Goal: Task Accomplishment & Management: Use online tool/utility

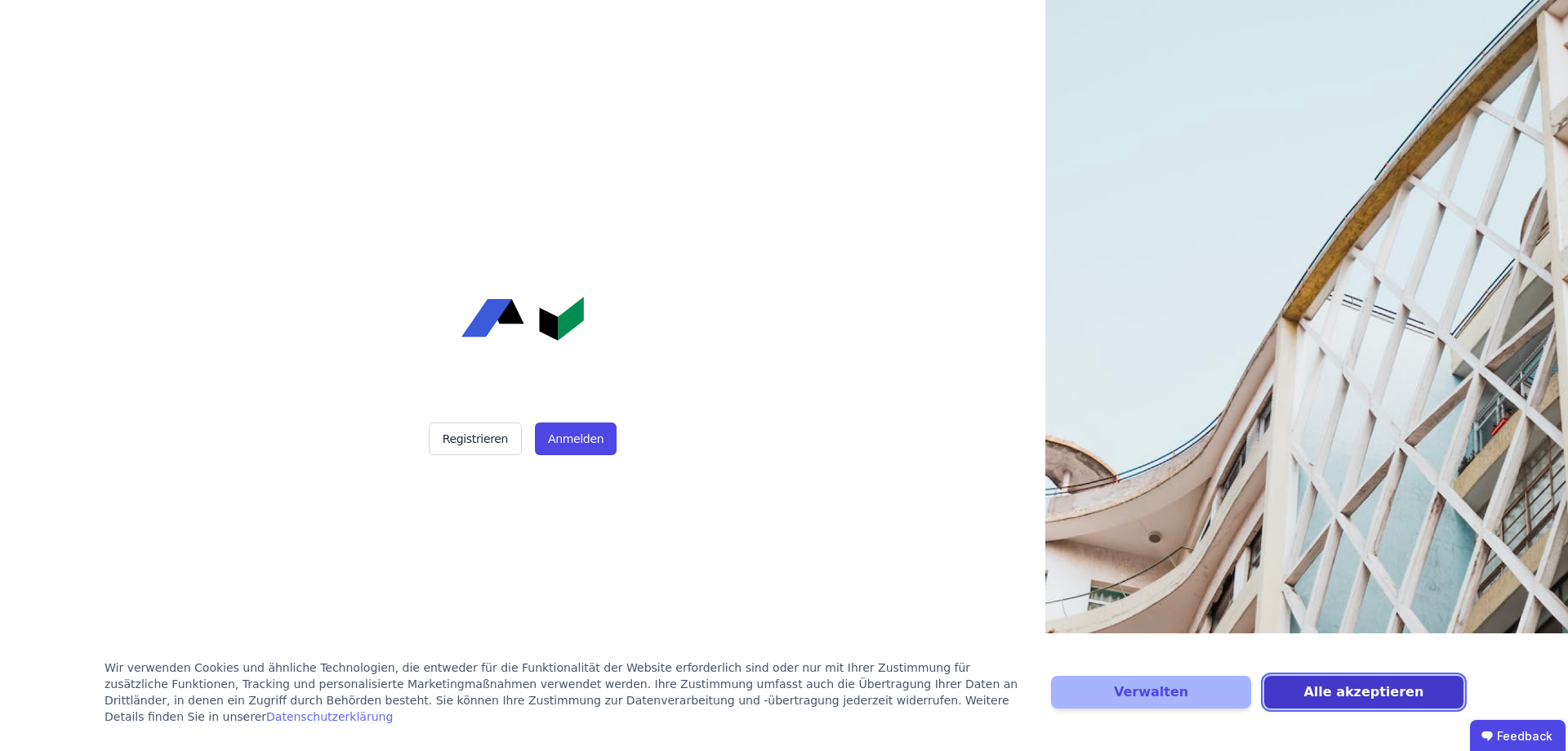
click at [1322, 696] on button "Alle akzeptieren" at bounding box center [1364, 692] width 200 height 33
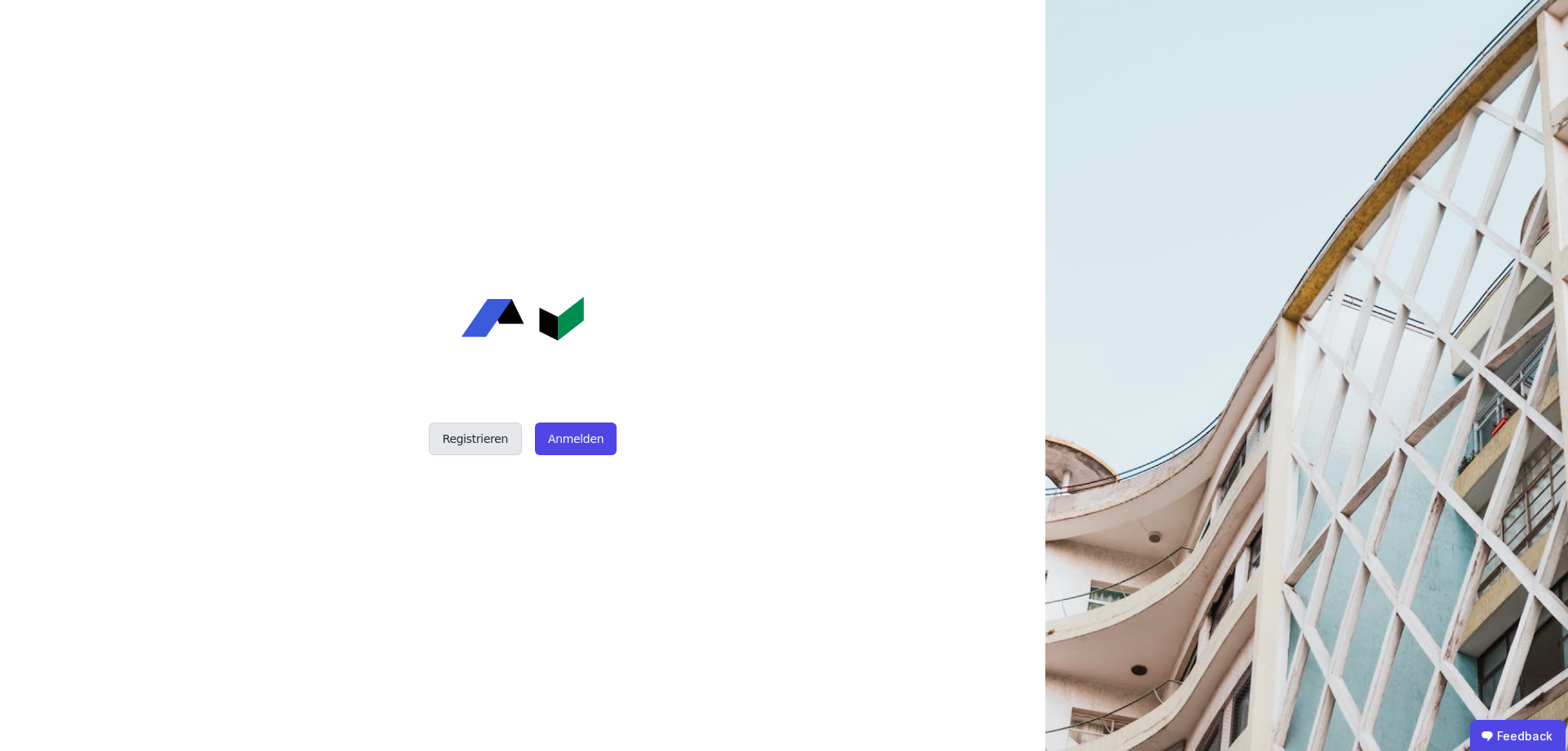
click at [470, 438] on button "Registrieren" at bounding box center [475, 439] width 93 height 33
click at [582, 438] on button "Anmelden" at bounding box center [575, 439] width 81 height 33
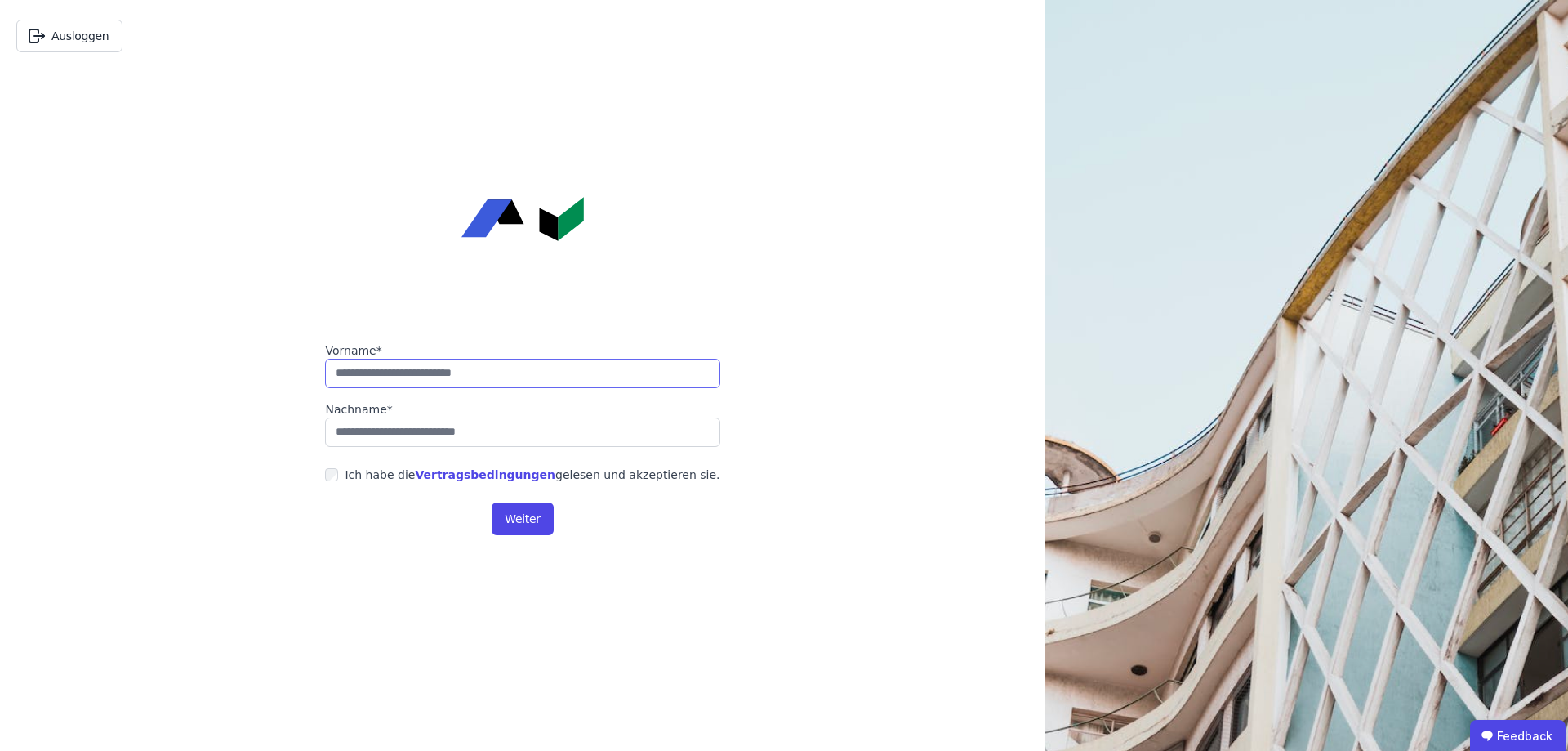
click at [390, 387] on input "string" at bounding box center [522, 373] width 395 height 30
type input "*****"
click at [355, 477] on label "Ich habe die Vertragsbedingungen gelesen und akzeptieren sie." at bounding box center [529, 474] width 381 height 16
click at [528, 524] on button "Weiter" at bounding box center [522, 518] width 61 height 33
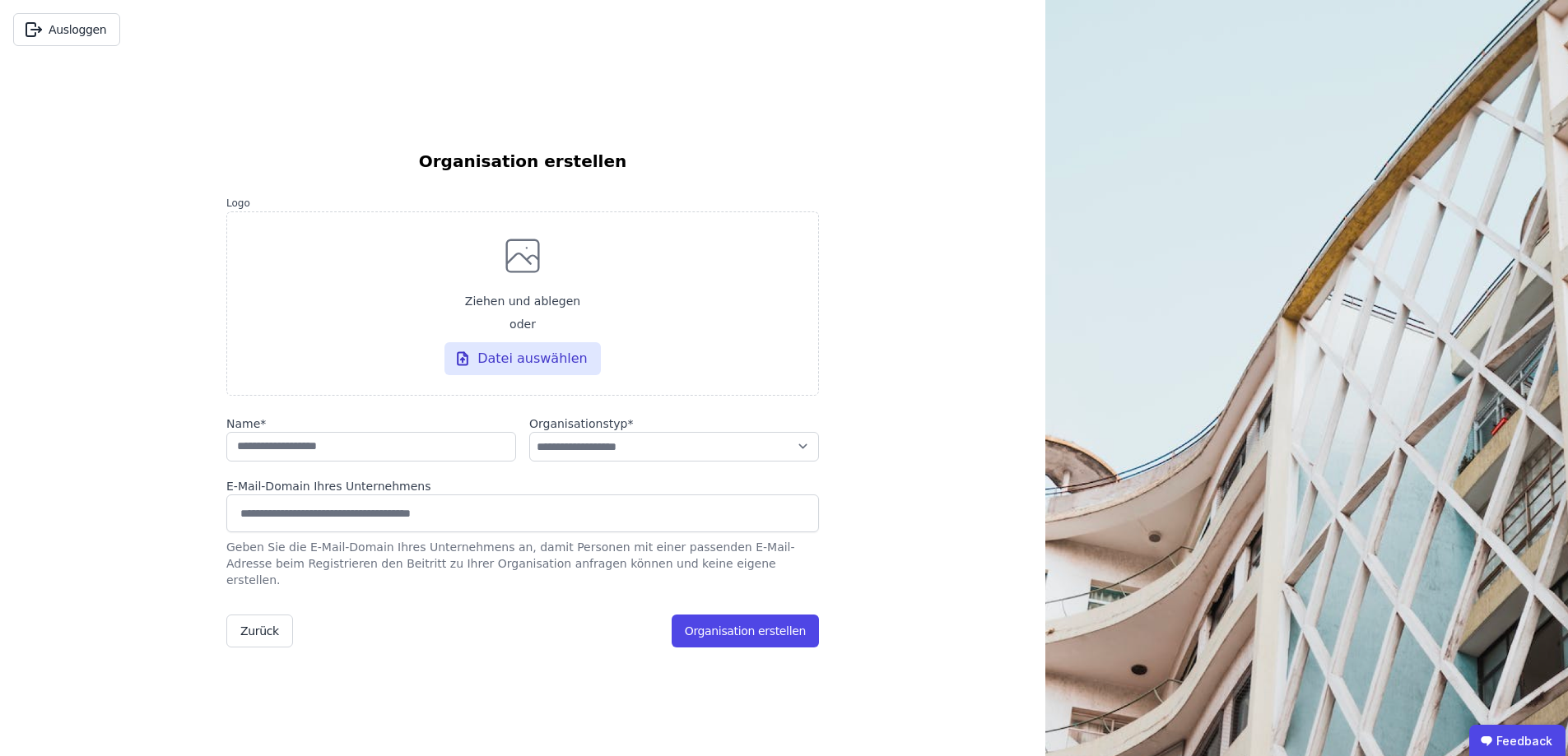
click at [873, 237] on div "**********" at bounding box center [522, 378] width 1045 height 756
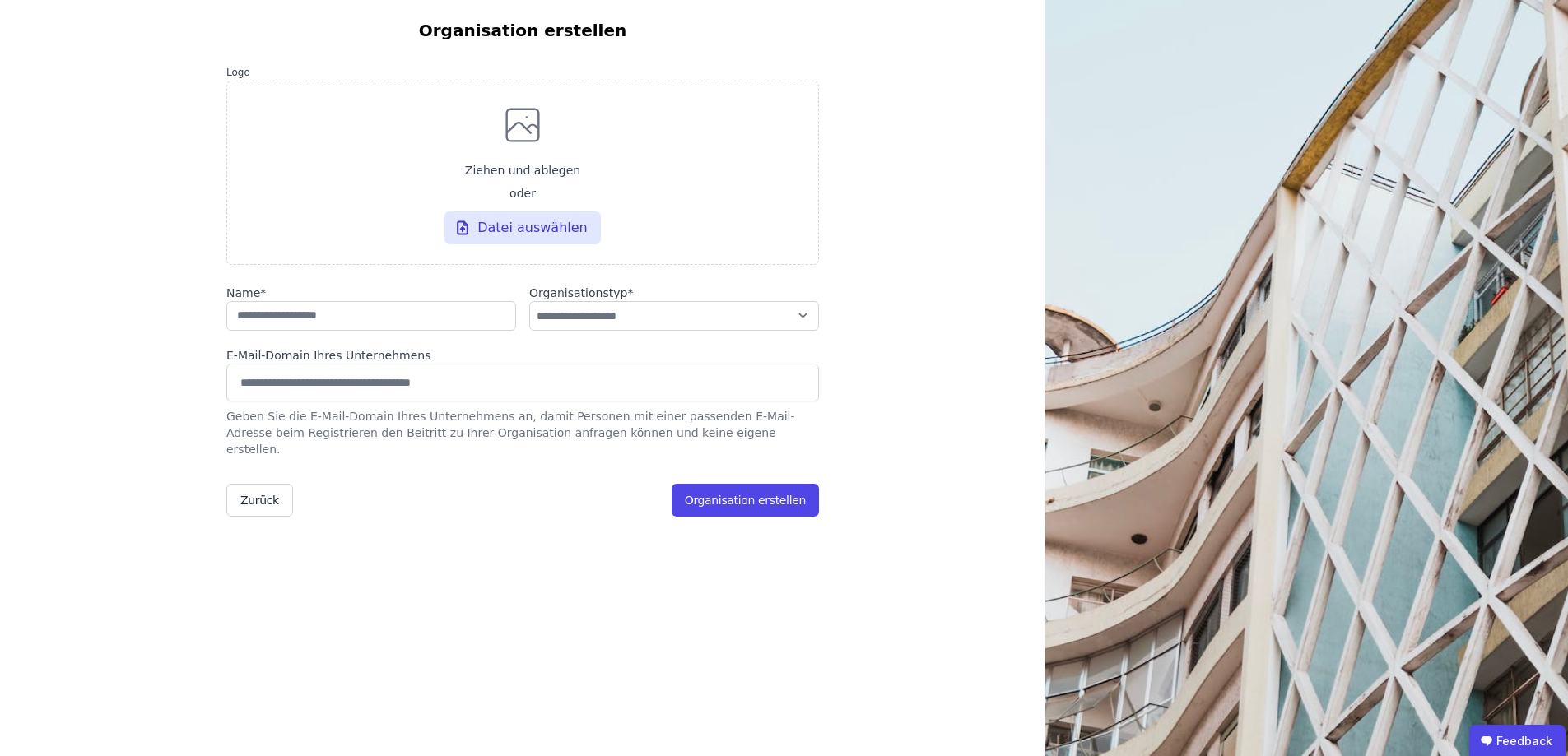
scroll to position [165, 0]
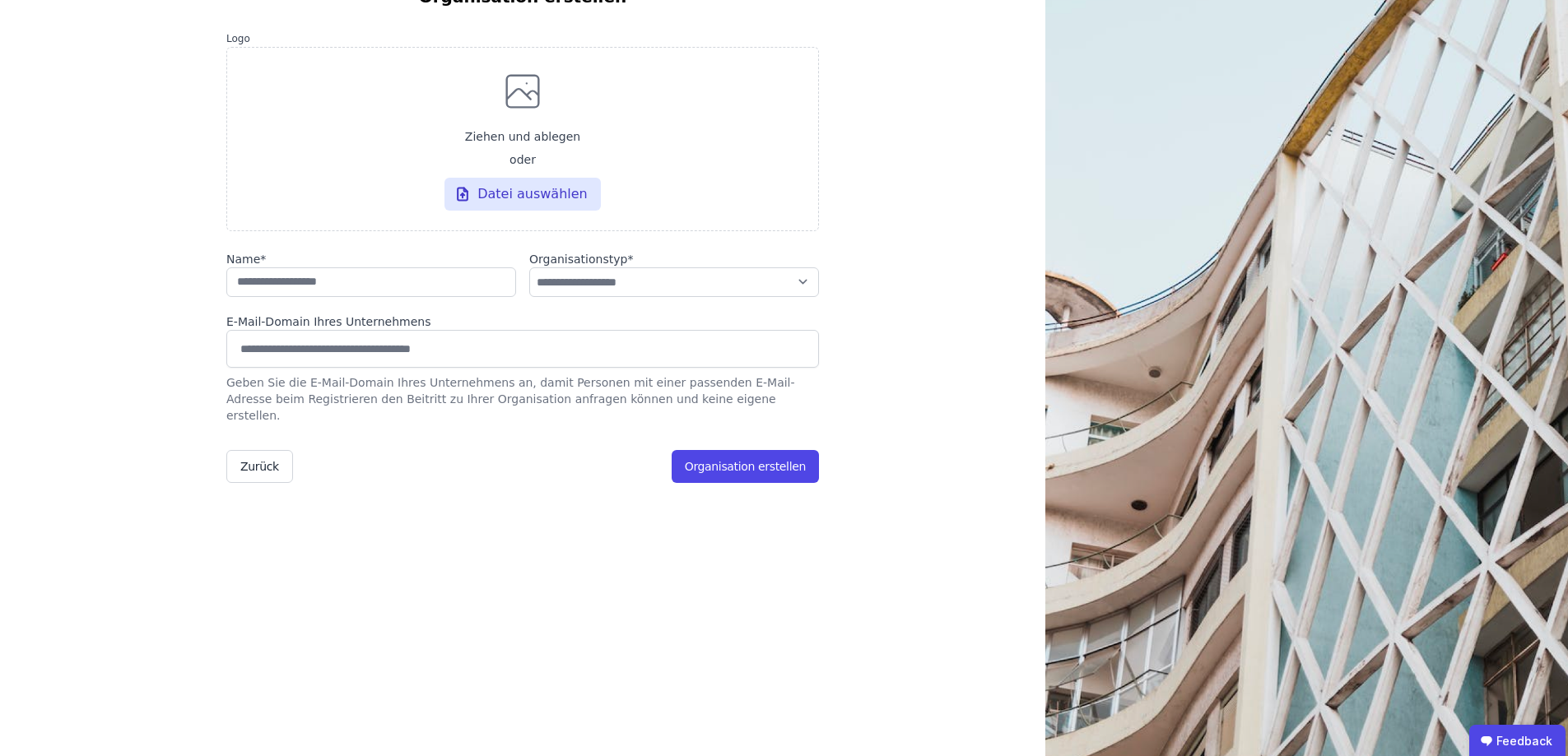
click at [316, 353] on input at bounding box center [522, 348] width 571 height 26
click at [312, 292] on input "string" at bounding box center [371, 282] width 289 height 30
type input "**********"
click at [665, 281] on select "**********" at bounding box center [674, 282] width 289 height 30
select select "**********"
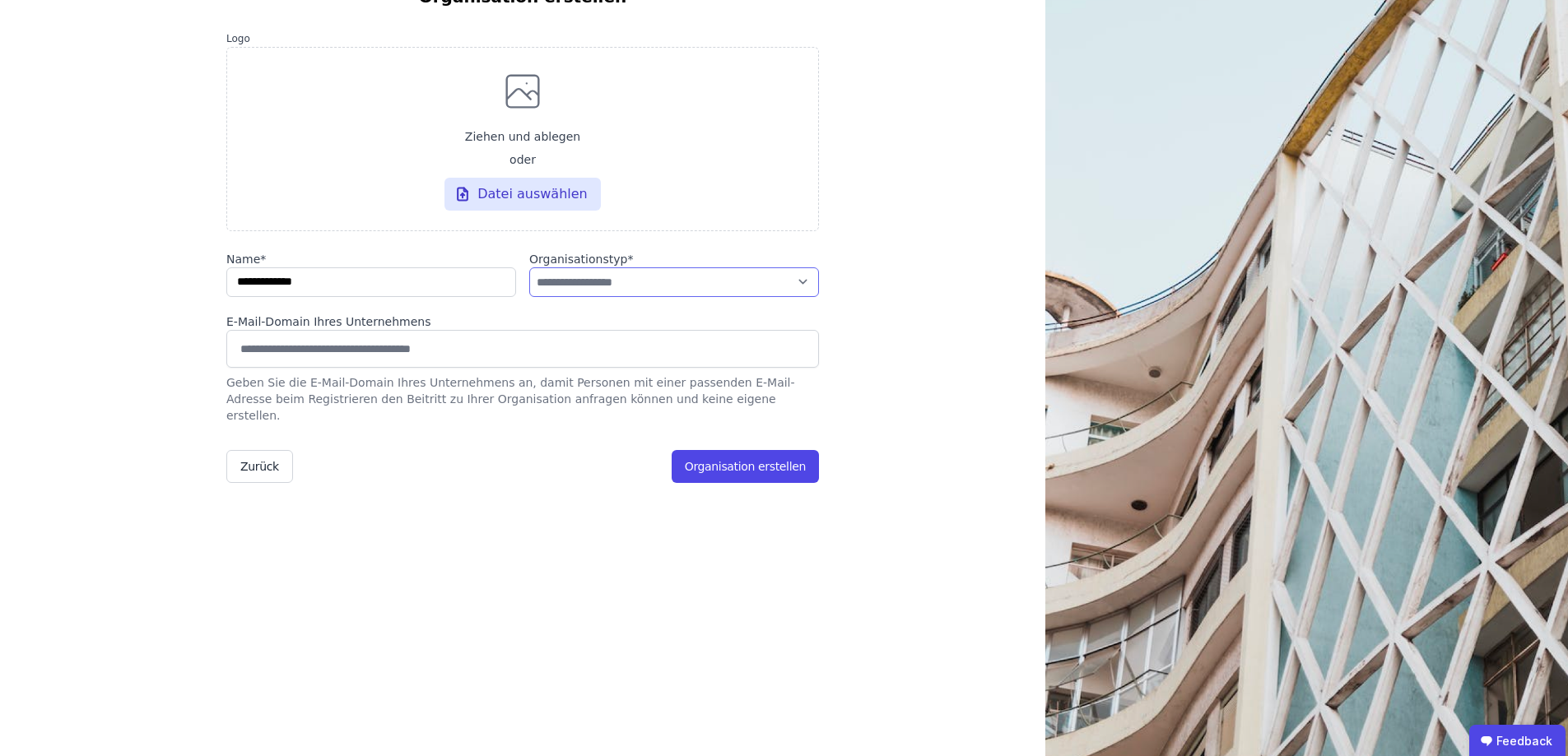
click at [529, 275] on select "**********" at bounding box center [674, 282] width 289 height 30
click at [855, 324] on div "**********" at bounding box center [522, 213] width 1045 height 756
click at [756, 453] on button "Organisation erstellen" at bounding box center [745, 466] width 147 height 33
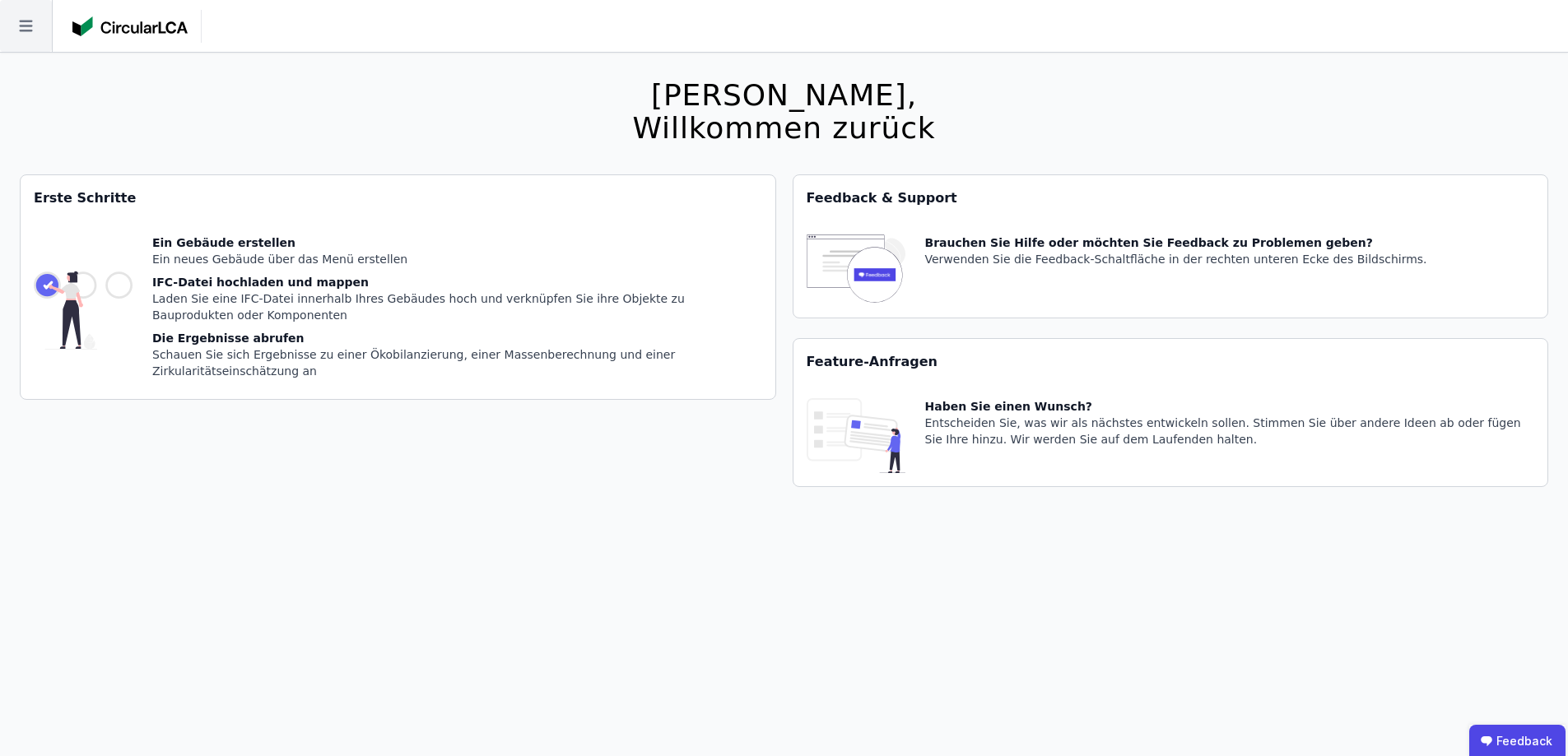
click at [22, 26] on icon at bounding box center [25, 26] width 14 height 12
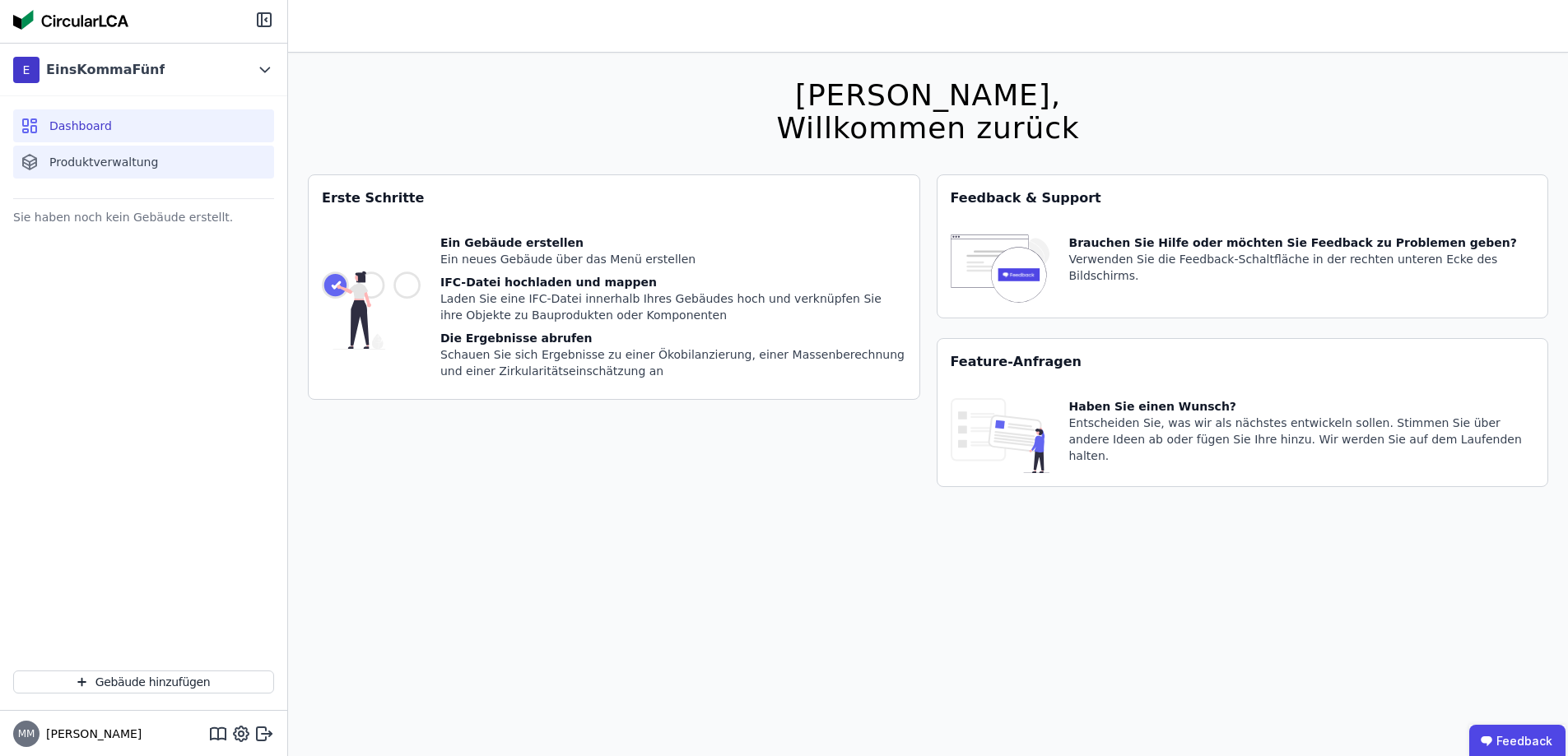
click at [94, 159] on span "Produktverwaltung" at bounding box center [104, 162] width 108 height 16
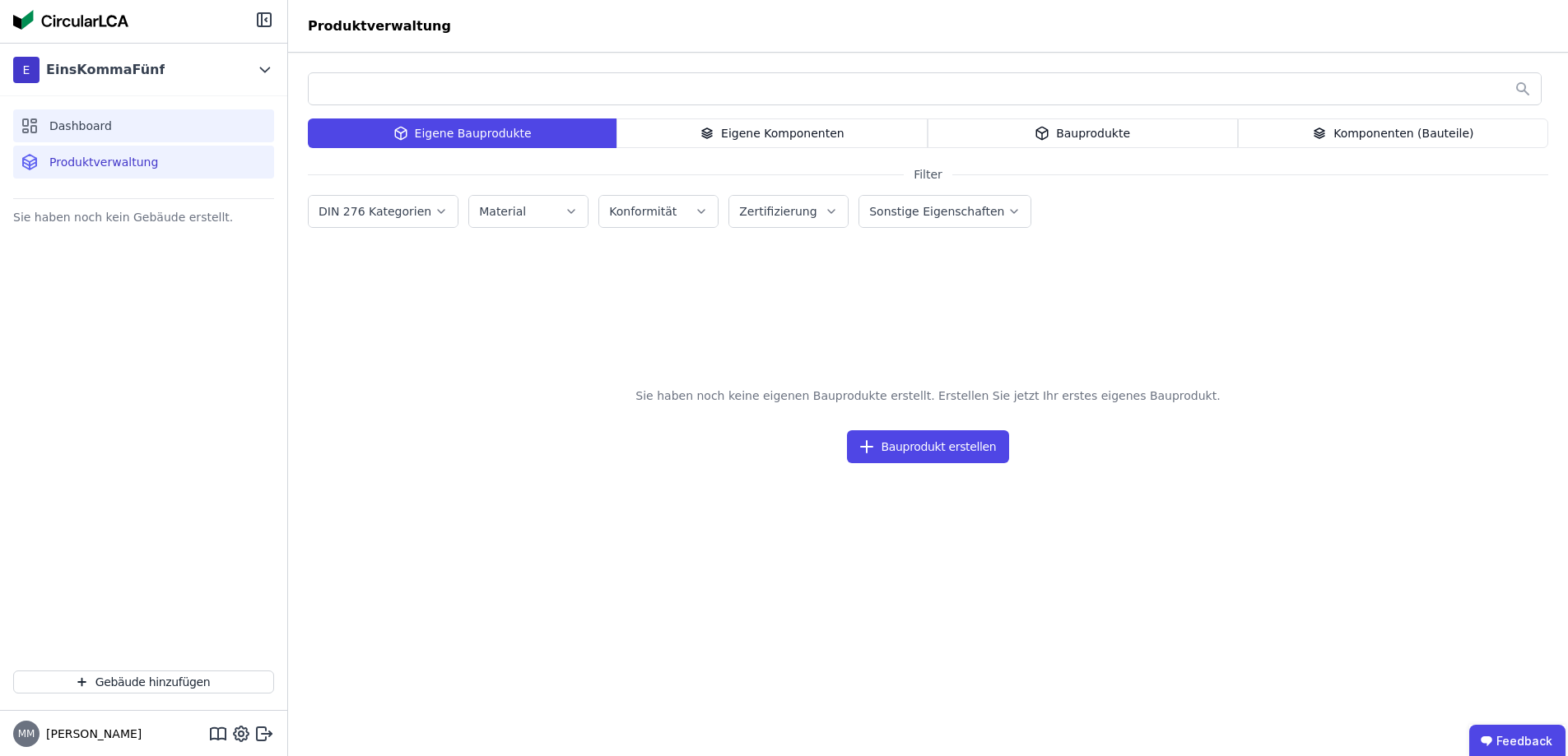
click at [98, 125] on span "Dashboard" at bounding box center [80, 126] width 62 height 16
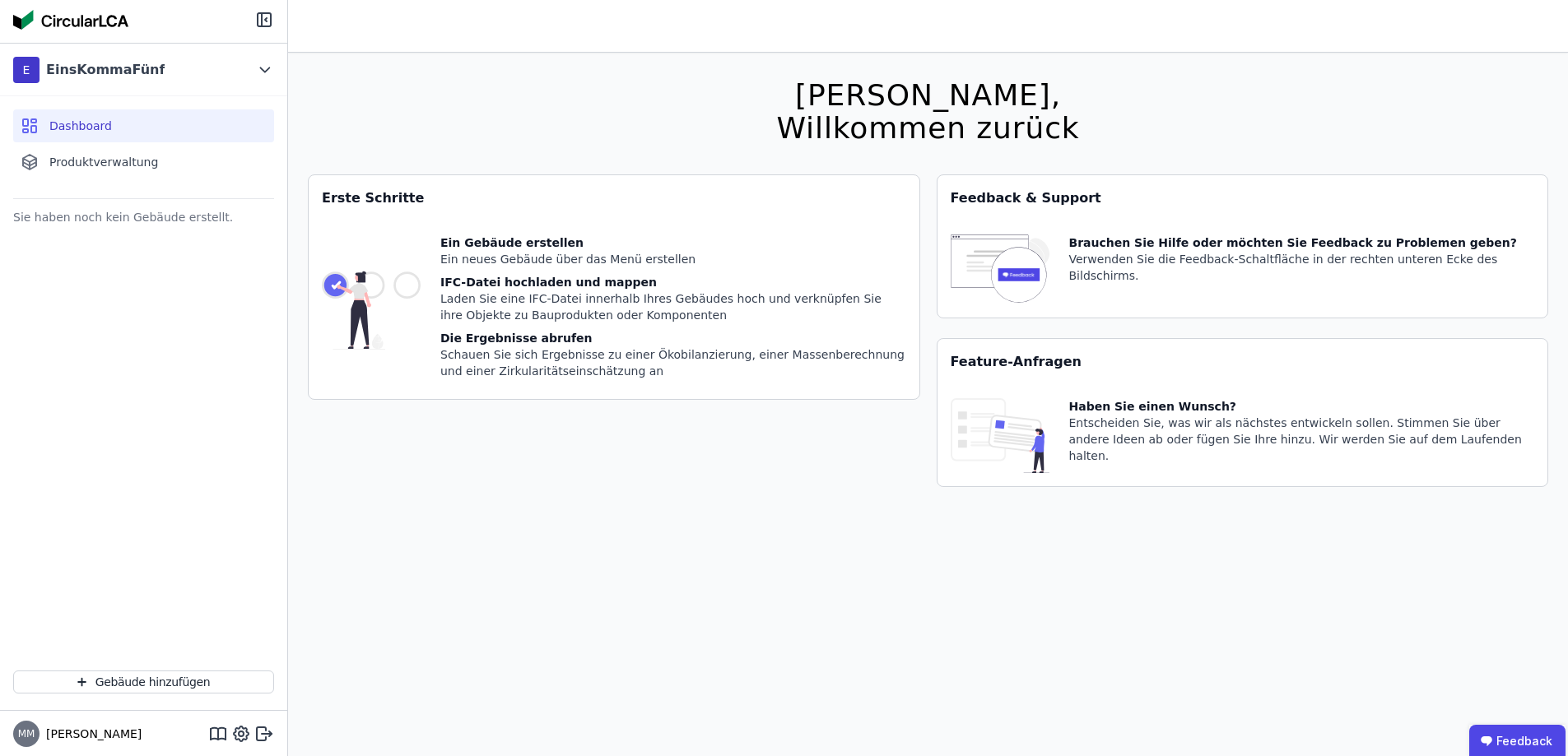
click at [457, 291] on div "Laden Sie eine IFC-Datei innerhalb Ihres Gebäudes hoch und verknüpfen Sie ihre …" at bounding box center [673, 306] width 466 height 33
click at [474, 280] on div "IFC-Datei hochladen und mappen" at bounding box center [673, 282] width 466 height 16
click at [470, 248] on div "Ein Gebäude erstellen" at bounding box center [673, 242] width 466 height 16
click at [383, 241] on img at bounding box center [371, 310] width 99 height 151
click at [502, 241] on div "Ein Gebäude erstellen" at bounding box center [673, 242] width 466 height 16
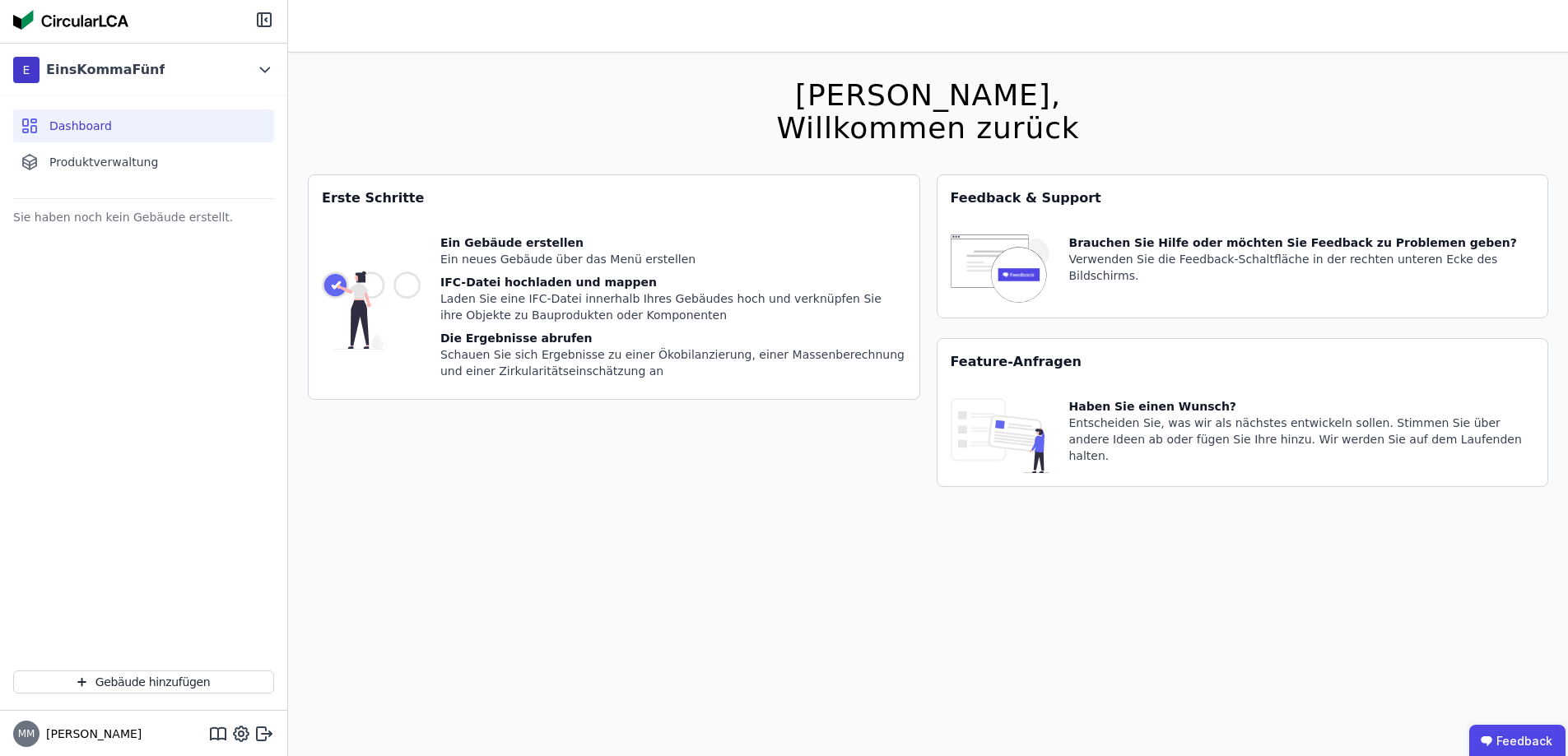
click at [512, 291] on div "Laden Sie eine IFC-Datei innerhalb Ihres Gebäudes hoch und verknüpfen Sie ihre …" at bounding box center [673, 306] width 466 height 33
drag, startPoint x: 503, startPoint y: 291, endPoint x: 502, endPoint y: 305, distance: 14.0
click at [502, 291] on div "Laden Sie eine IFC-Datei innerhalb Ihres Gebäudes hoch und verknüpfen Sie ihre …" at bounding box center [673, 306] width 466 height 33
click at [189, 683] on button "Gebäude hinzufügen" at bounding box center [143, 682] width 261 height 23
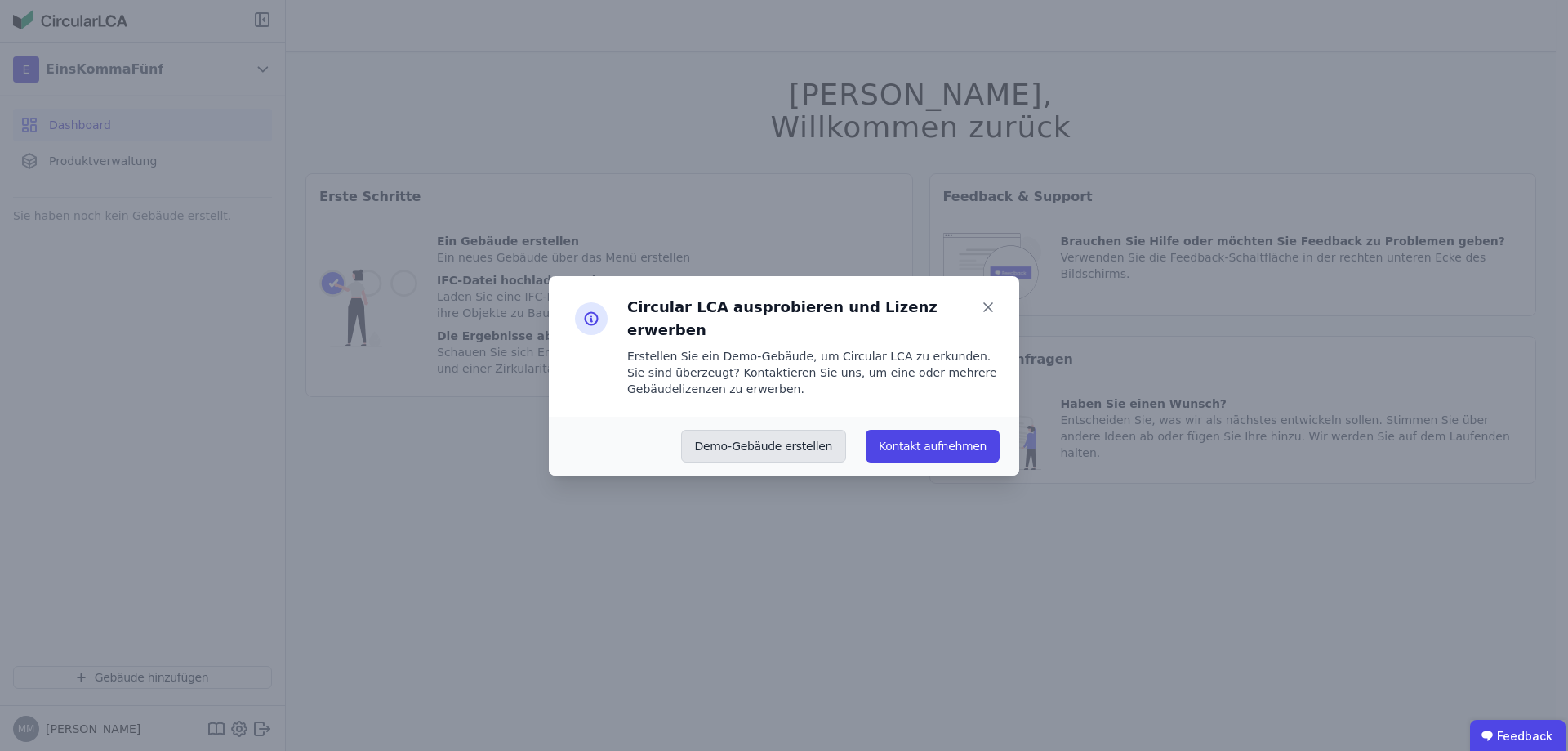
click at [799, 431] on button "Demo-Gebäude erstellen" at bounding box center [763, 446] width 166 height 33
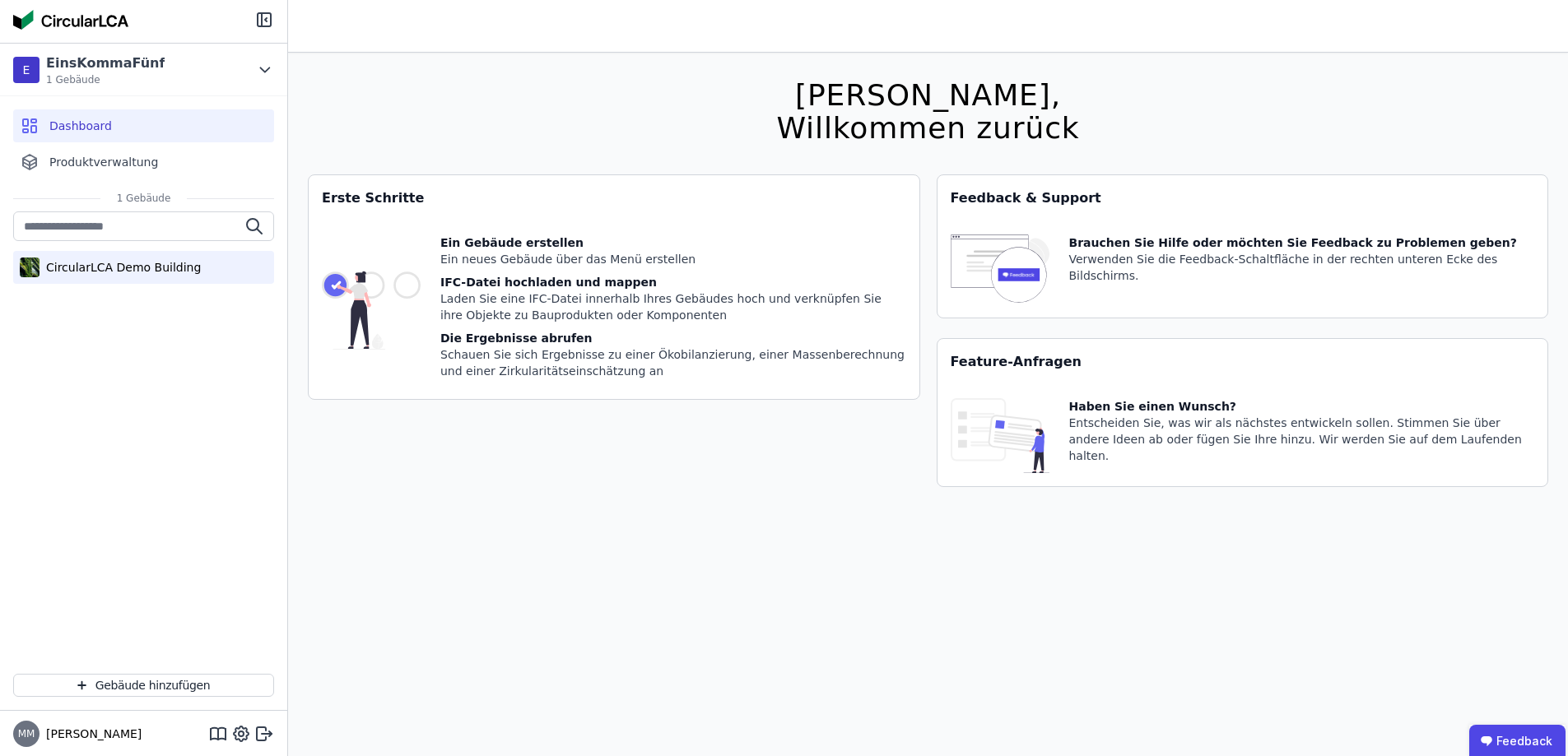
click at [144, 269] on div "CircularLCA Demo Building" at bounding box center [120, 267] width 161 height 16
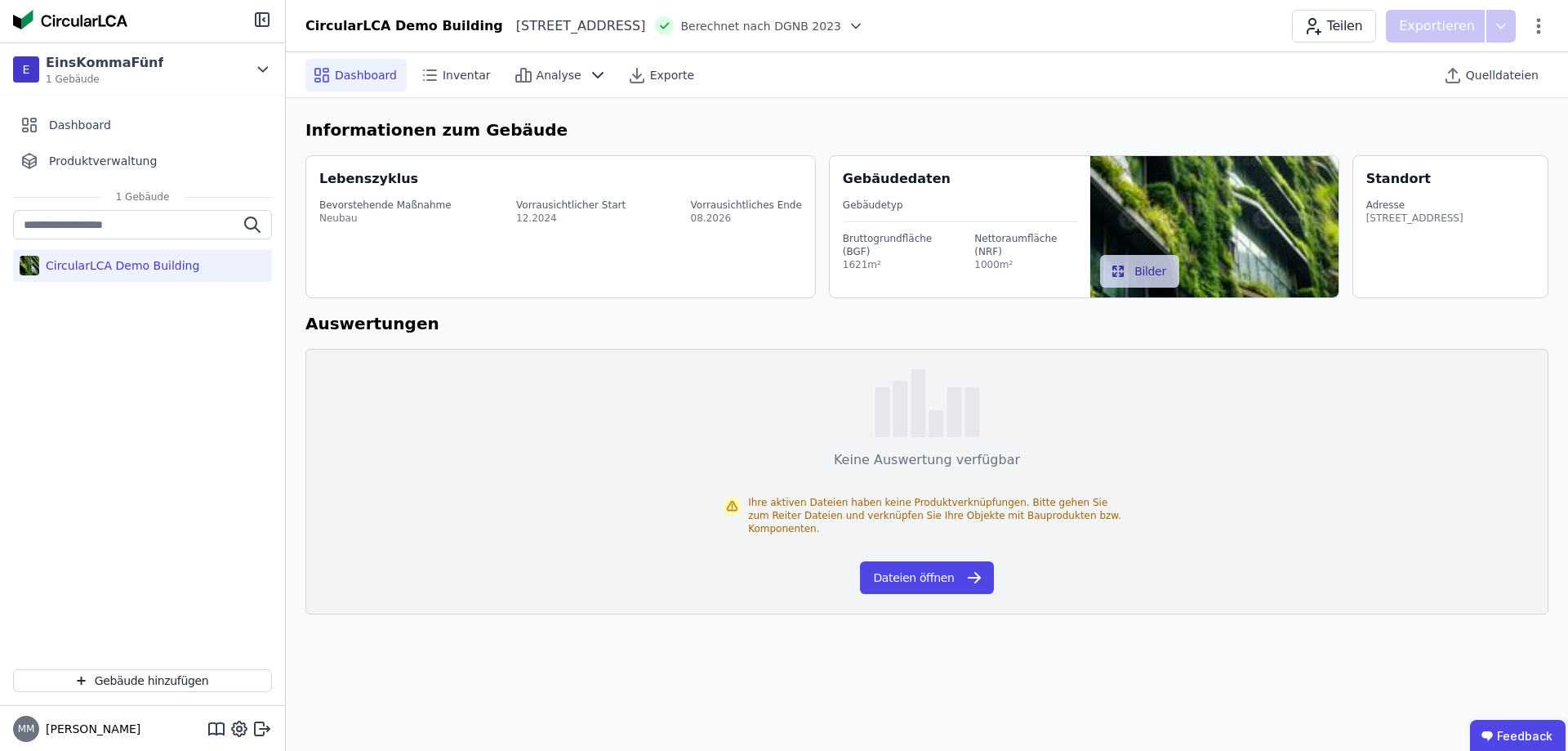
click at [350, 73] on span "Dashboard" at bounding box center [365, 75] width 62 height 16
click at [456, 76] on span "Inventar" at bounding box center [467, 75] width 48 height 16
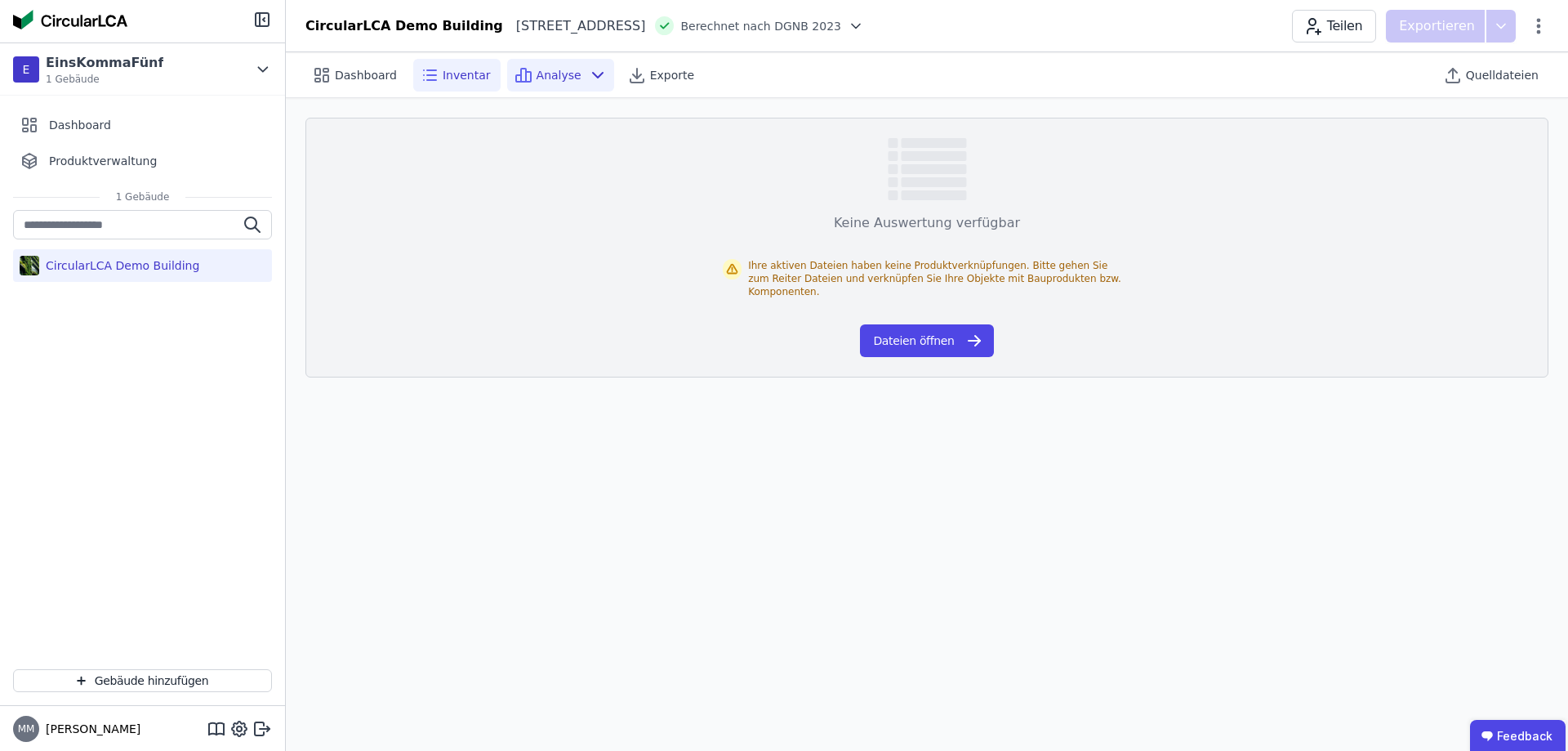
click at [542, 73] on span "Analyse" at bounding box center [559, 75] width 45 height 16
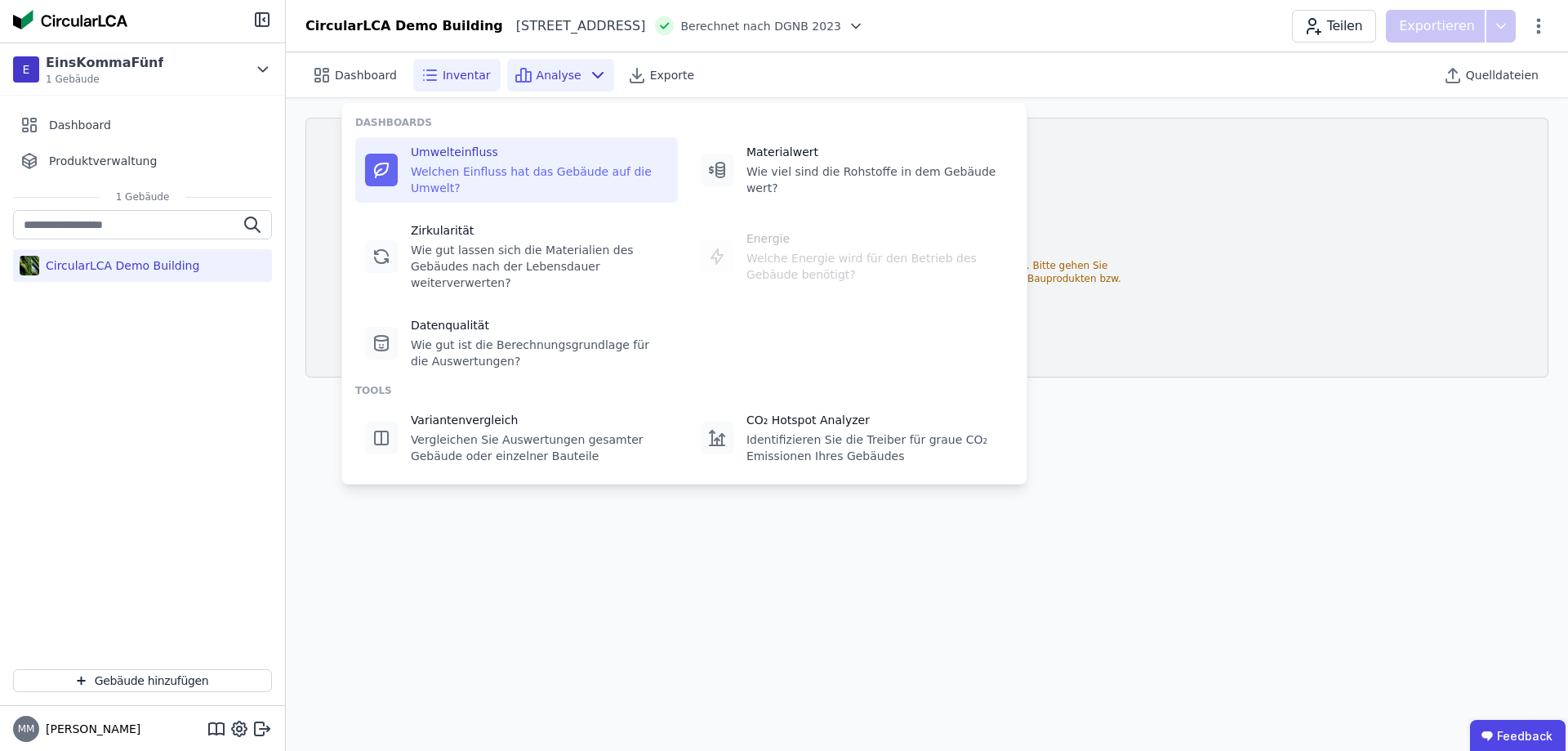
click at [447, 153] on div "Umwelteinfluss" at bounding box center [539, 152] width 257 height 16
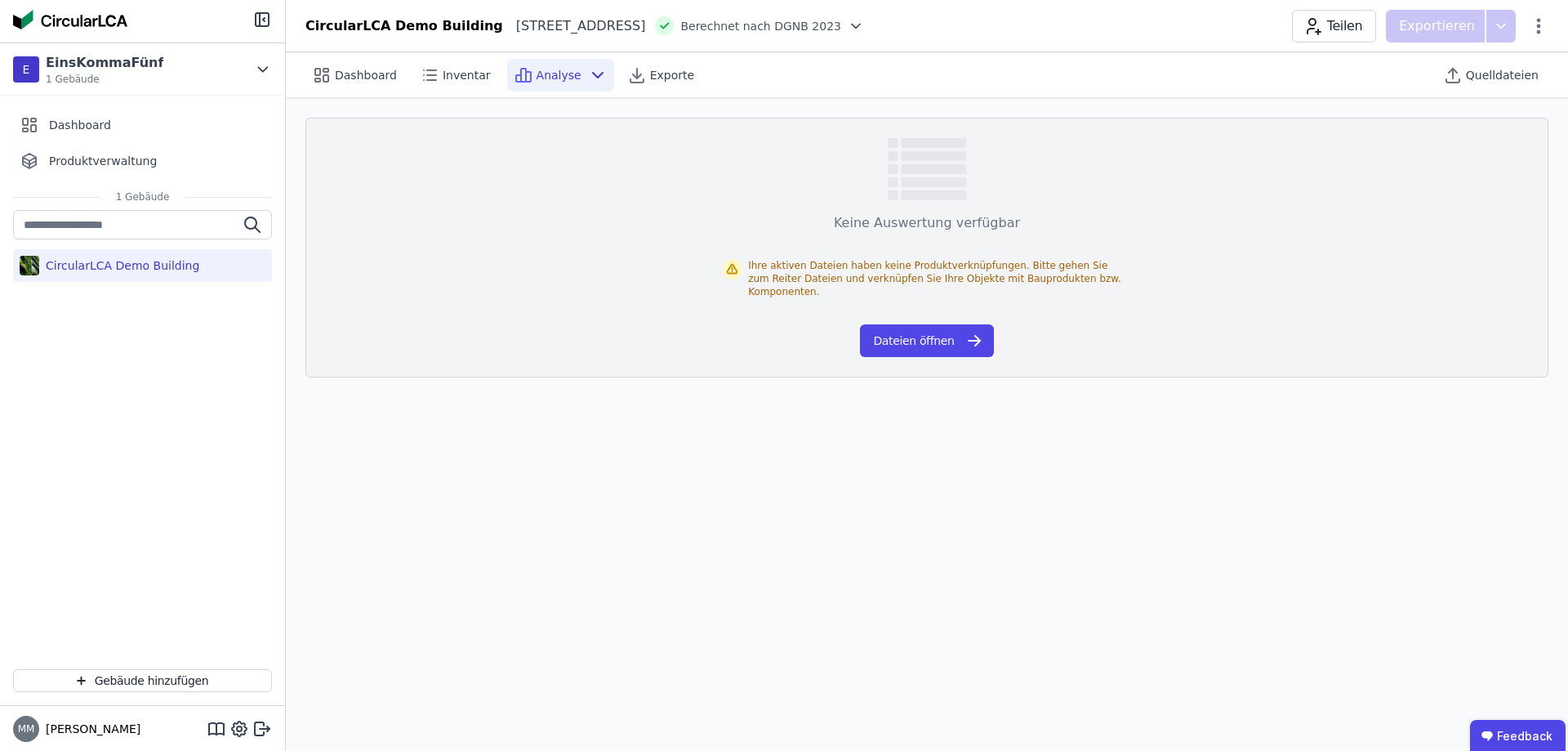
click at [588, 72] on icon at bounding box center [598, 75] width 20 height 20
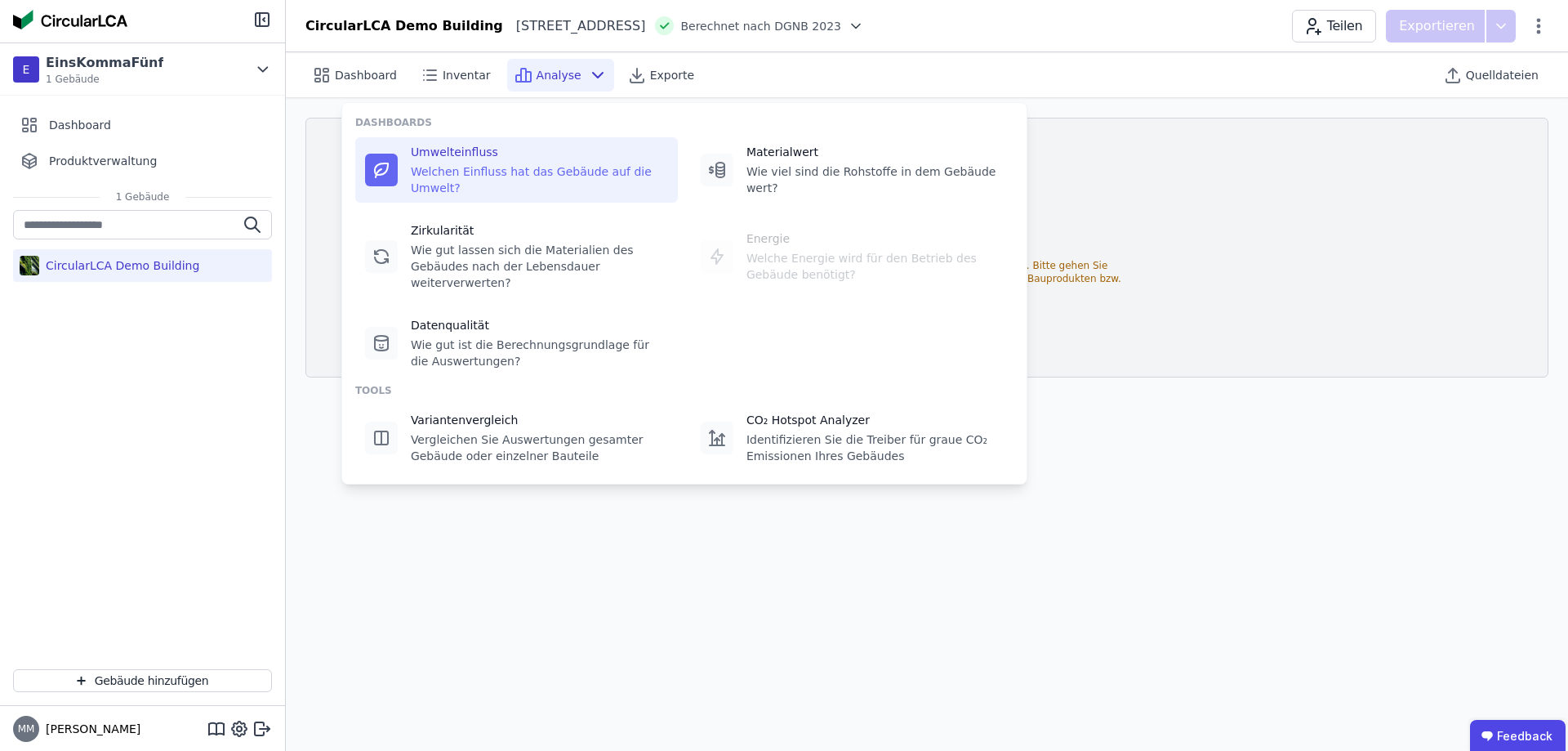
click at [537, 151] on div "Umwelteinfluss" at bounding box center [539, 152] width 257 height 16
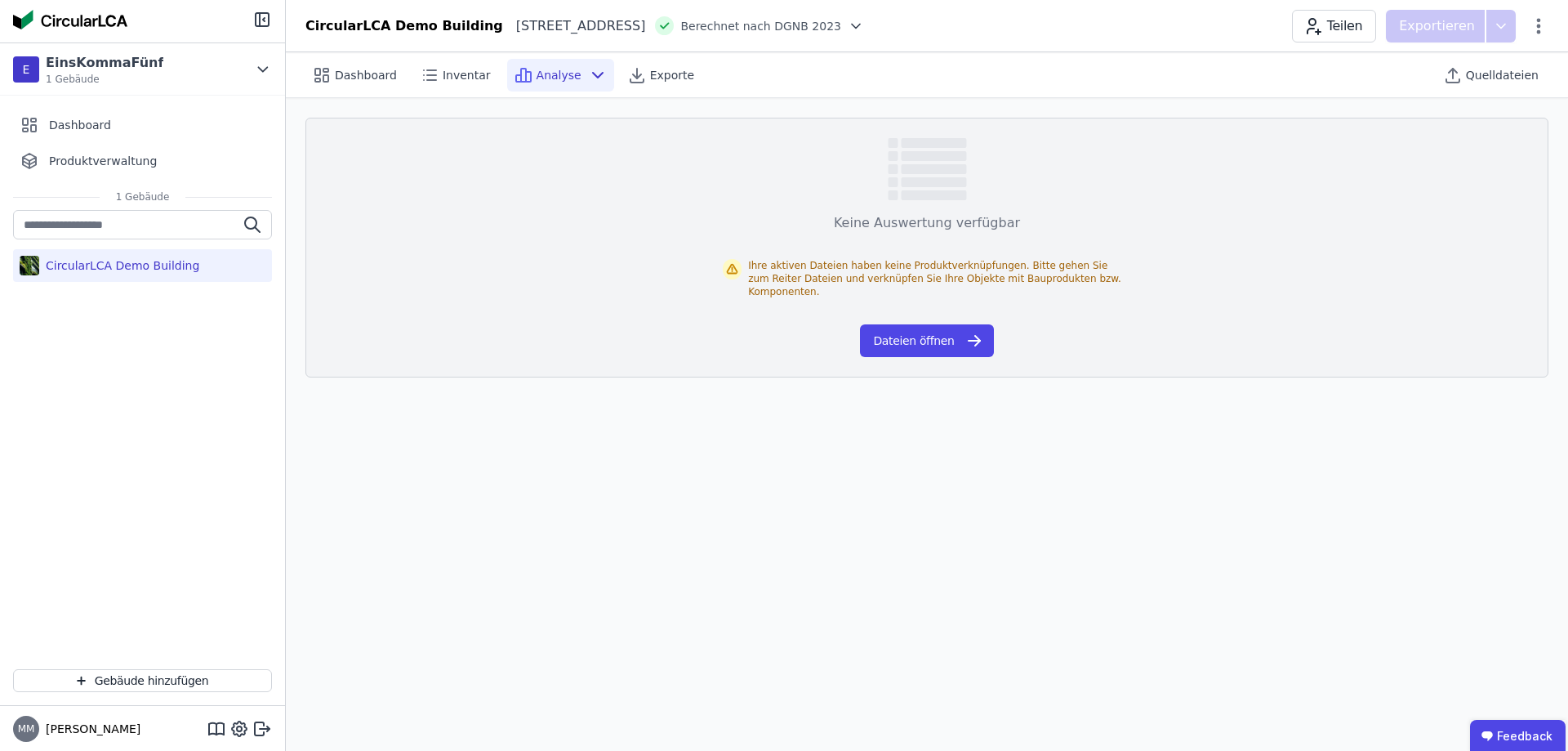
click at [132, 271] on div "CircularLCA Demo Building" at bounding box center [119, 265] width 160 height 16
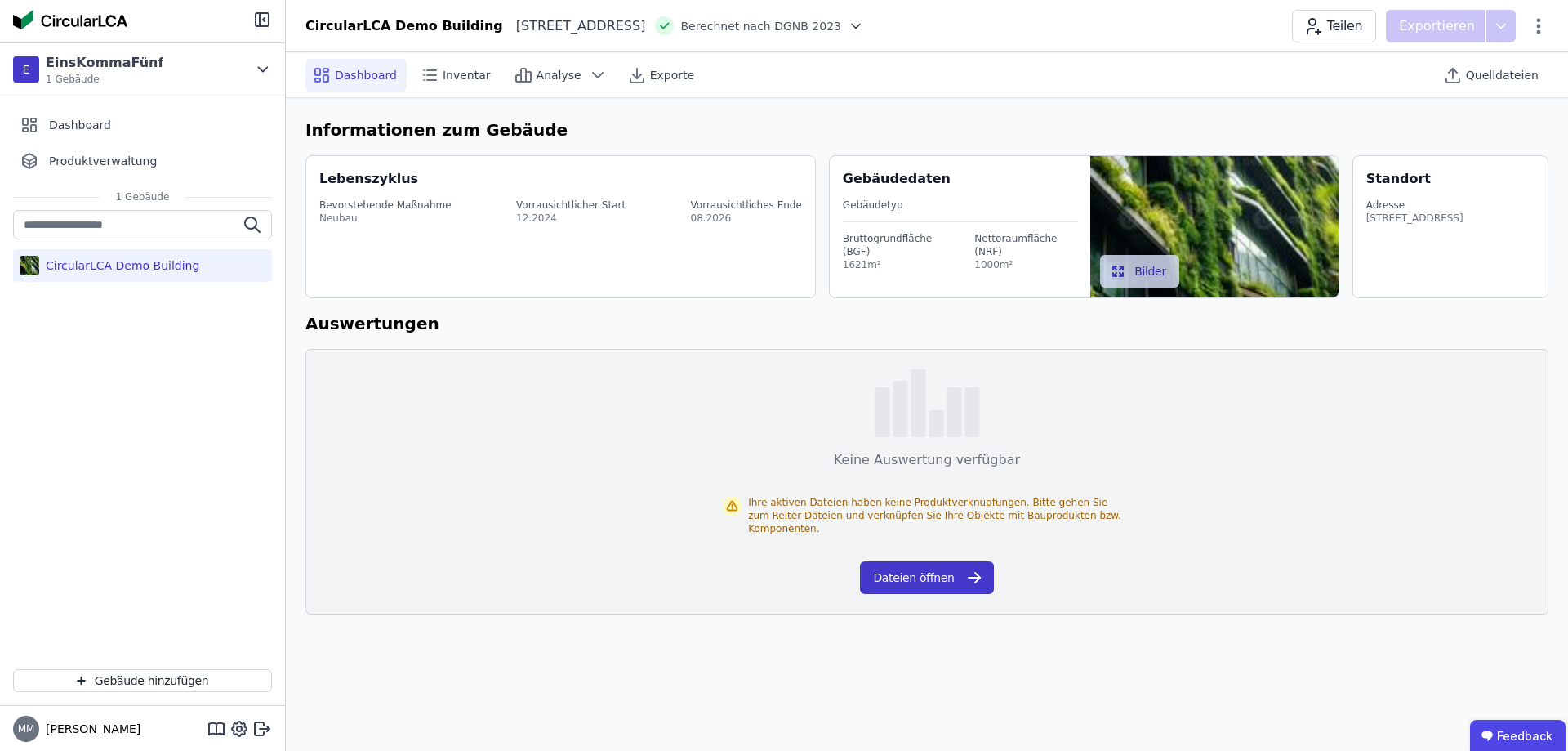
click at [906, 563] on button "Dateien öffnen" at bounding box center [926, 577] width 133 height 33
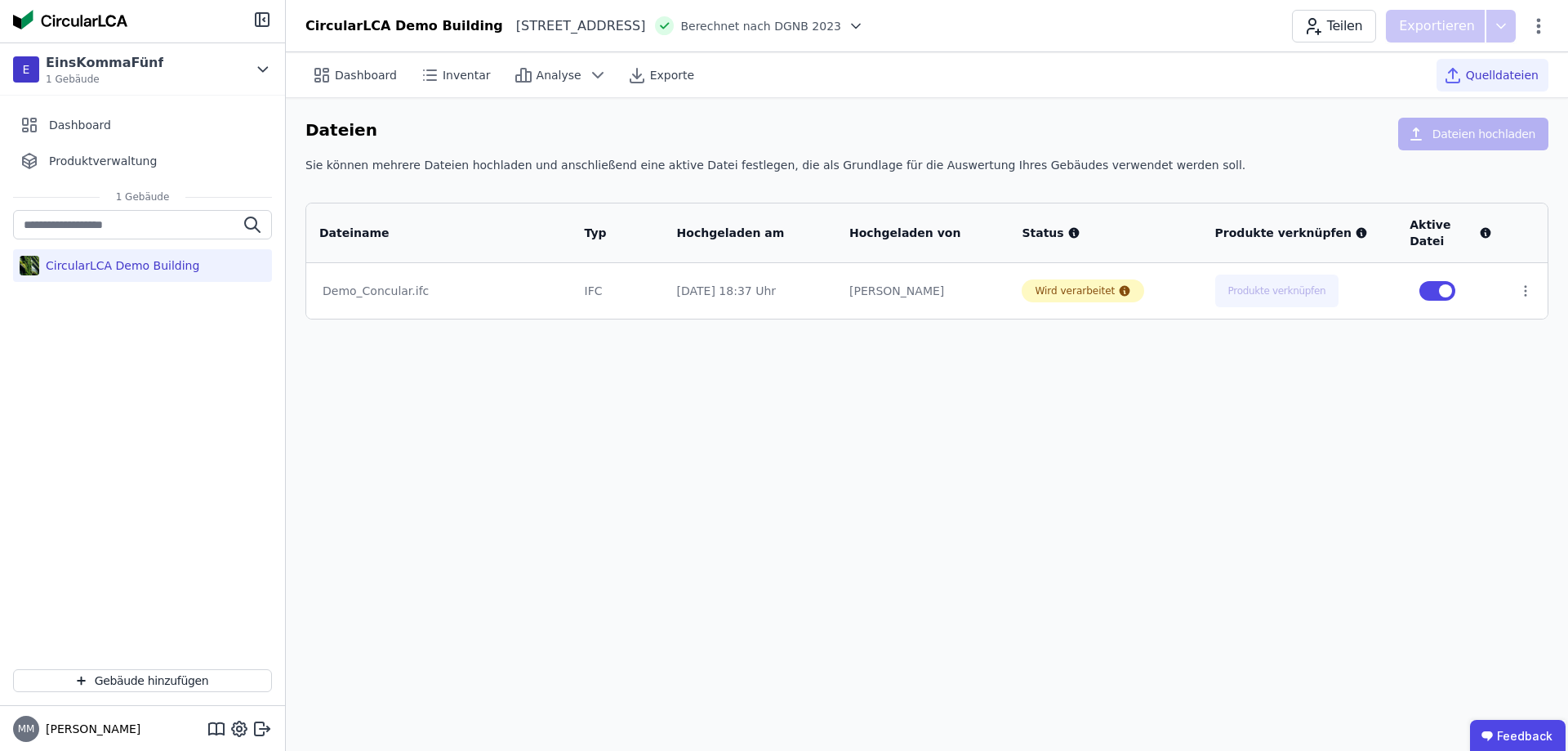
click at [1029, 380] on div "Dashboard Inventar Analyse Exporte Quelldateien Dateien Dateien hochladen Sie k…" at bounding box center [926, 401] width 1283 height 698
click at [524, 436] on div "Dashboard Inventar Analyse Exporte Quelldateien Dateien Dateien hochladen Sie k…" at bounding box center [926, 401] width 1283 height 698
click at [624, 532] on div "Dashboard Inventar Analyse Exporte Quelldateien Dateien Dateien hochladen Sie k…" at bounding box center [926, 401] width 1283 height 698
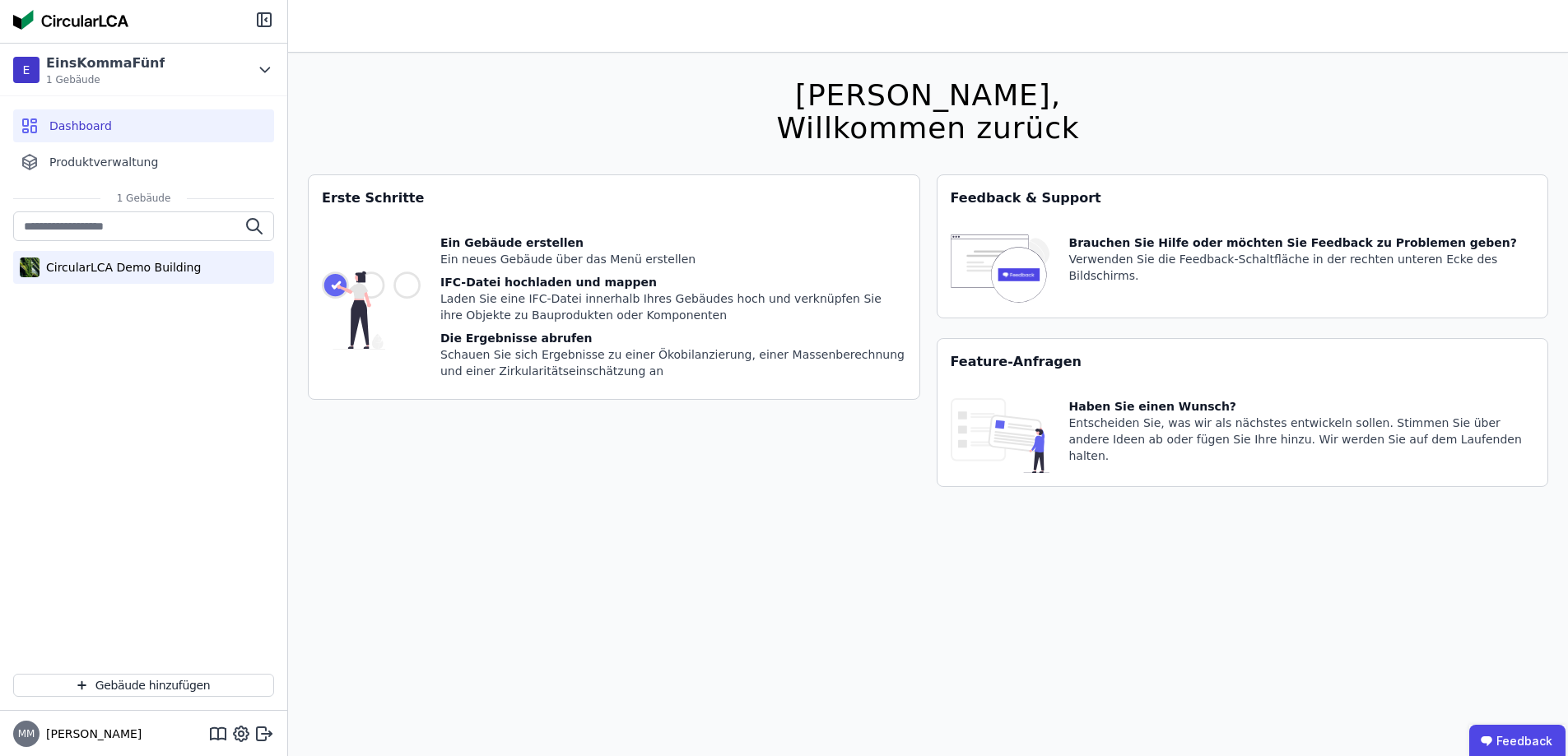
click at [110, 262] on div "CircularLCA Demo Building" at bounding box center [120, 267] width 161 height 16
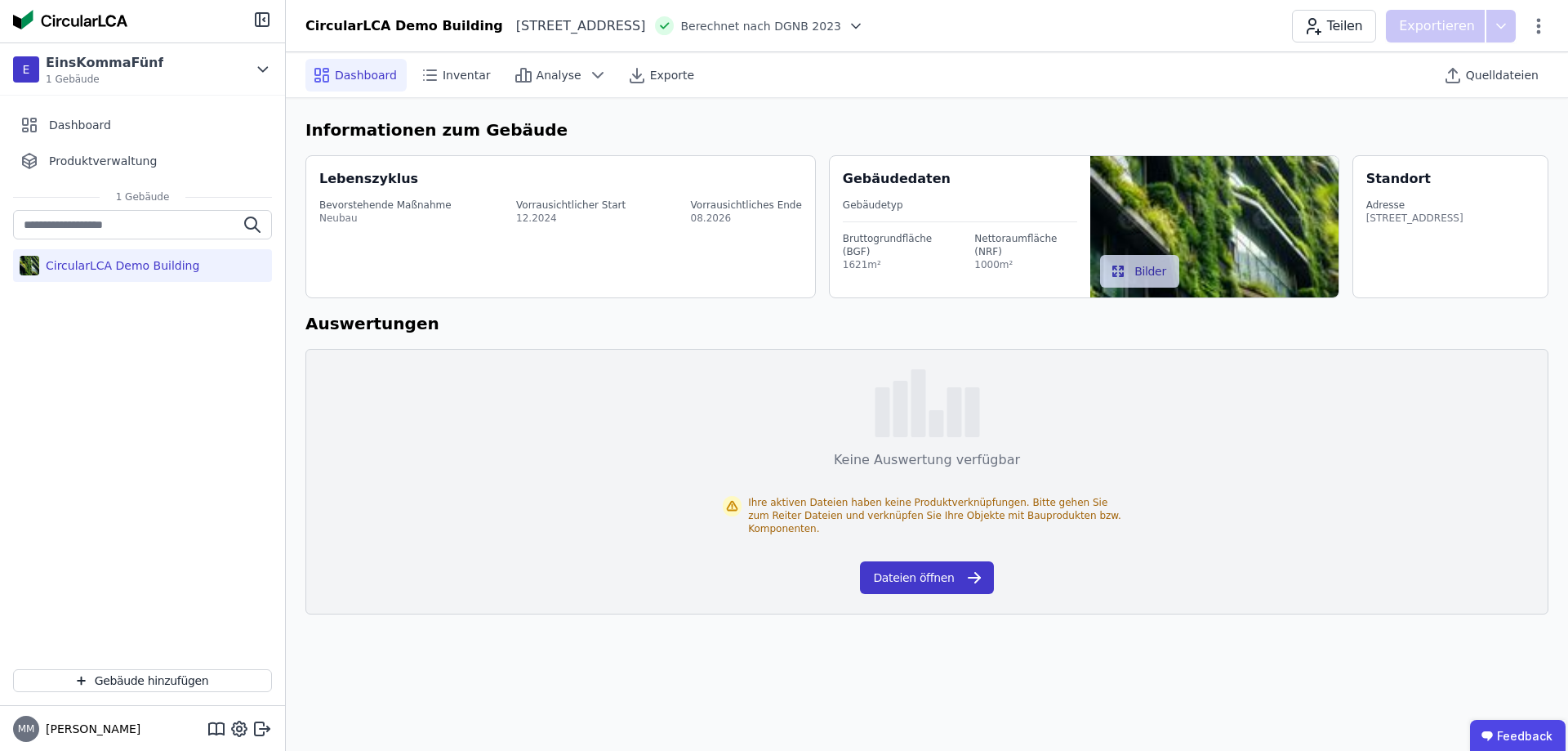
click at [933, 569] on button "Dateien öffnen" at bounding box center [926, 577] width 133 height 33
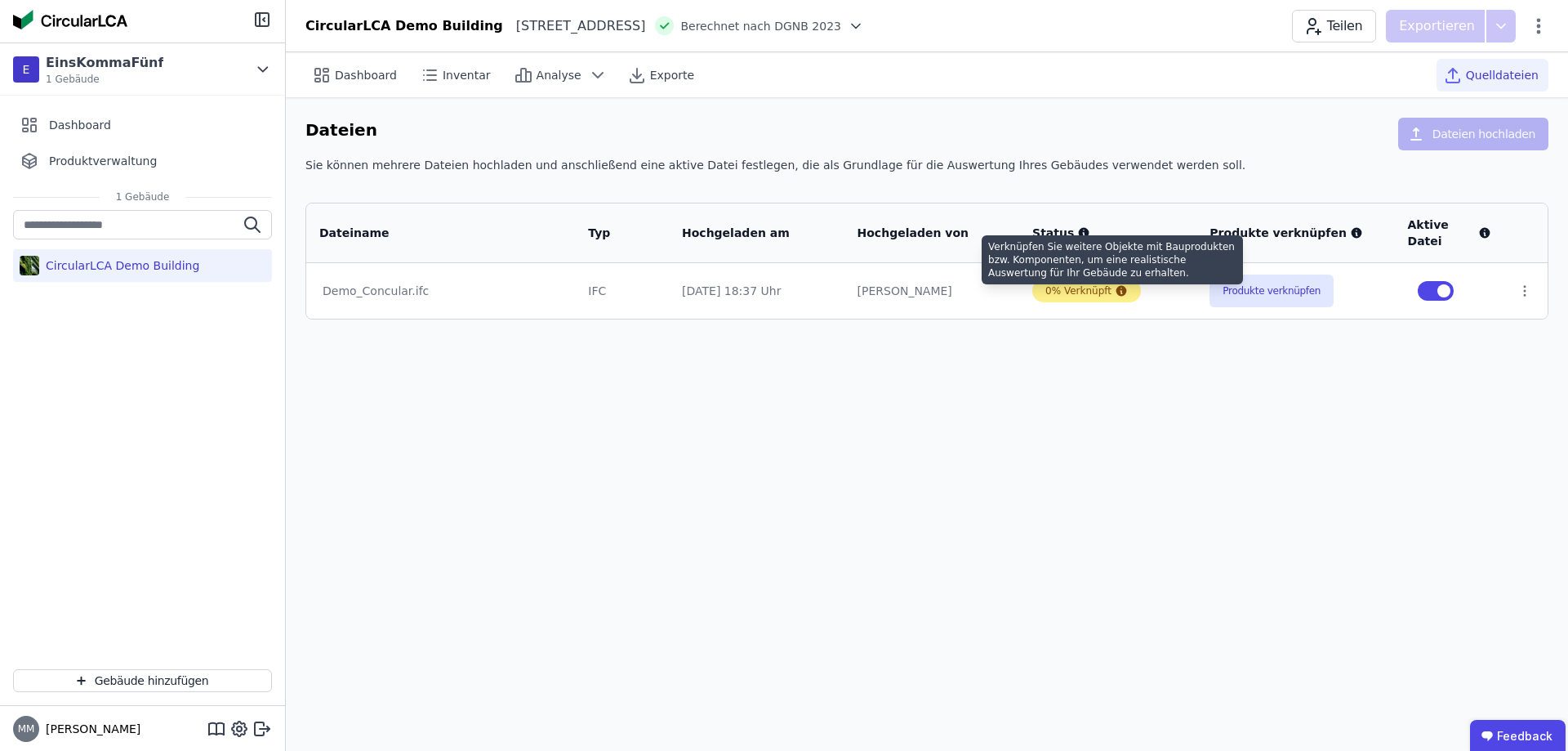
click at [1117, 291] on icon at bounding box center [1122, 291] width 11 height 11
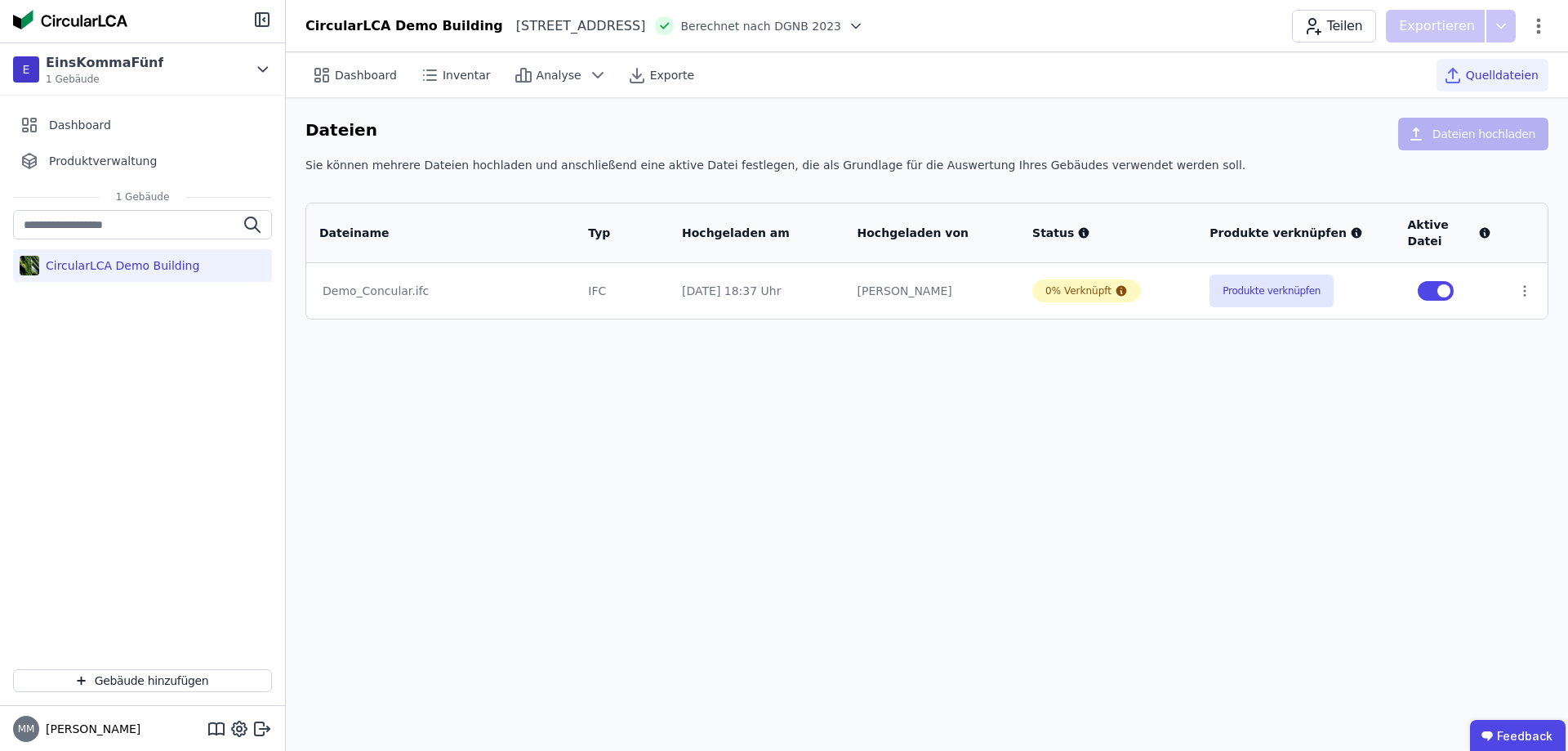
click at [1253, 463] on div "Dashboard Inventar Analyse Exporte Quelldateien Dateien Dateien hochladen Sie k…" at bounding box center [926, 401] width 1283 height 698
click at [1265, 293] on button "Produkte verknüpfen" at bounding box center [1272, 291] width 124 height 33
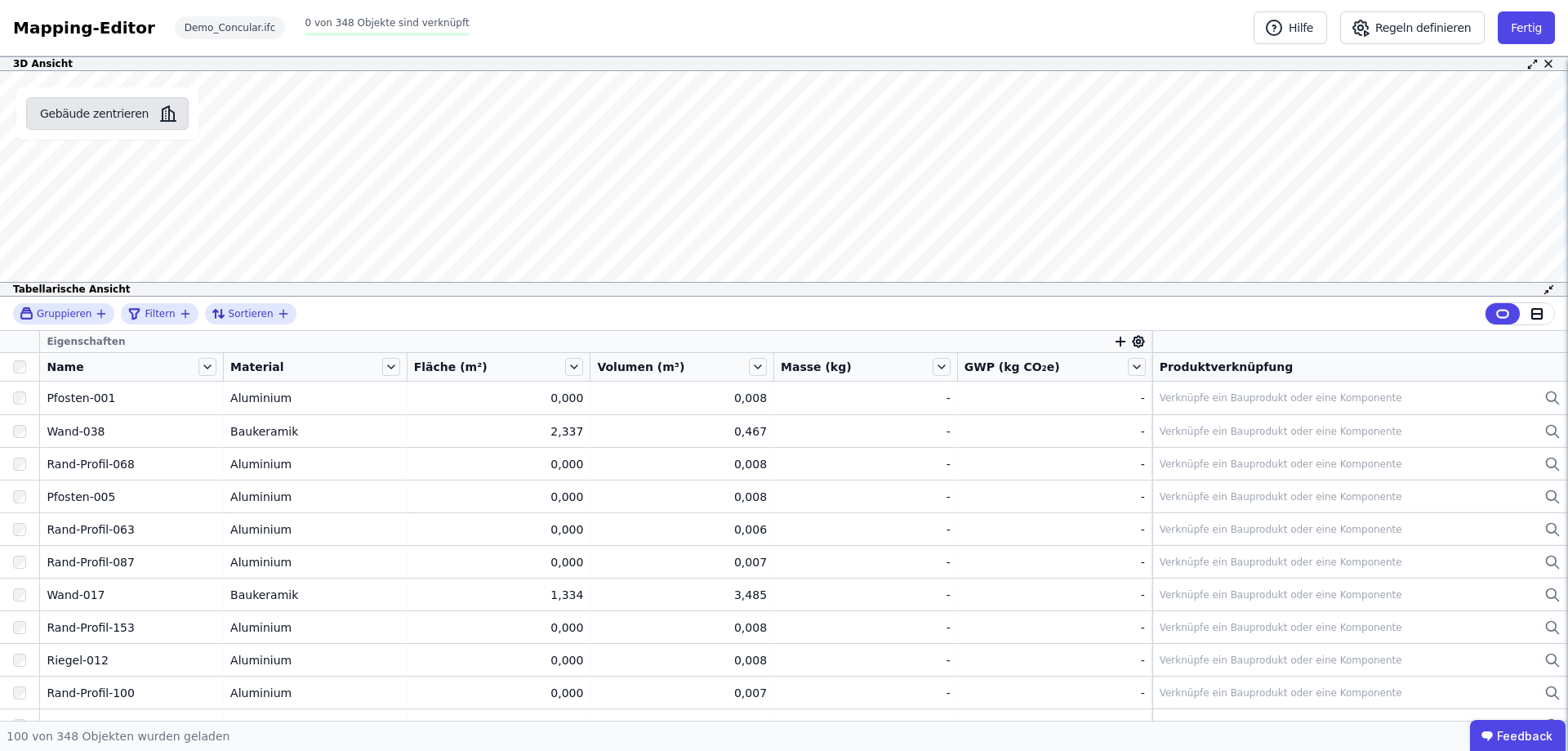
click at [101, 114] on button "Gebäude zentrieren" at bounding box center [107, 114] width 163 height 33
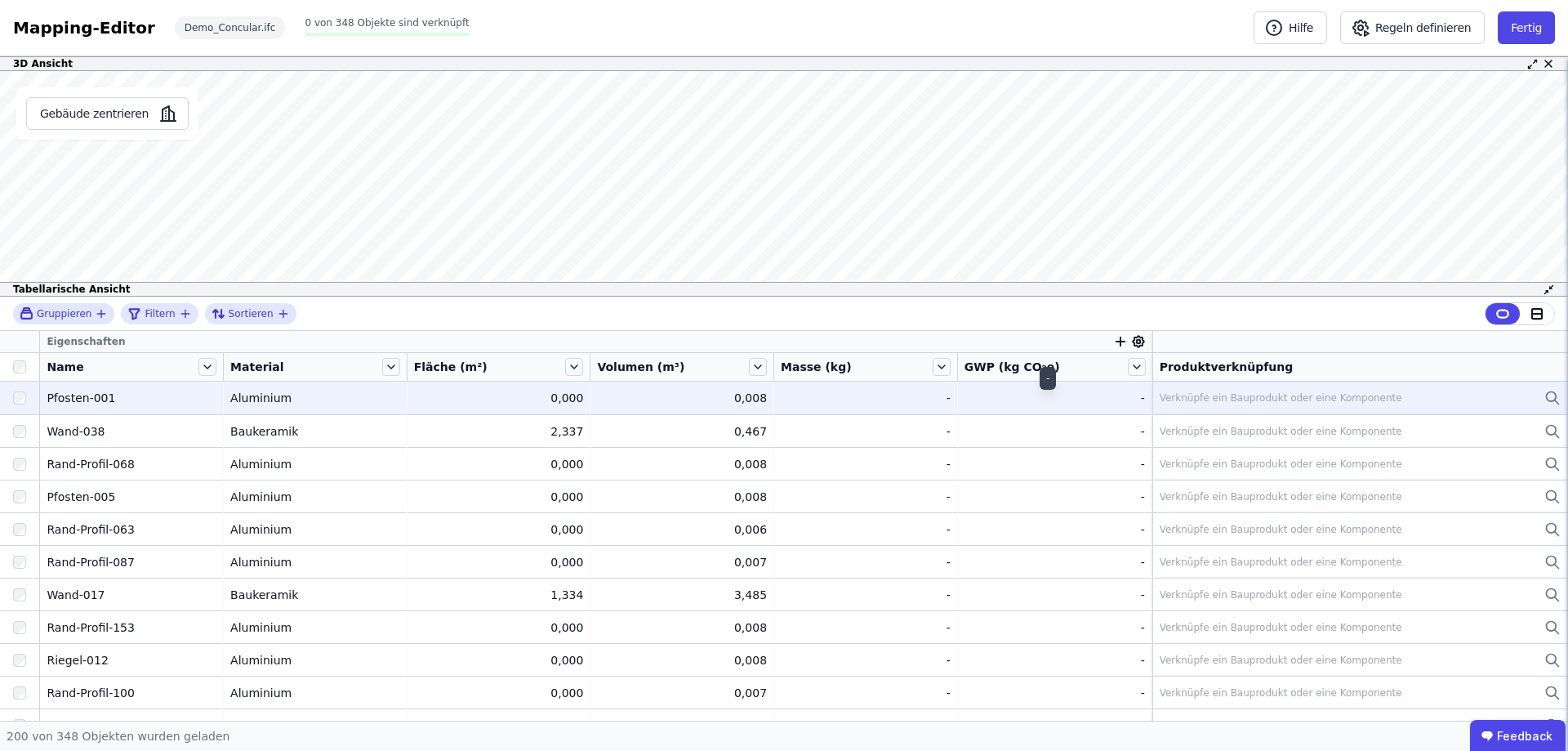
click at [1082, 394] on div "-" at bounding box center [1055, 397] width 181 height 16
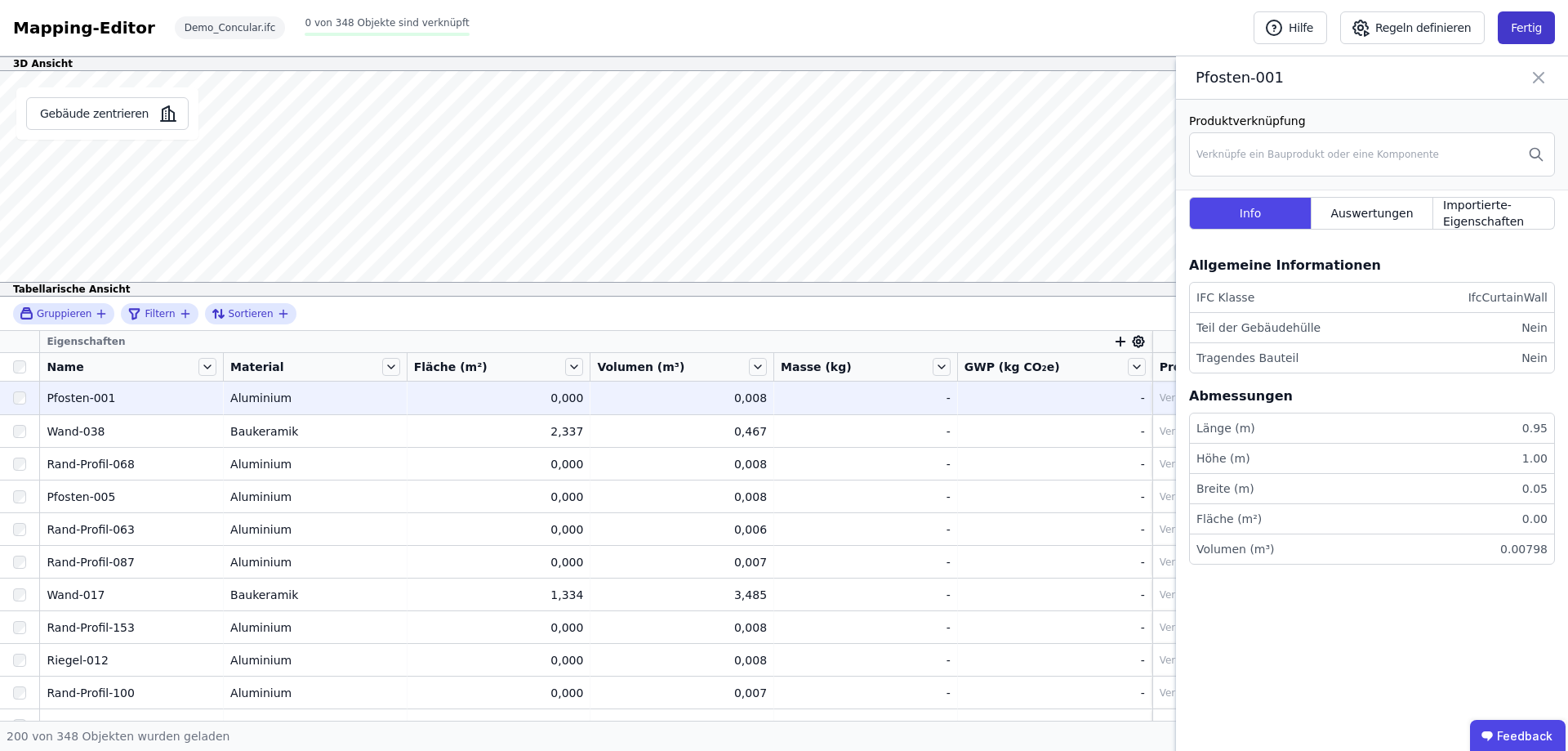
click at [1523, 28] on button "Fertig" at bounding box center [1527, 28] width 57 height 33
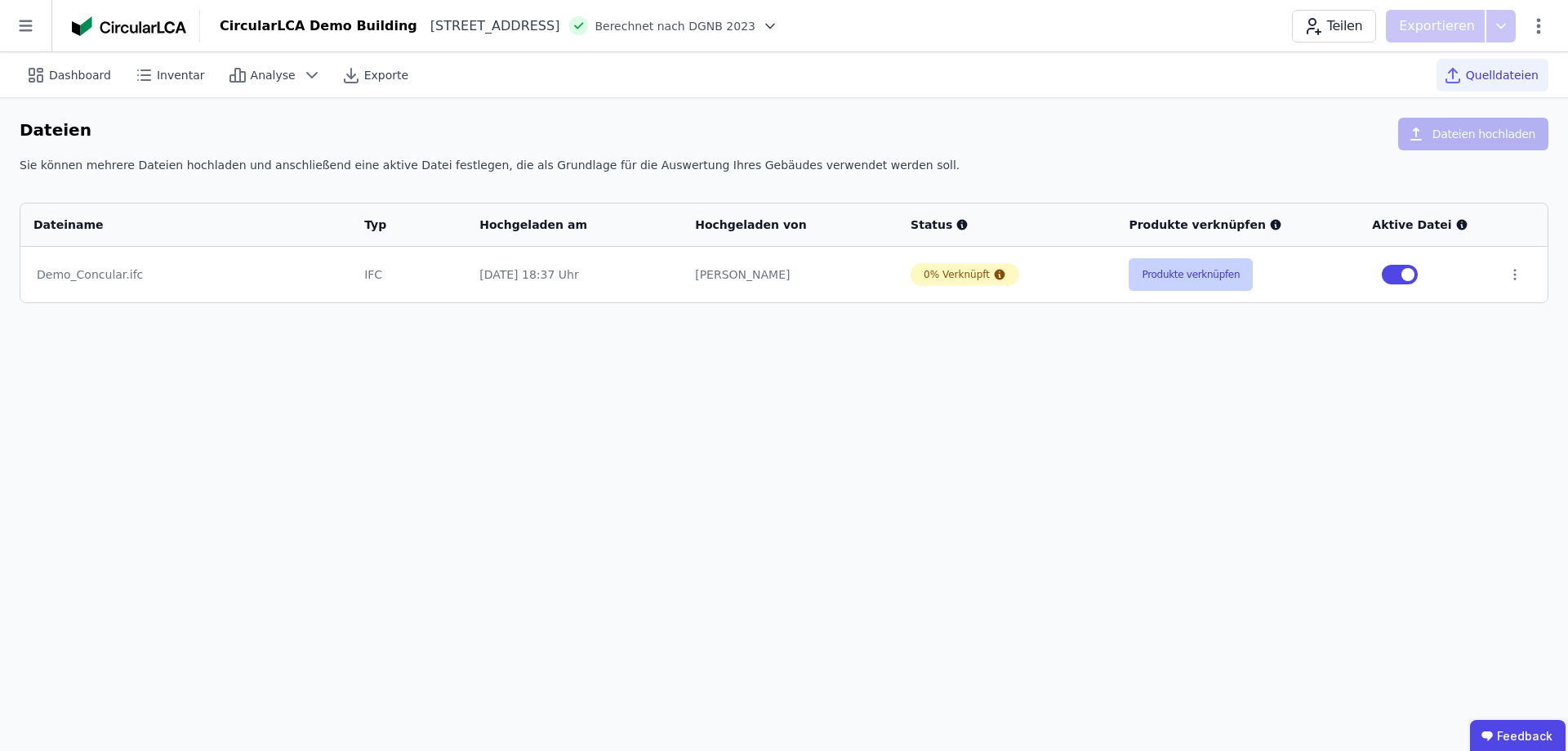
click at [1203, 278] on button "Produkte verknüpfen" at bounding box center [1190, 274] width 124 height 33
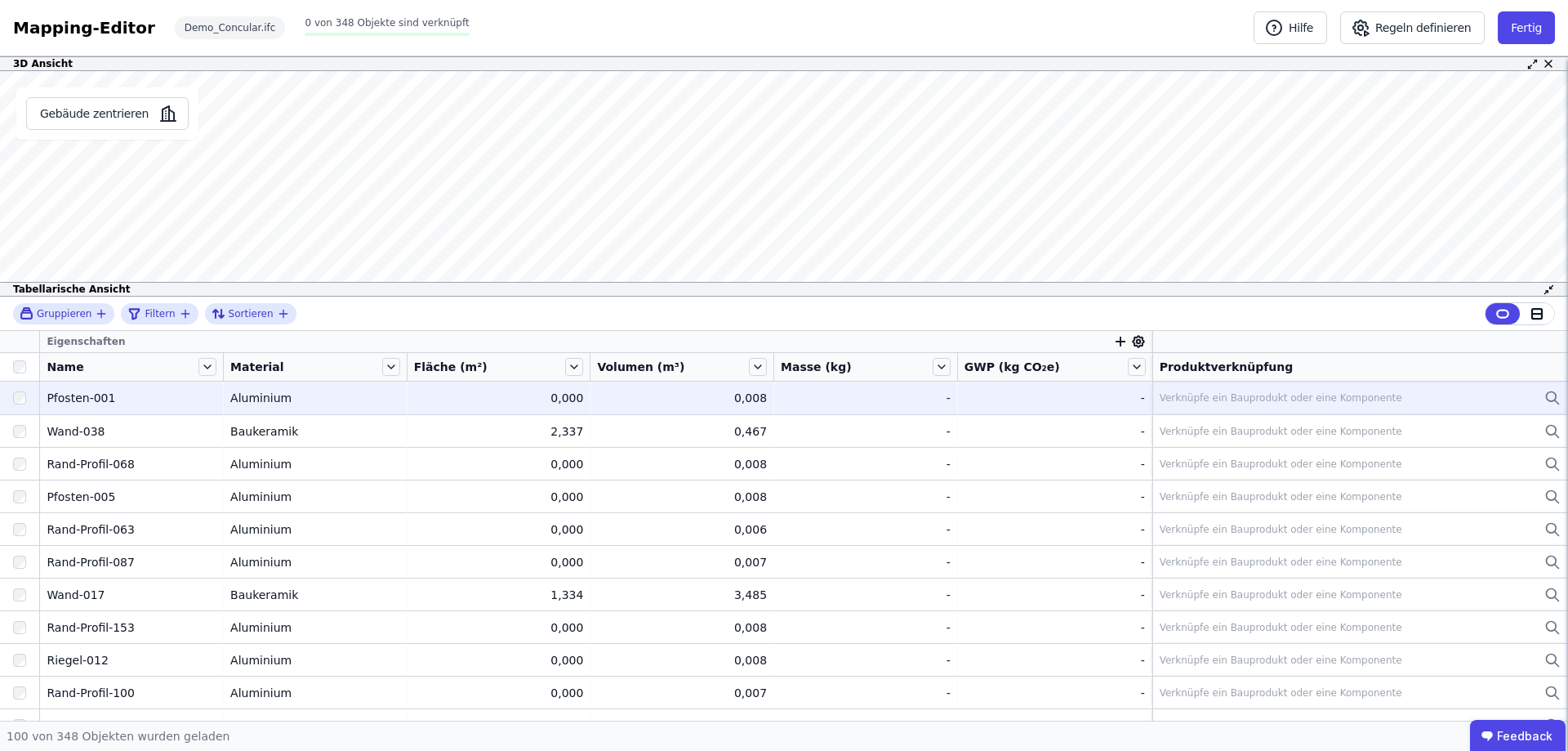
click at [1183, 398] on div "Verknüpfe ein Bauprodukt oder eine Komponente" at bounding box center [1281, 397] width 243 height 13
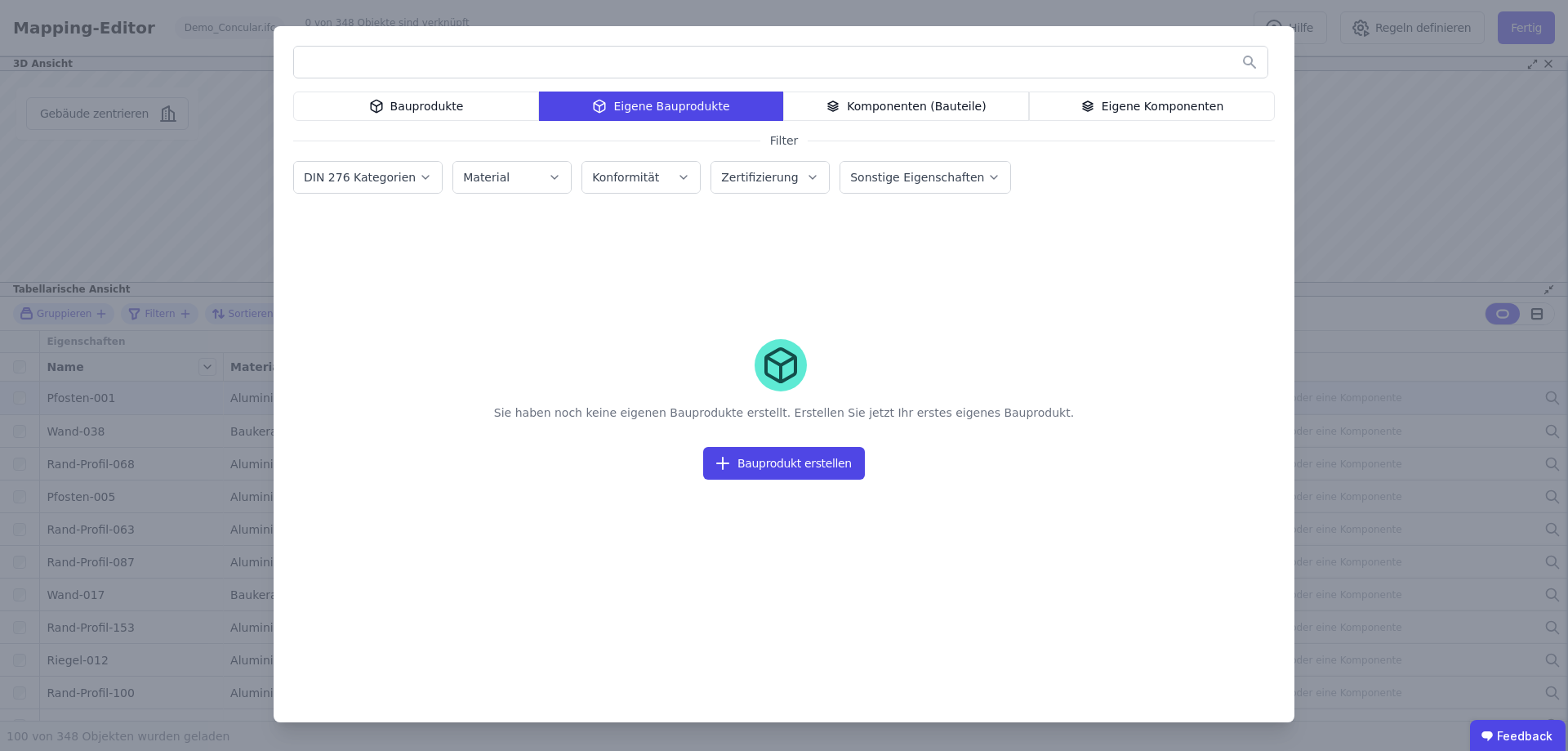
click at [438, 111] on div "Bauprodukte" at bounding box center [416, 106] width 246 height 30
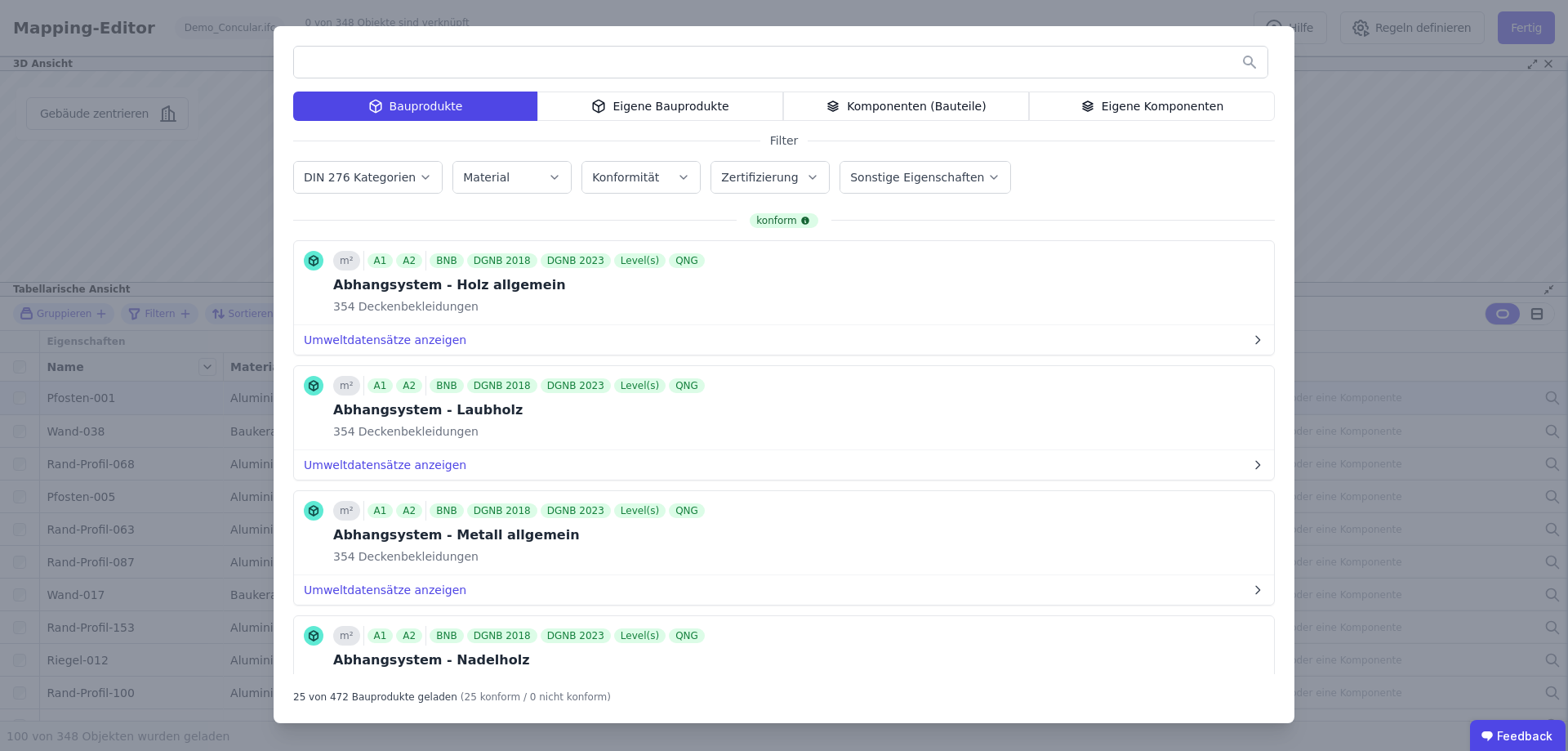
click at [681, 61] on input "text" at bounding box center [781, 62] width 974 height 30
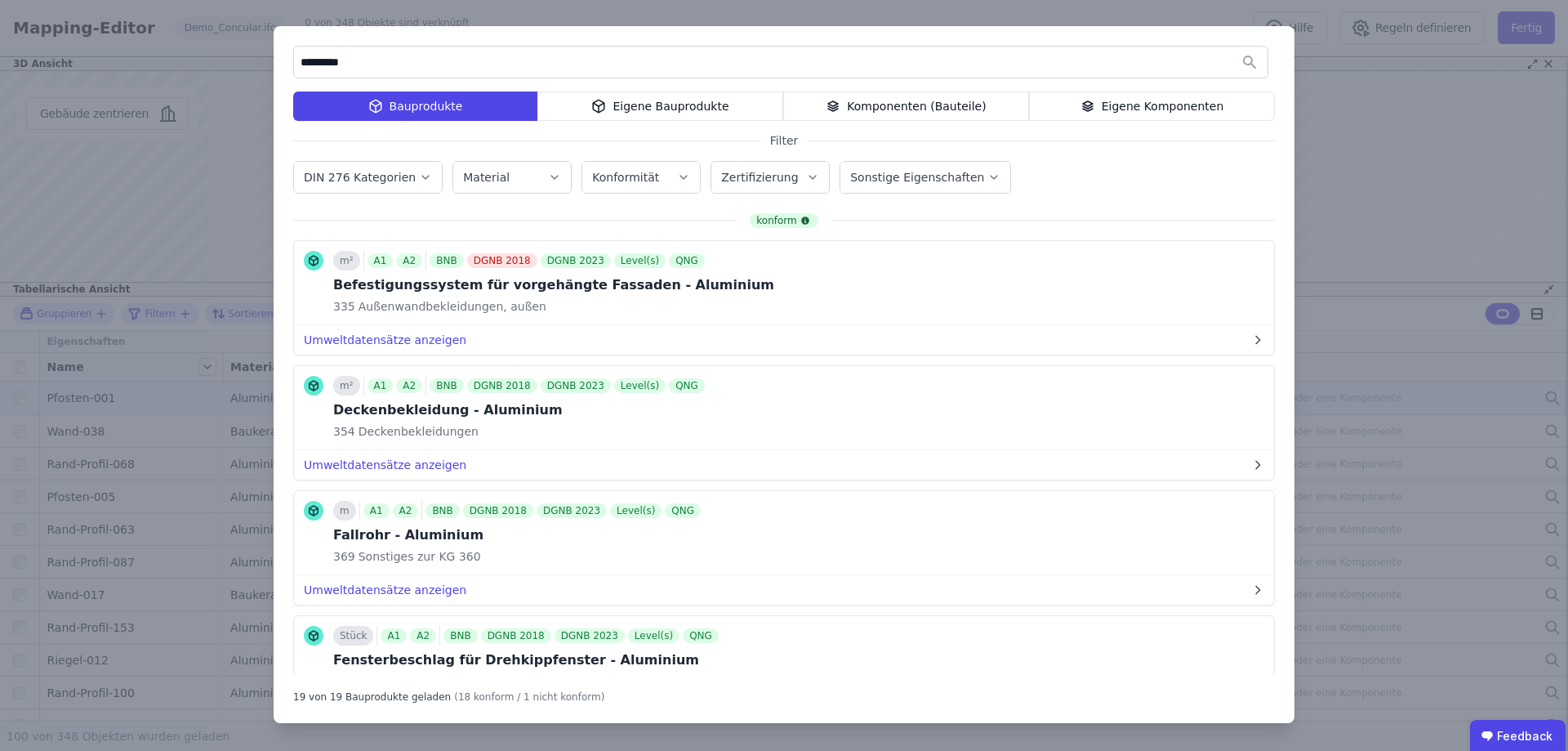
type input "*********"
click at [183, 143] on div "********* Bauprodukte Eigene Bauprodukte Komponenten (Bauteile) Eigene Komponen…" at bounding box center [784, 375] width 1568 height 751
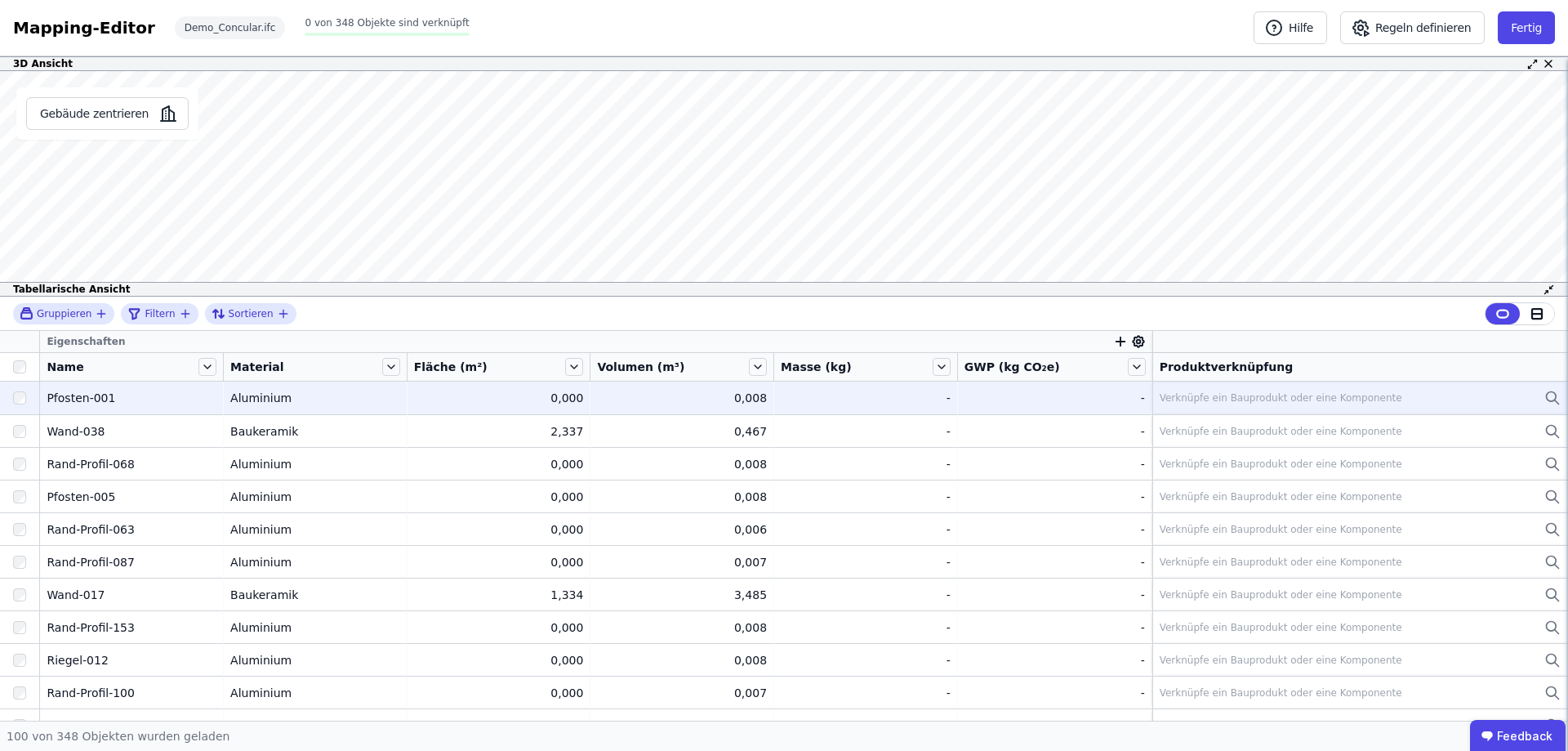
click at [1545, 397] on icon at bounding box center [1553, 398] width 16 height 20
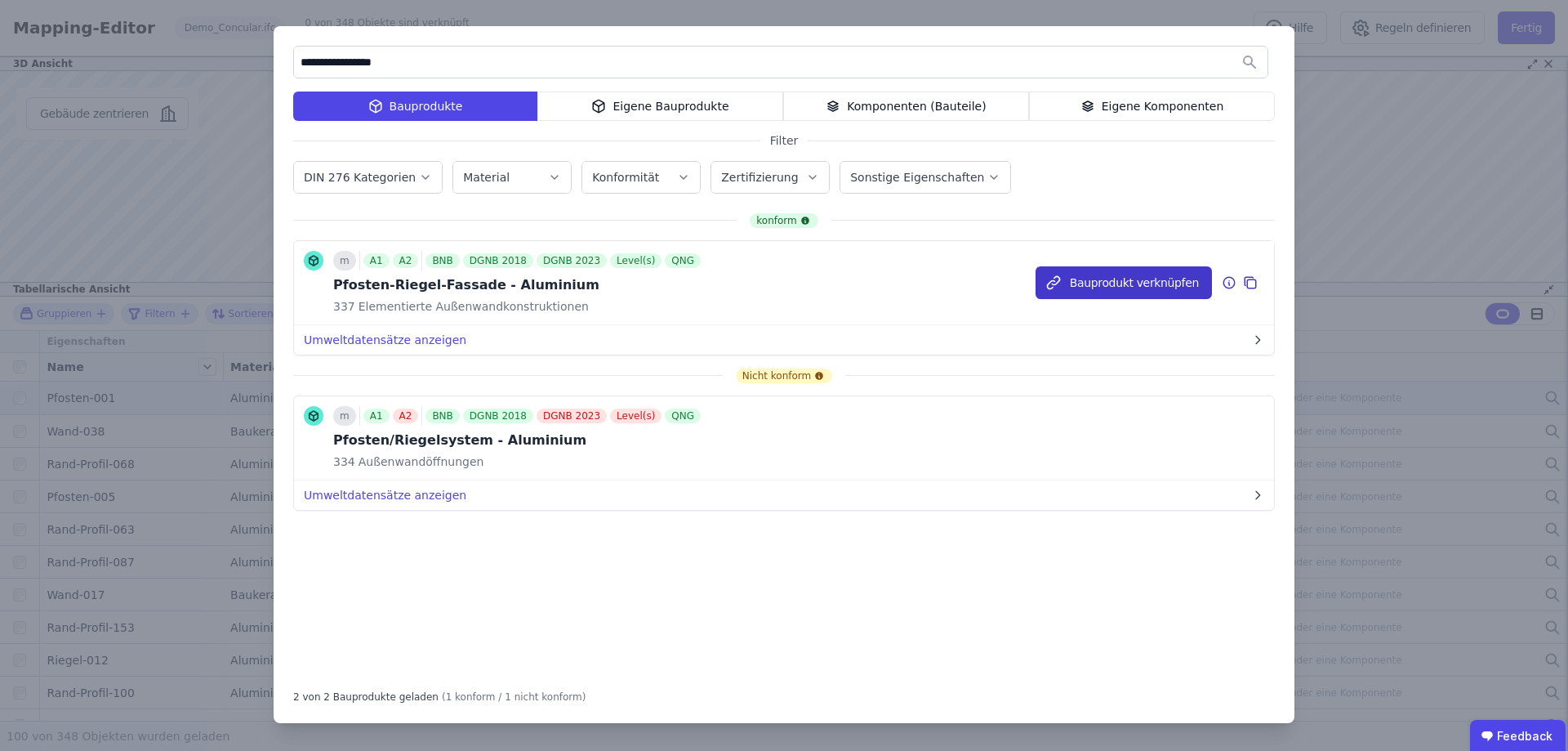
type input "**********"
click at [1095, 285] on button "Bauprodukt verknüpfen" at bounding box center [1123, 283] width 176 height 33
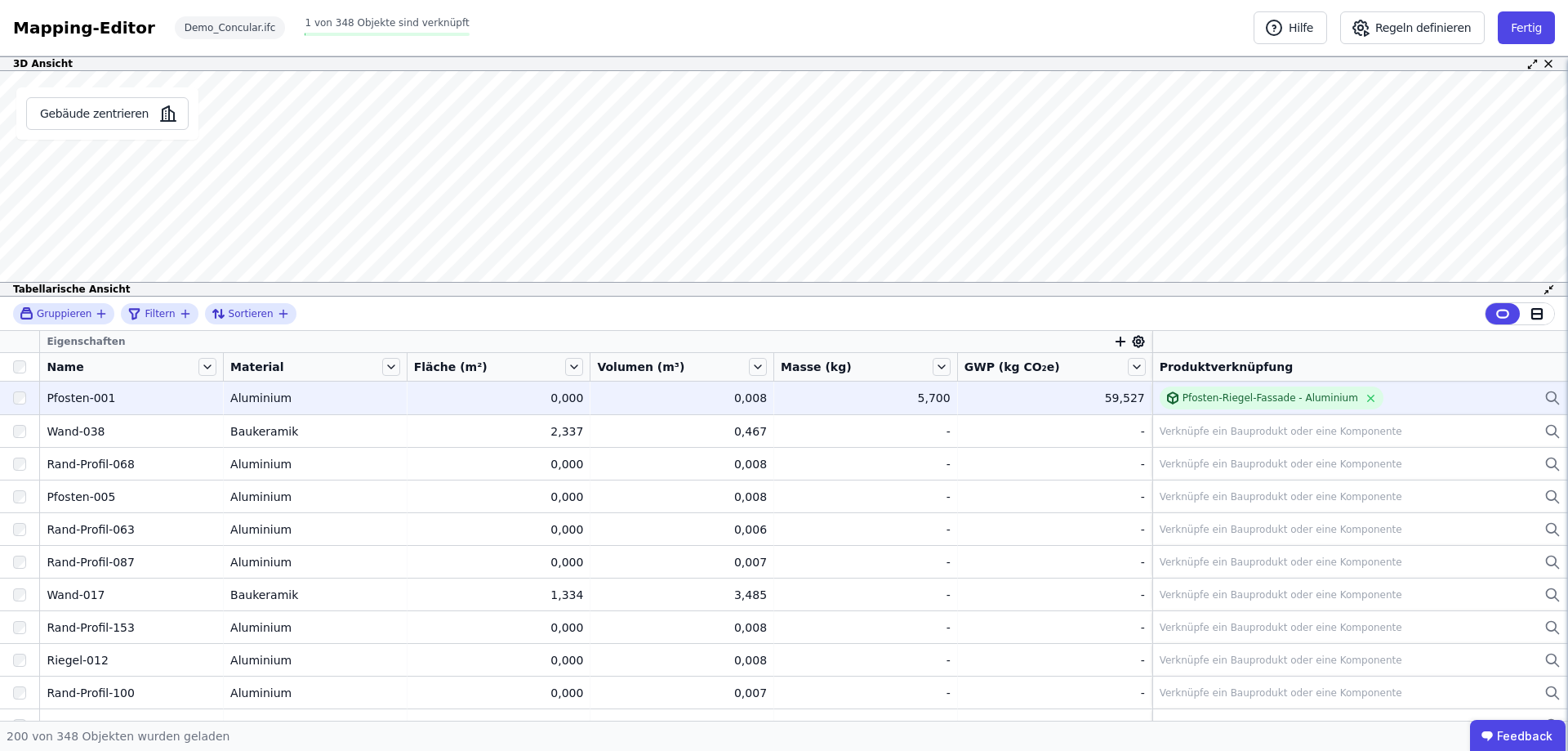
click at [128, 370] on div "Name" at bounding box center [121, 367] width 149 height 16
click at [210, 364] on icon at bounding box center [208, 367] width 18 height 18
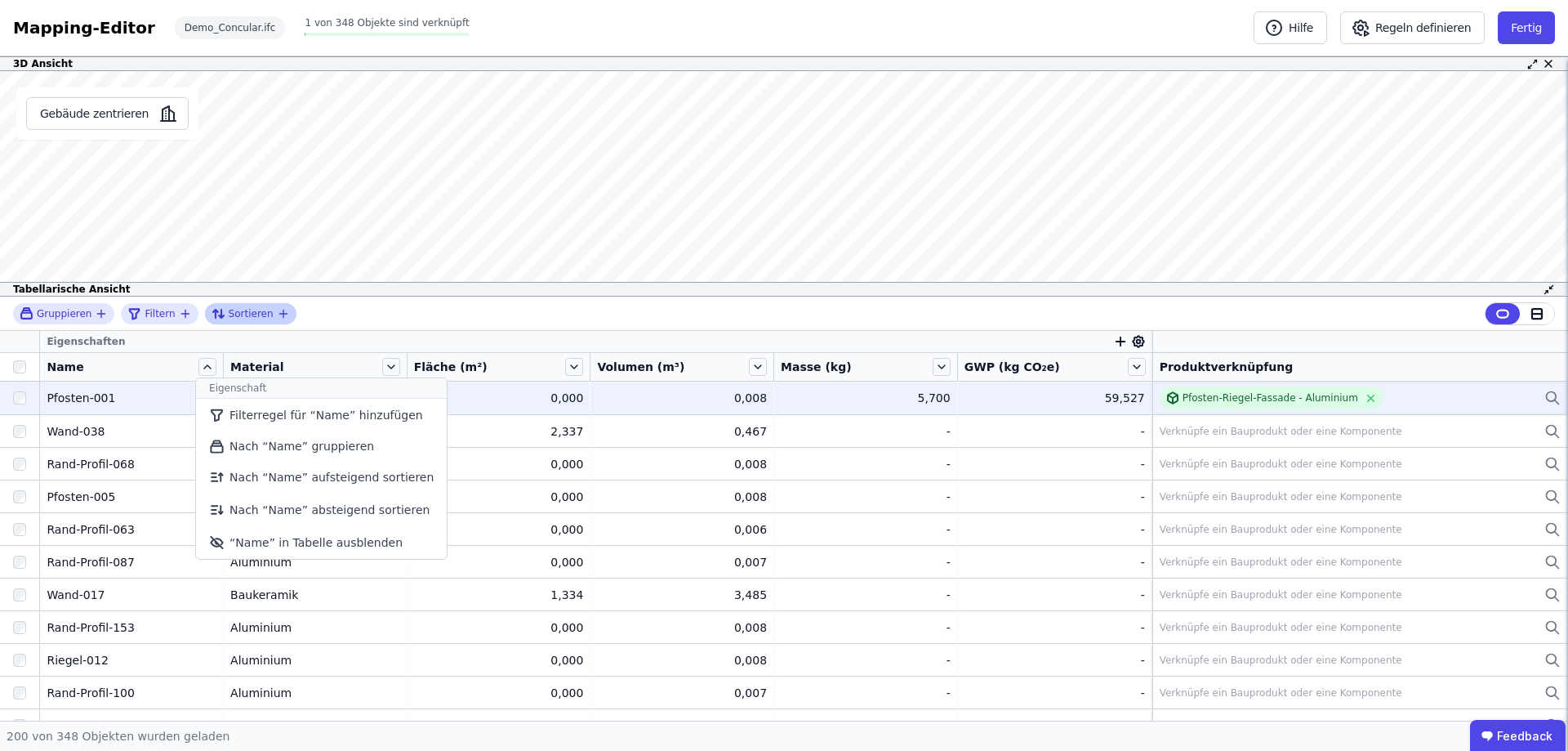
click at [248, 317] on span "Sortieren" at bounding box center [251, 313] width 45 height 13
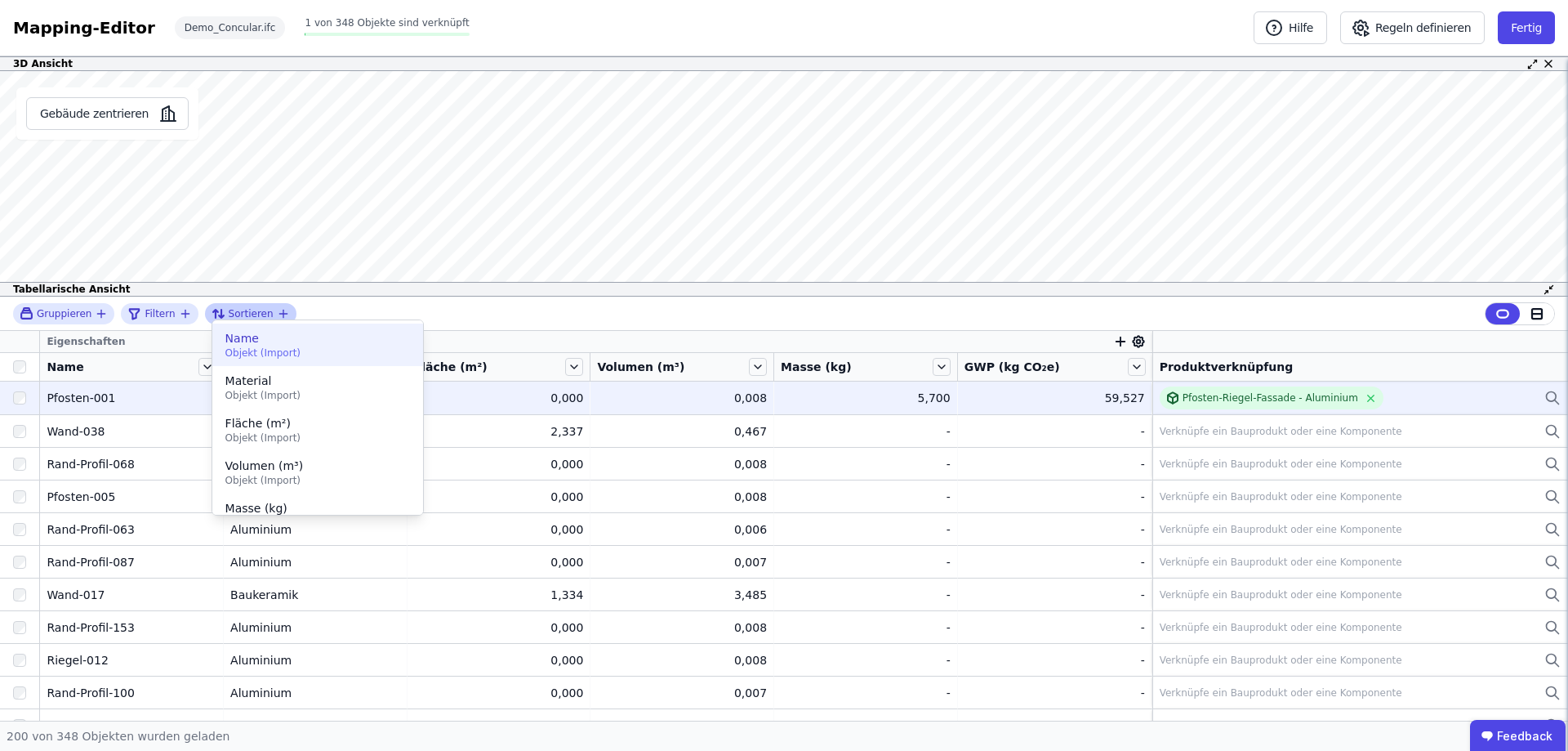
click at [269, 346] on span "Objekt (Import)" at bounding box center [318, 353] width 184 height 13
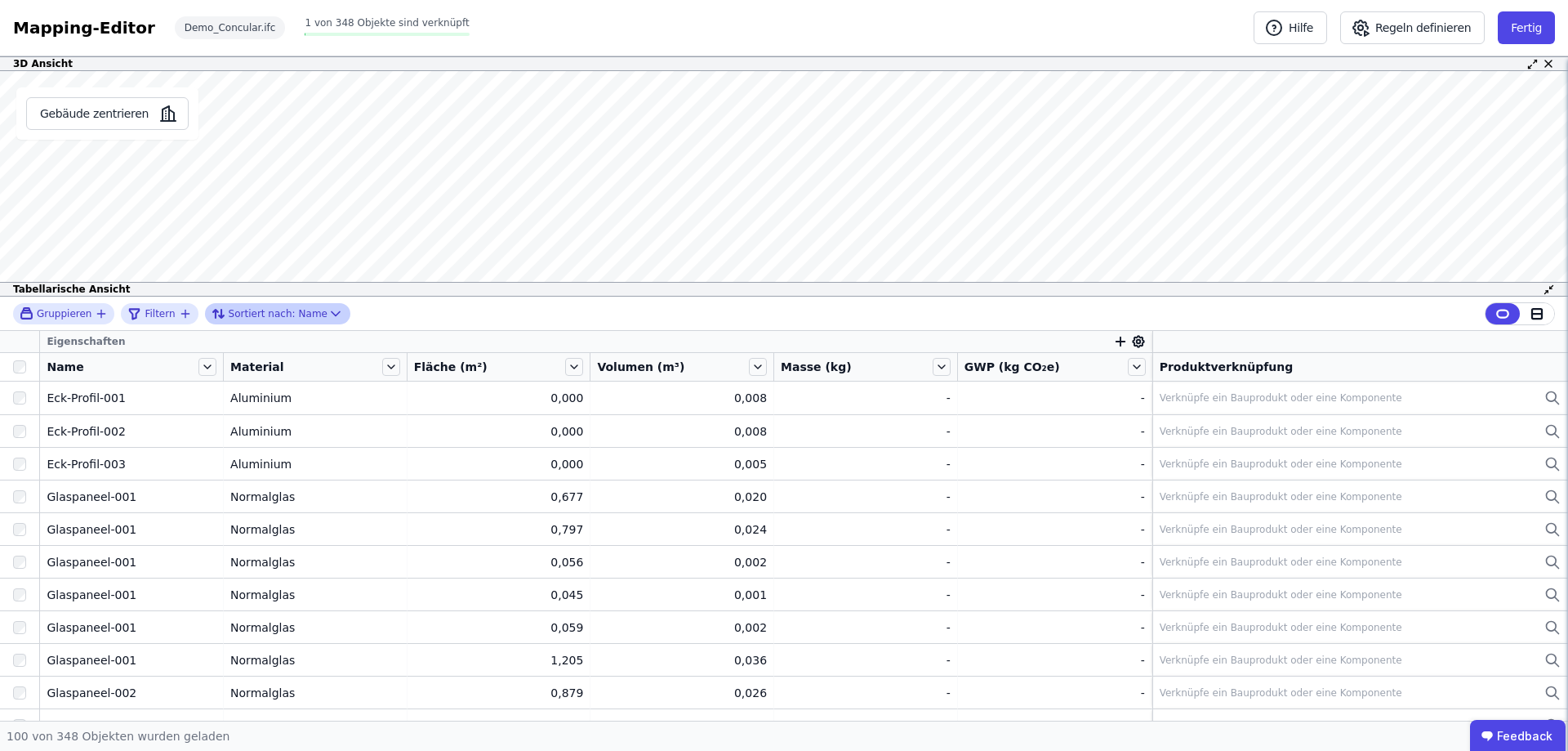
click at [328, 313] on icon at bounding box center [336, 313] width 16 height 16
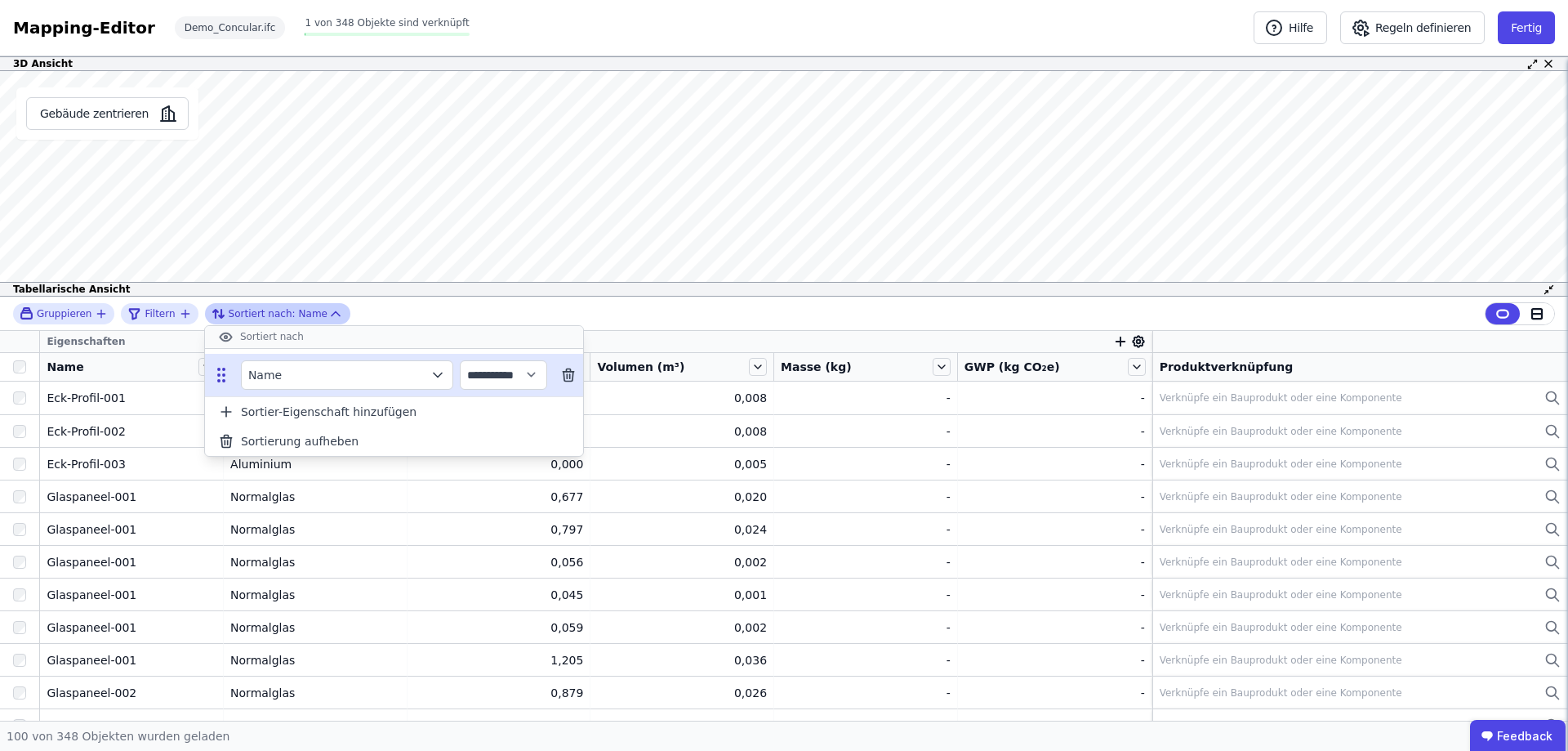
click at [421, 365] on div "Name" at bounding box center [346, 374] width 212 height 30
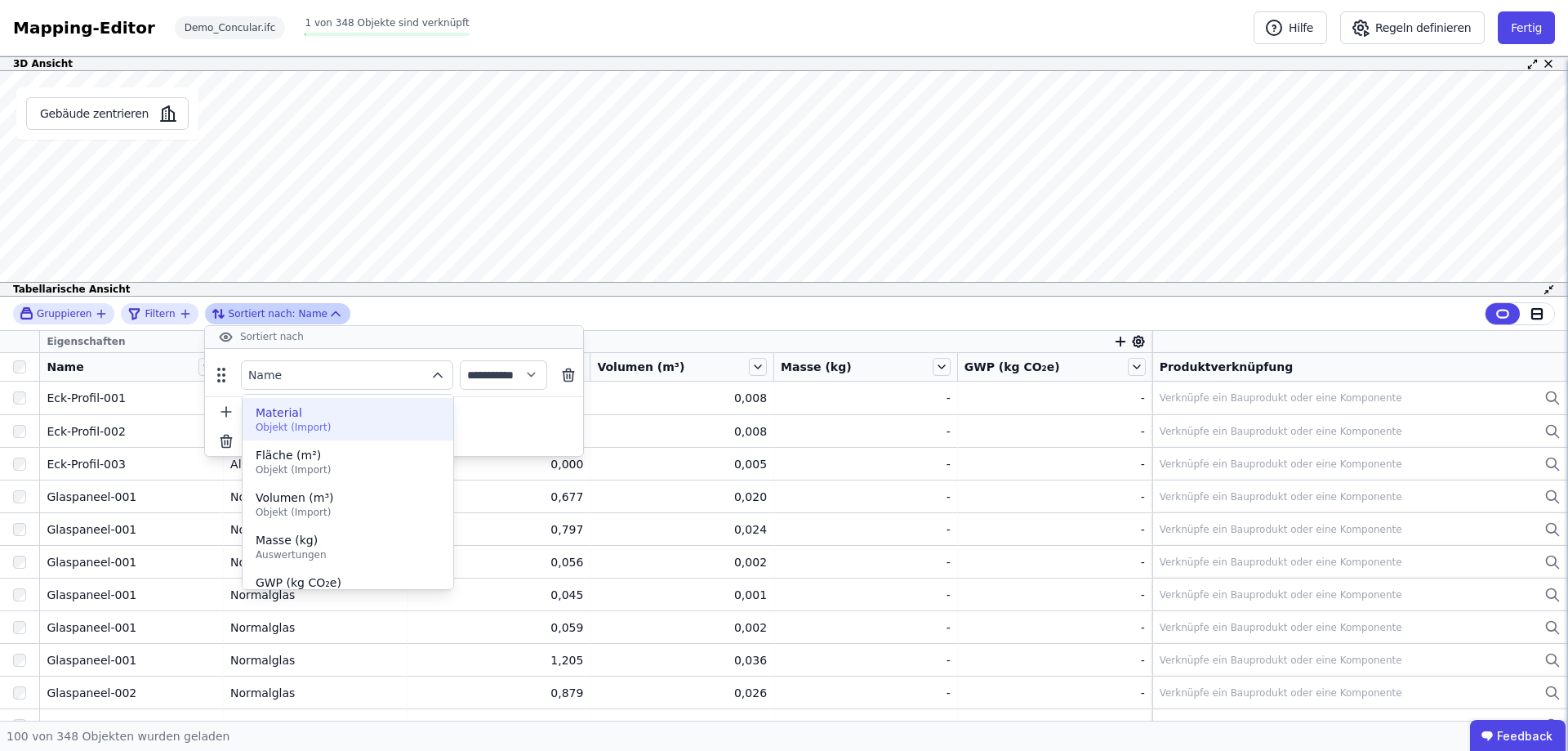
click at [346, 412] on span "Material" at bounding box center [348, 413] width 184 height 16
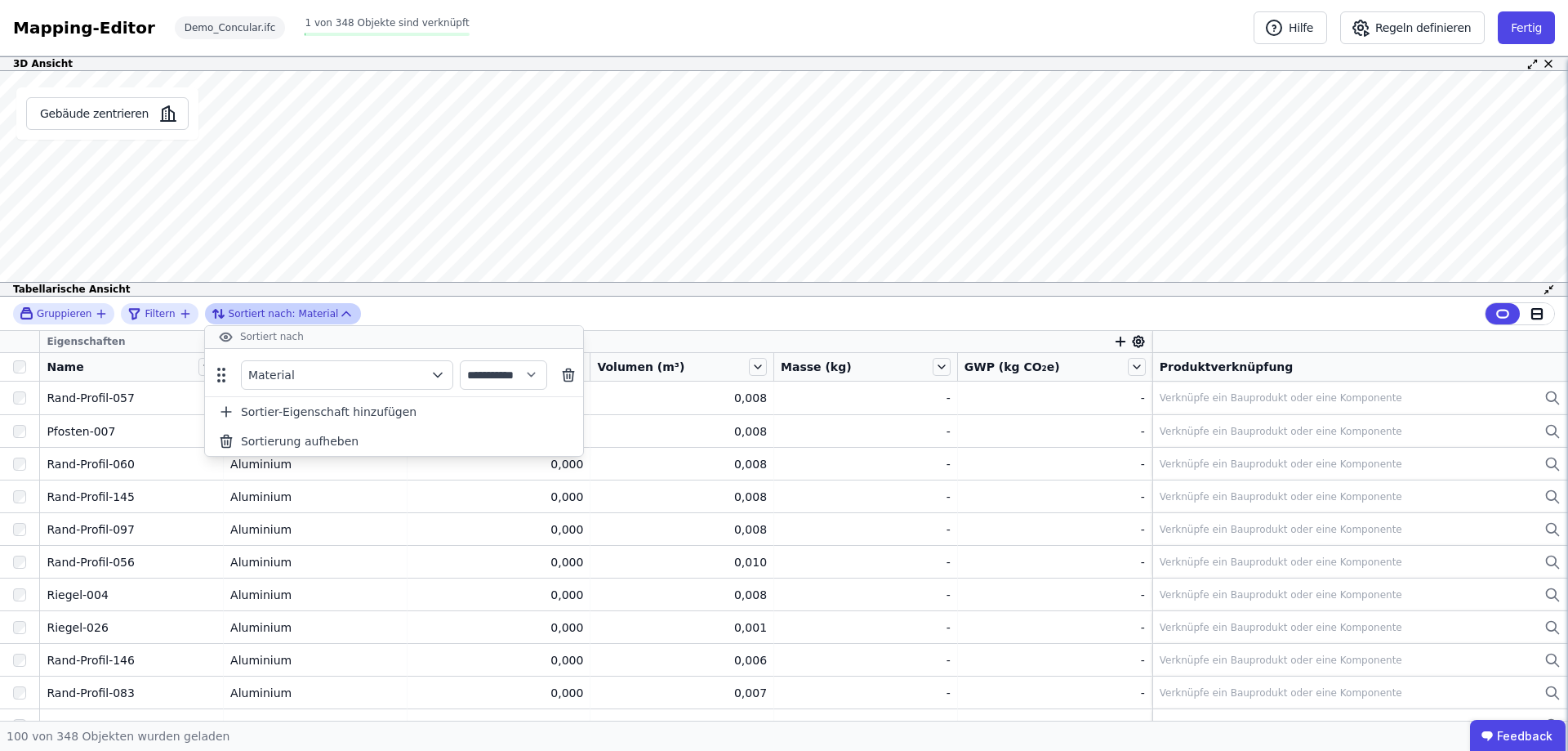
click at [690, 329] on div "**********" at bounding box center [784, 313] width 1568 height 34
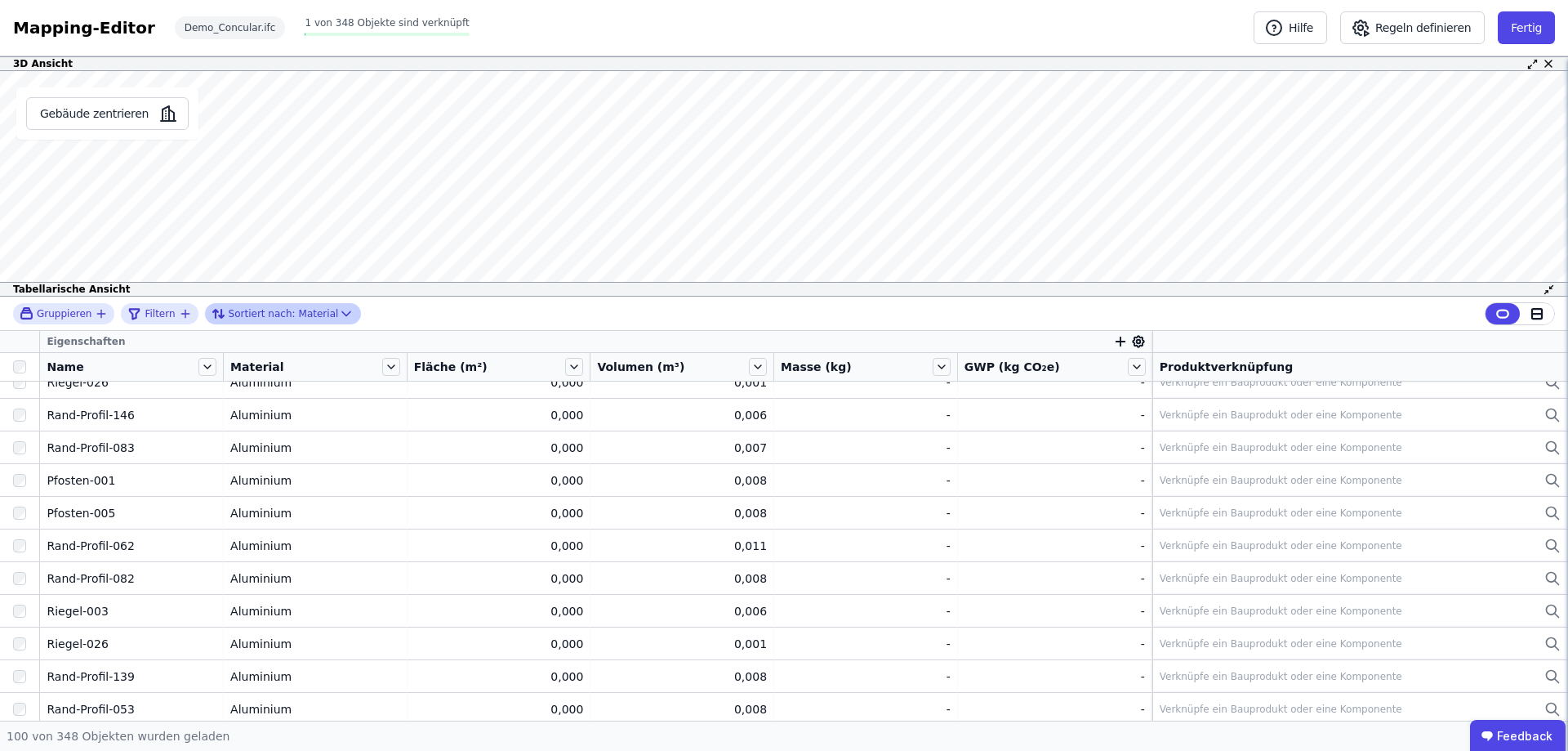
scroll to position [327, 0]
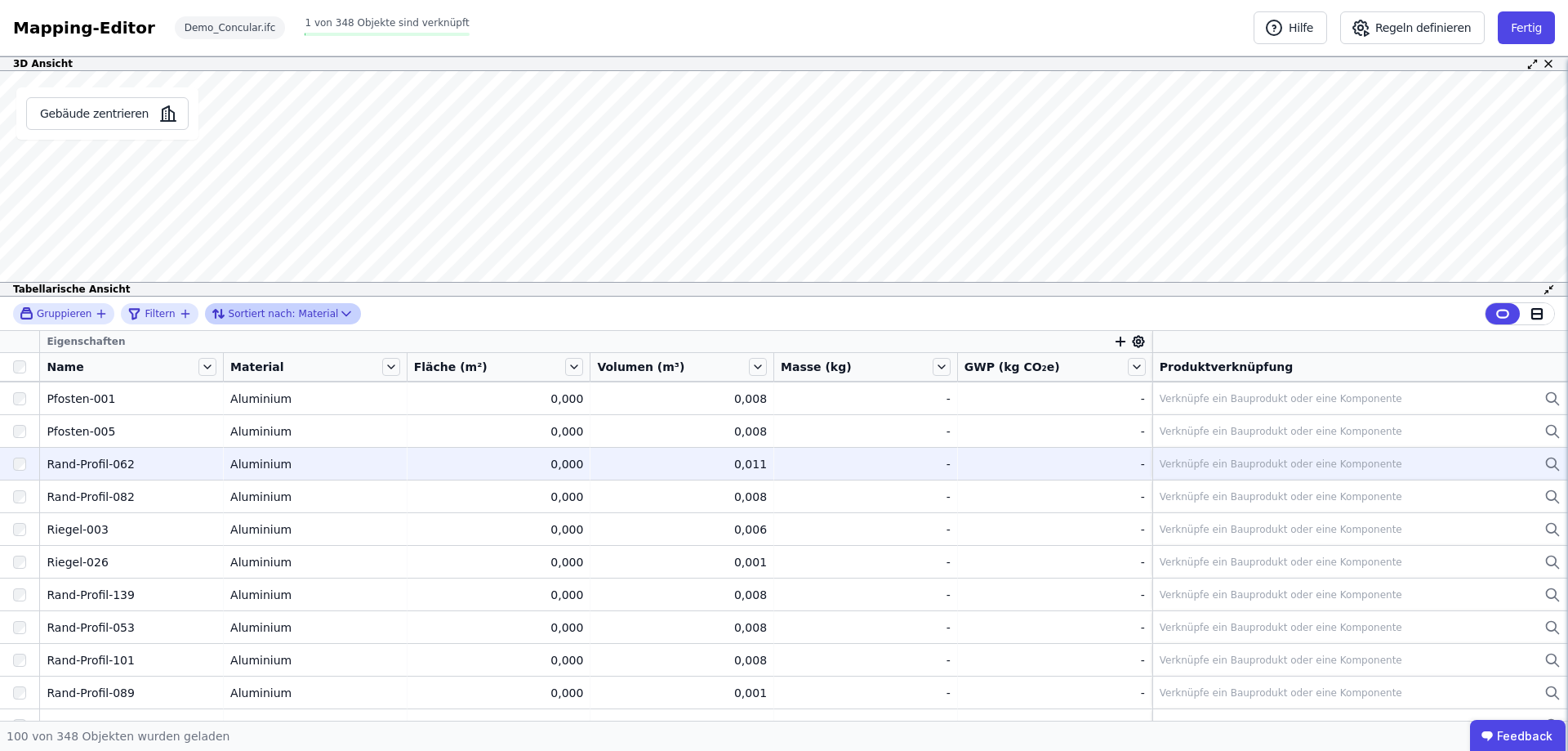
click at [269, 470] on div "Aluminium" at bounding box center [315, 464] width 170 height 16
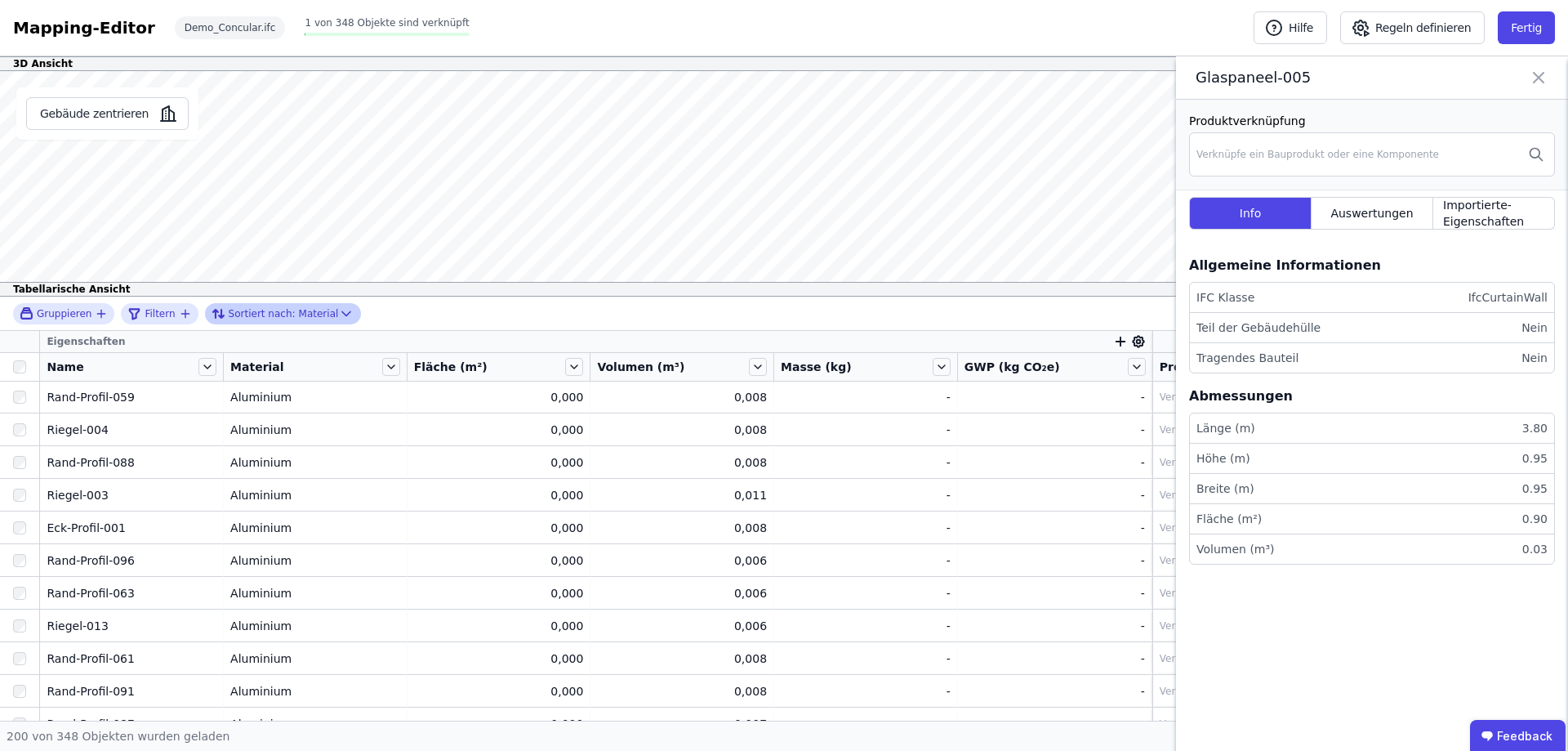
scroll to position [2521, 0]
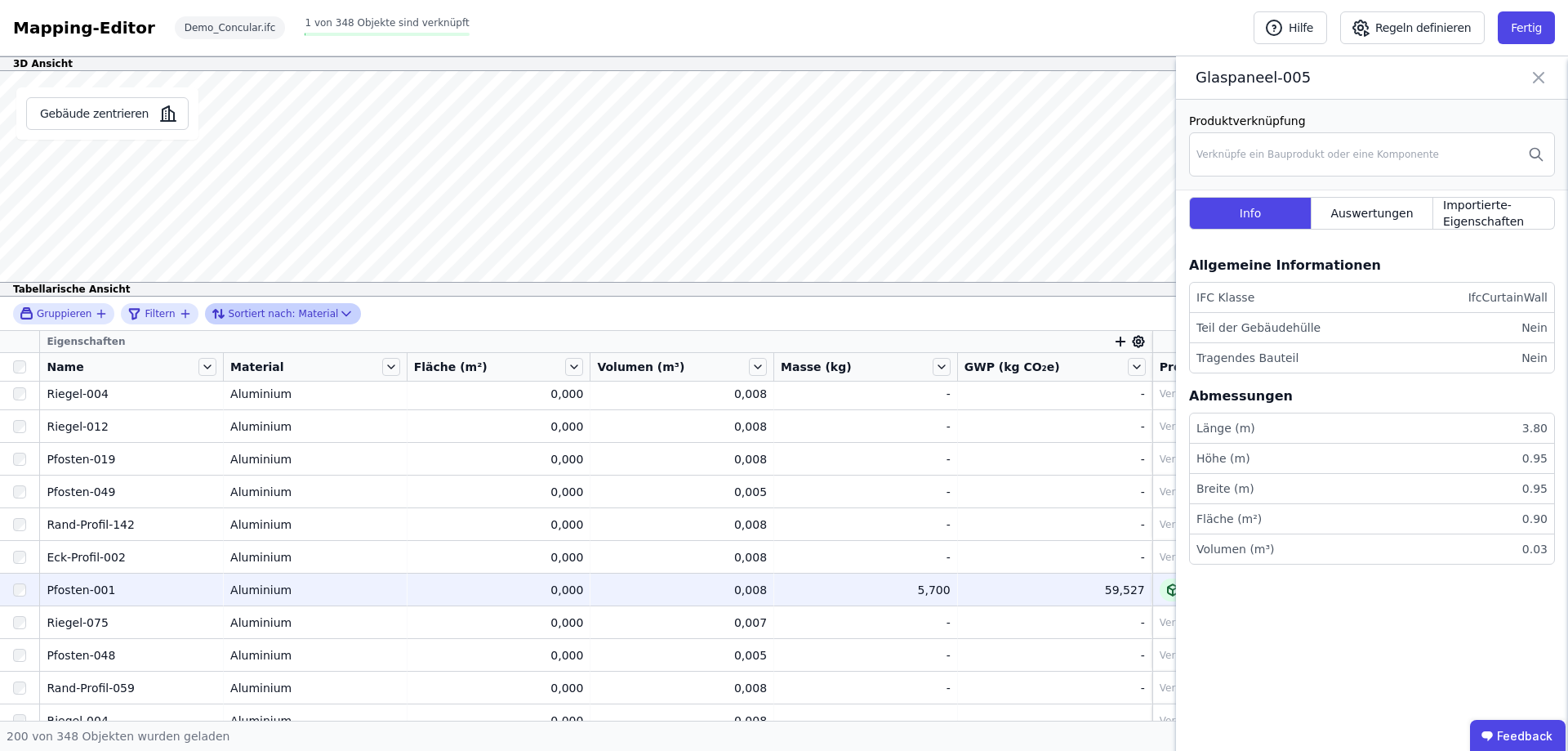
click at [1117, 591] on div "59,527" at bounding box center [1055, 590] width 181 height 16
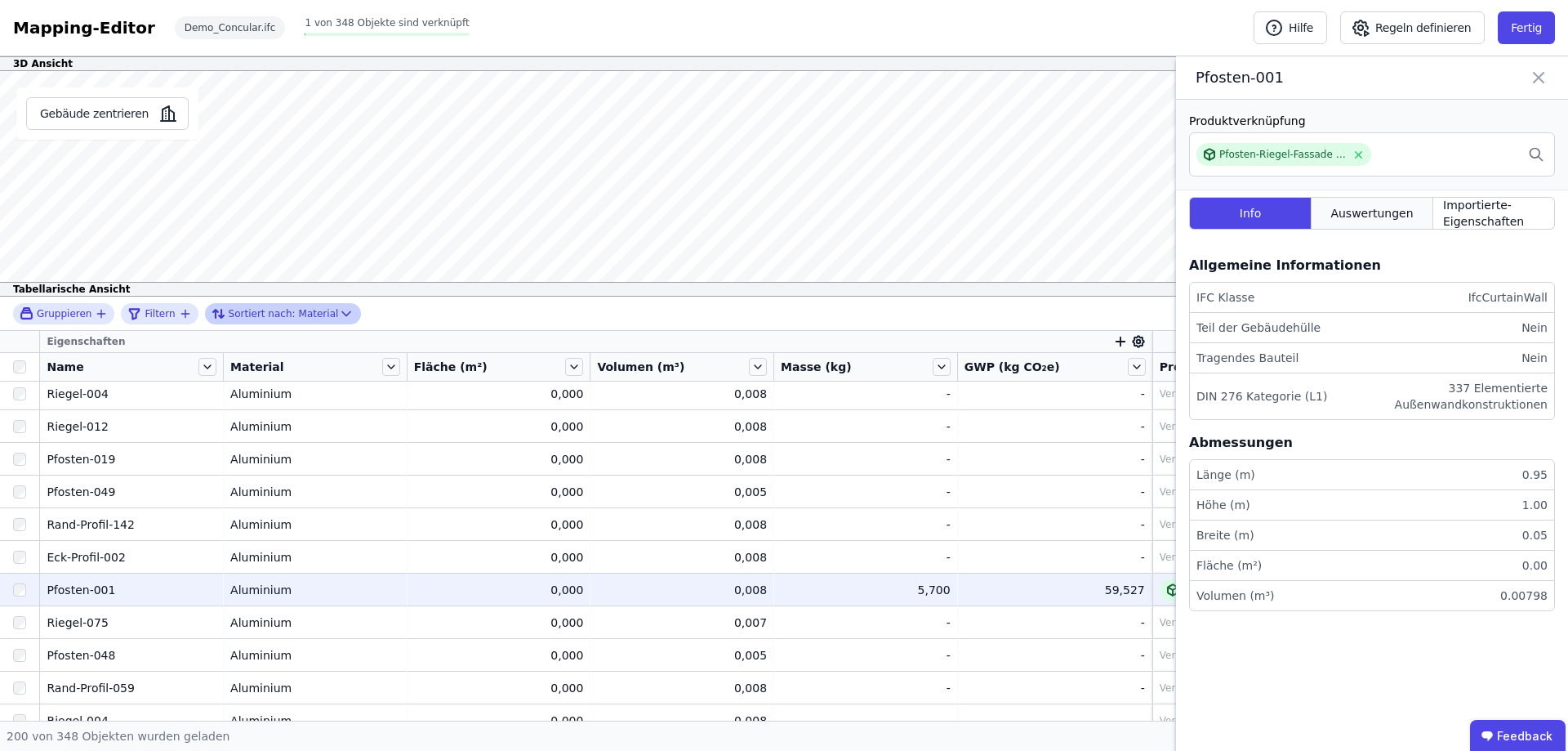
click at [1343, 209] on span "Auswertungen" at bounding box center [1372, 213] width 82 height 16
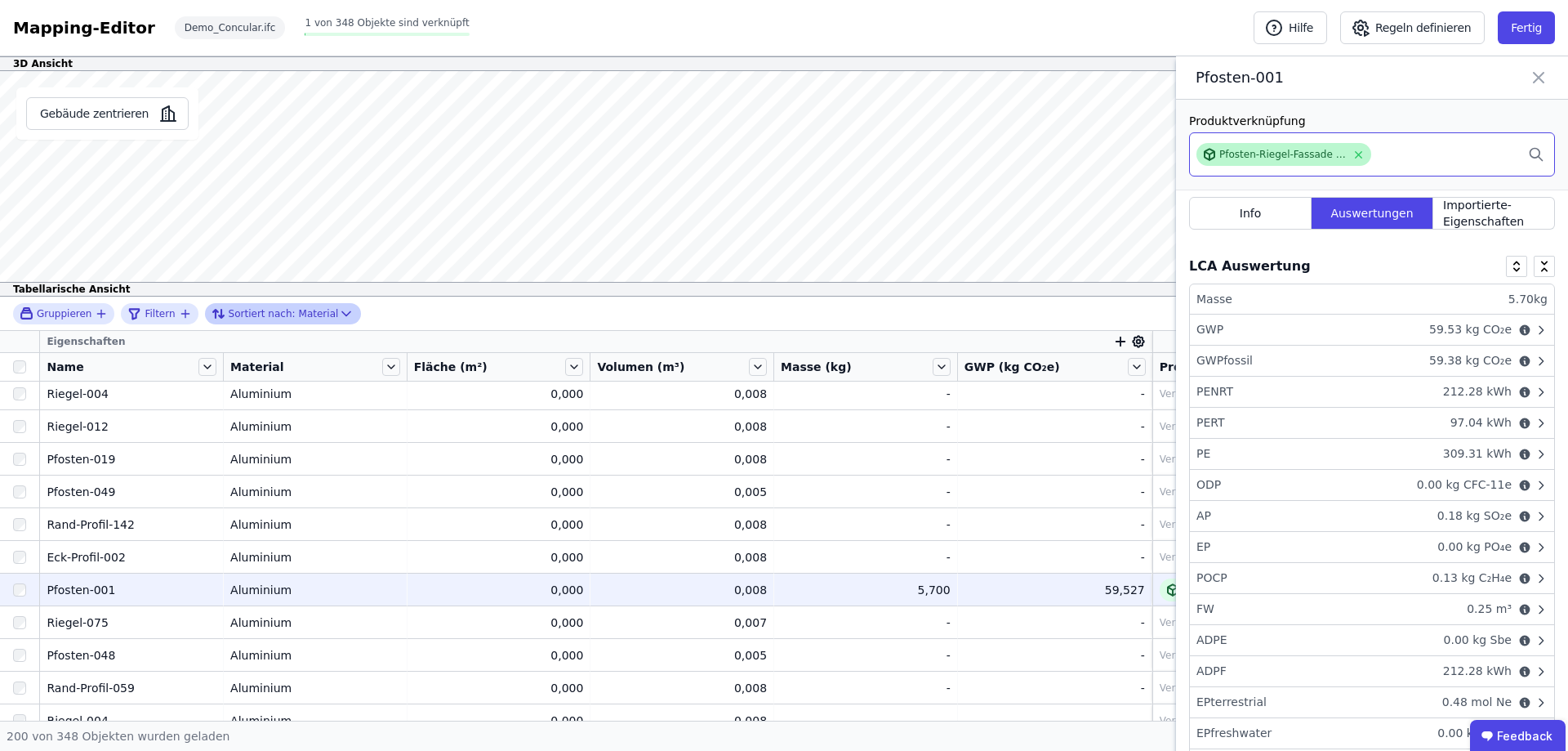
click at [1317, 151] on div "Pfosten-Riegel-Fassade - Aluminium" at bounding box center [1283, 154] width 126 height 13
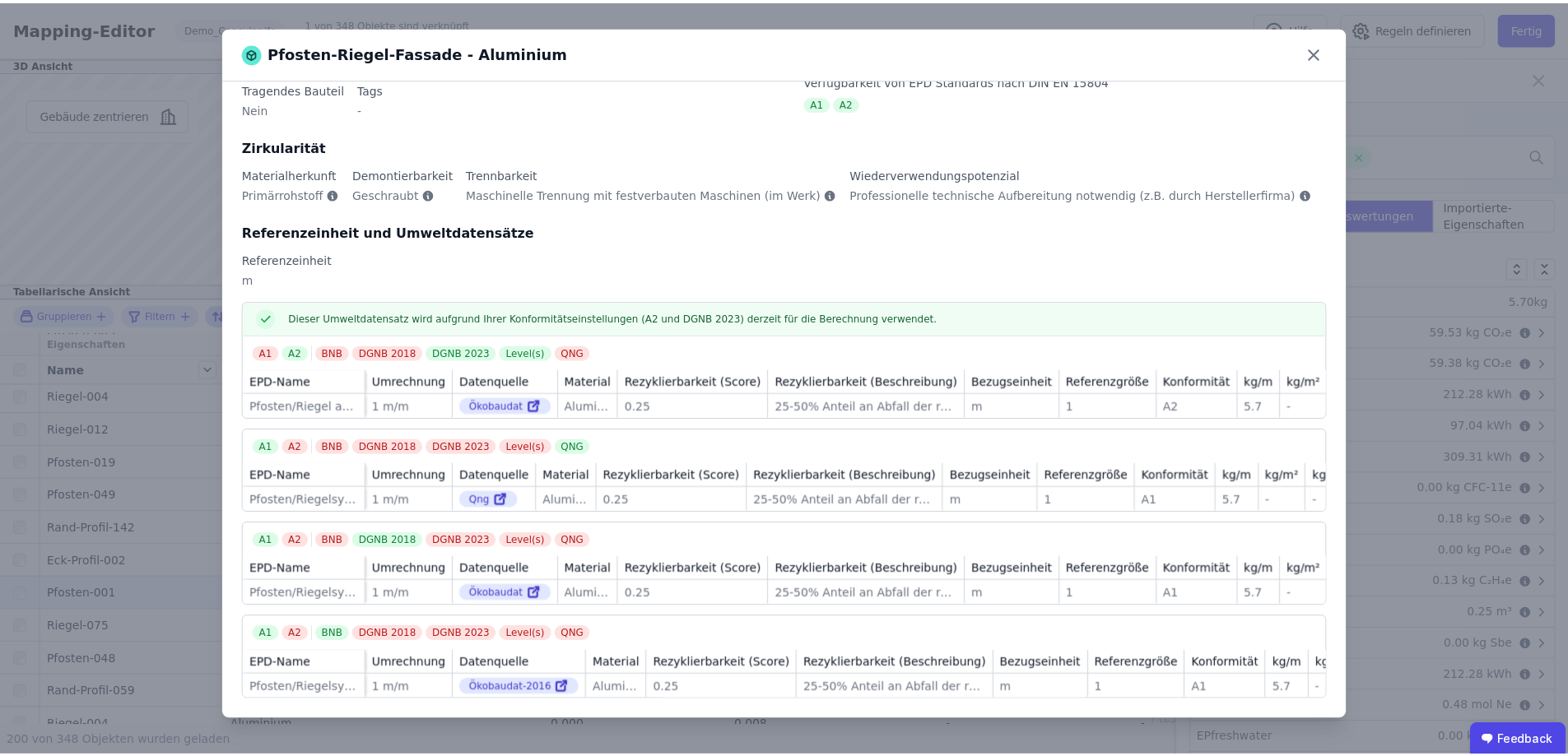
scroll to position [0, 0]
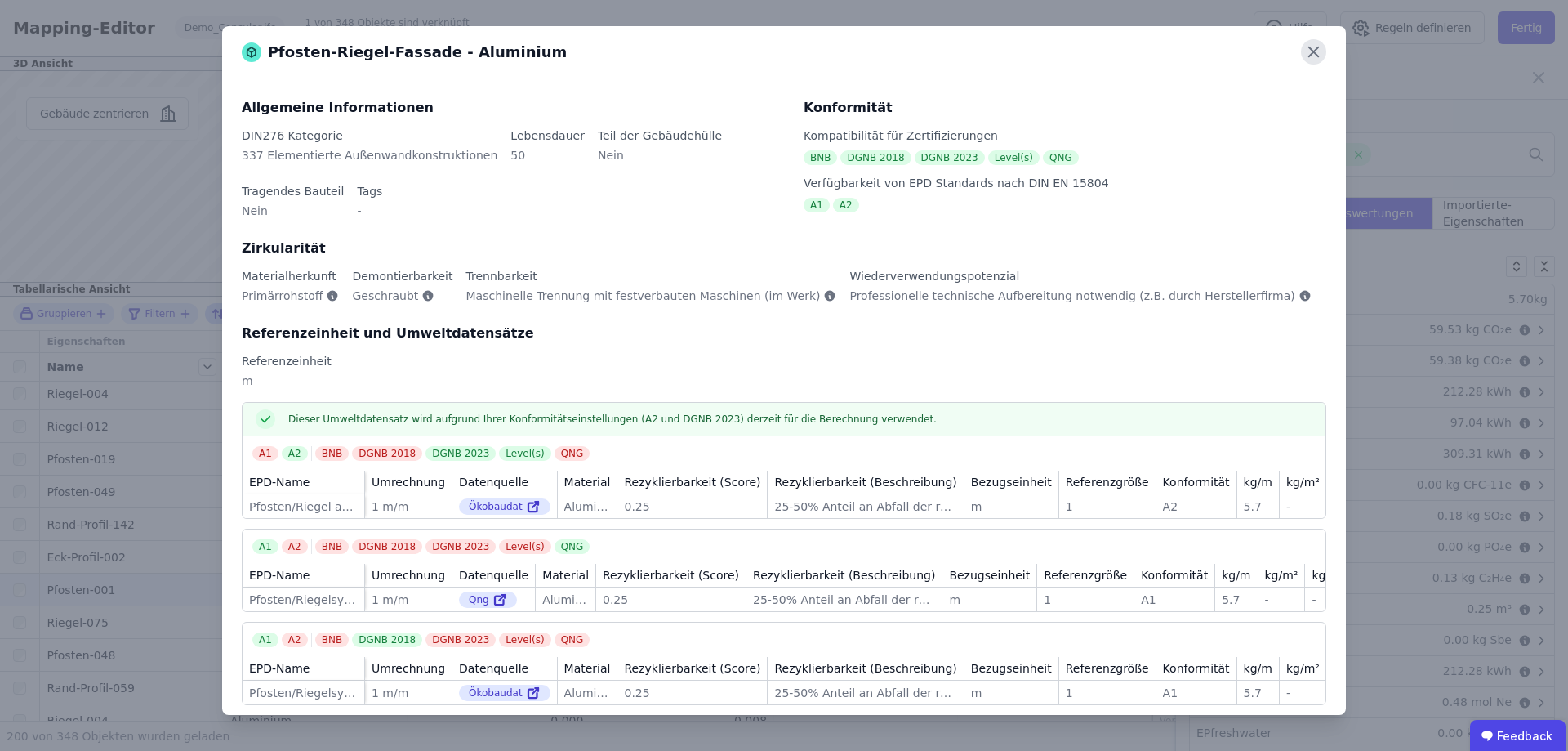
click at [1311, 51] on icon at bounding box center [1314, 52] width 25 height 25
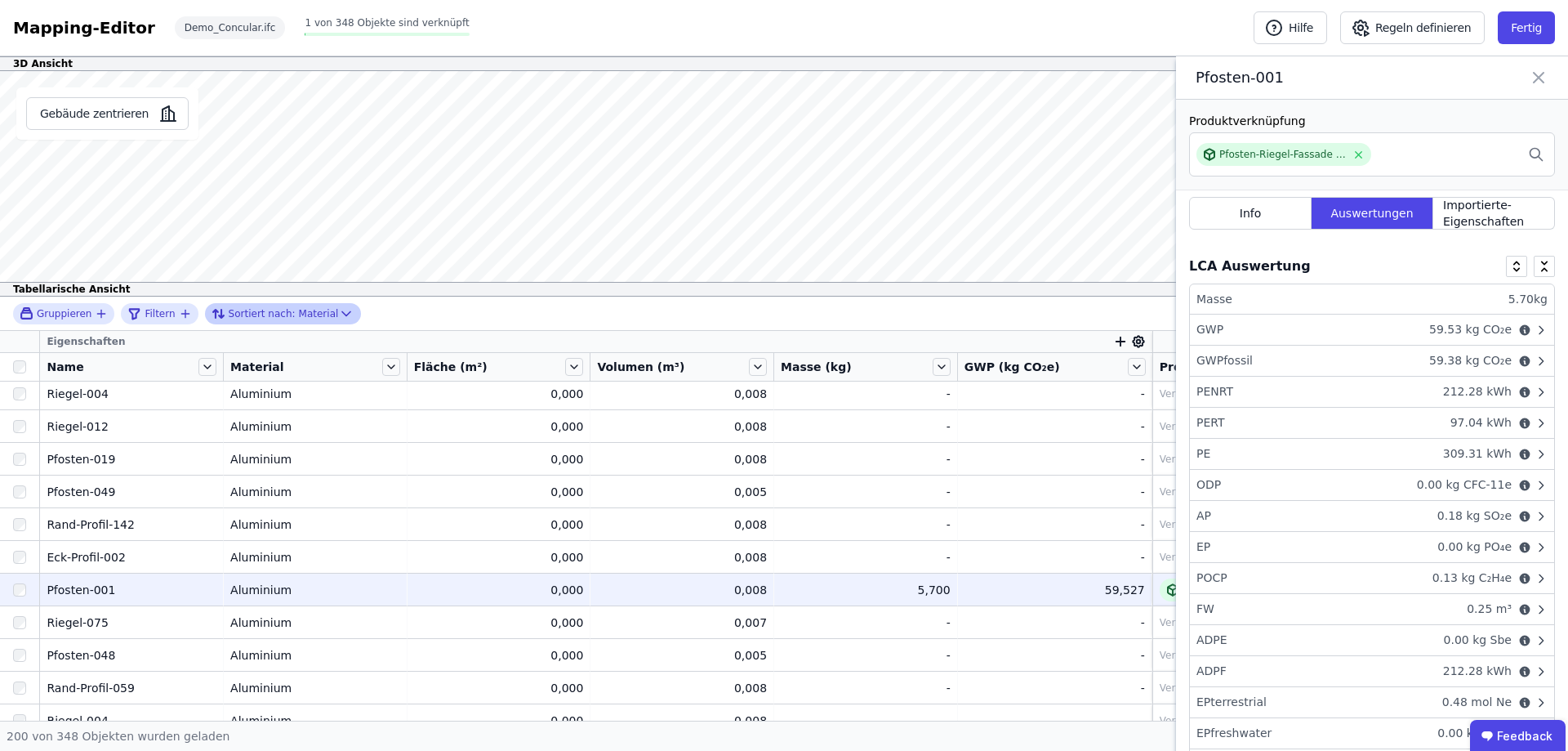
click at [1532, 73] on icon at bounding box center [1538, 78] width 20 height 23
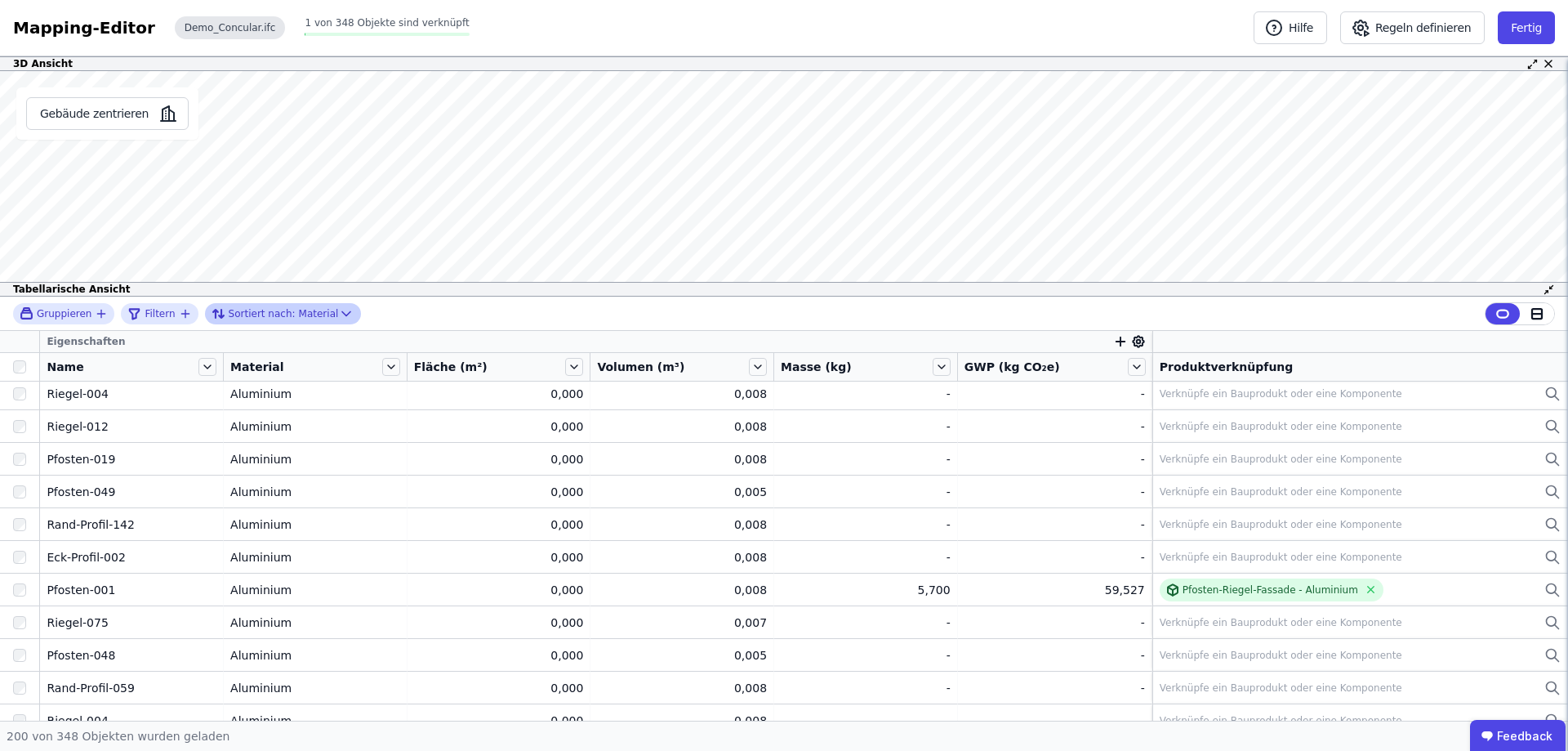
click at [217, 26] on div "Demo_Concular.ifc" at bounding box center [230, 28] width 111 height 23
click at [1526, 28] on button "Fertig" at bounding box center [1527, 28] width 57 height 33
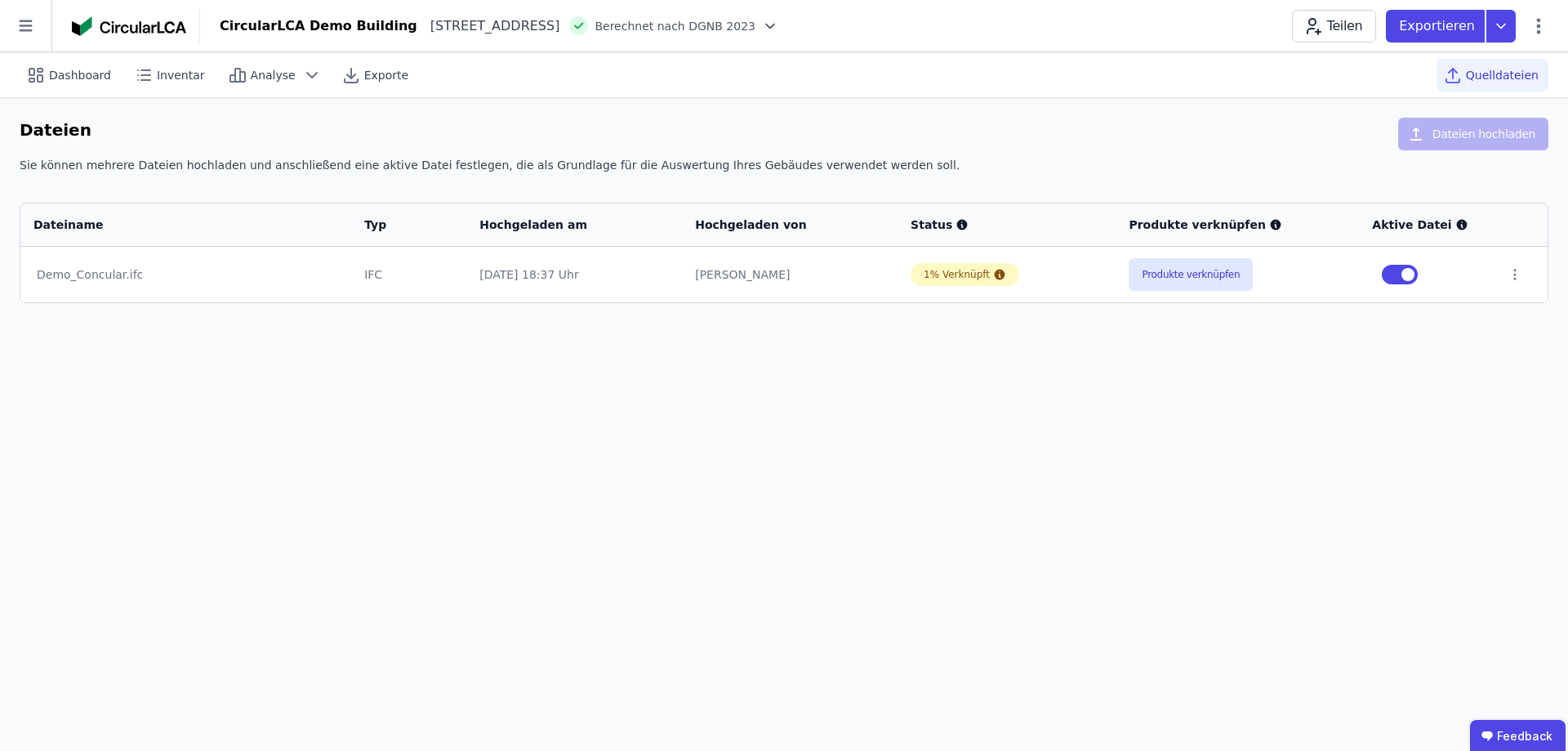
click at [1147, 377] on div "Dashboard Inventar Analyse Exporte Quelldateien Dateien Dateien hochladen Sie k…" at bounding box center [784, 401] width 1568 height 698
click at [1406, 276] on span "button" at bounding box center [1408, 274] width 13 height 13
click at [1258, 386] on div "Dashboard Inventar Analyse Exporte Quelldateien Dateien Dateien hochladen Sie k…" at bounding box center [784, 401] width 1568 height 698
click at [1493, 73] on span "Quelldateien" at bounding box center [1502, 75] width 72 height 16
click at [1472, 78] on span "Quelldateien" at bounding box center [1502, 75] width 72 height 16
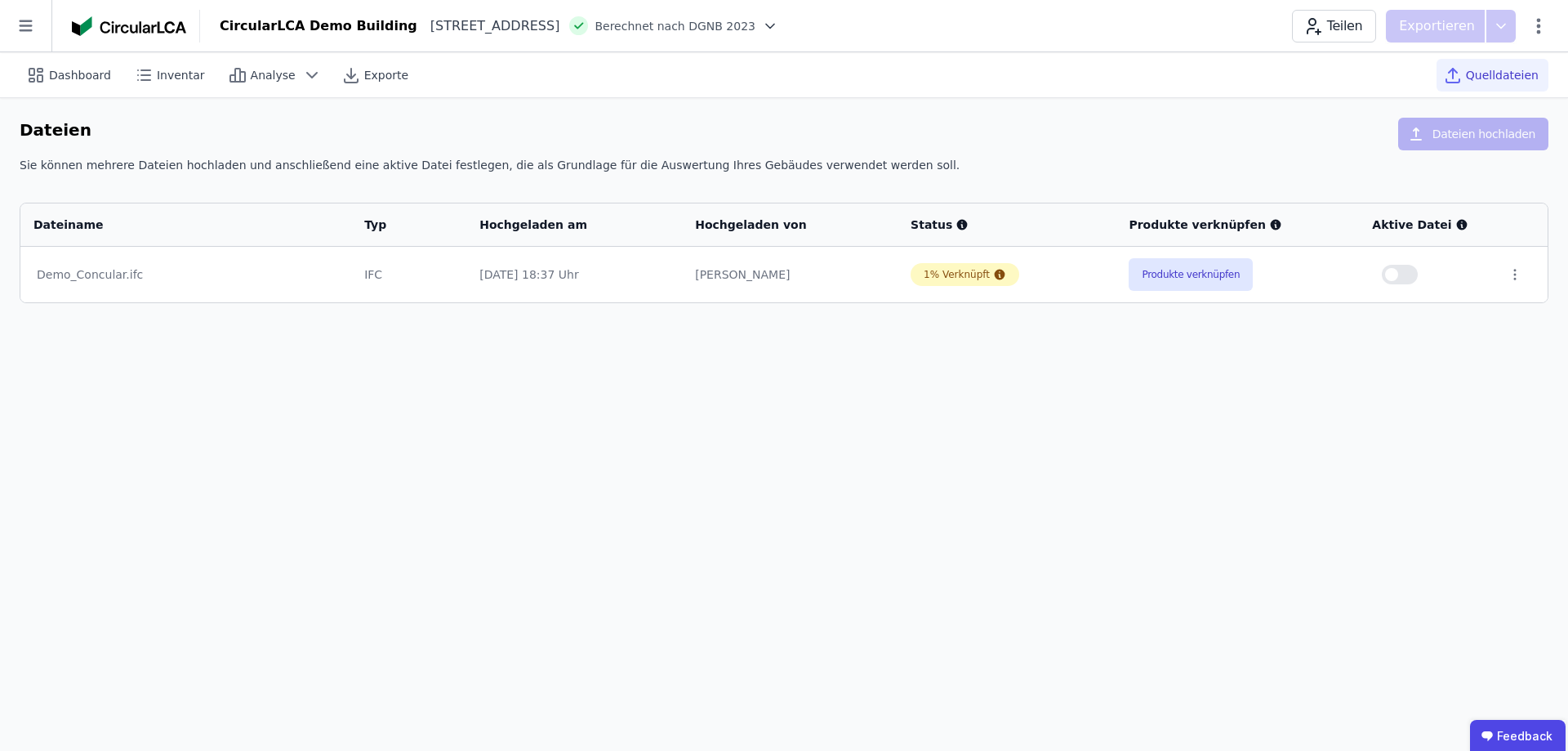
click at [1407, 274] on button "button" at bounding box center [1400, 275] width 36 height 20
click at [1398, 276] on button "button" at bounding box center [1400, 275] width 36 height 20
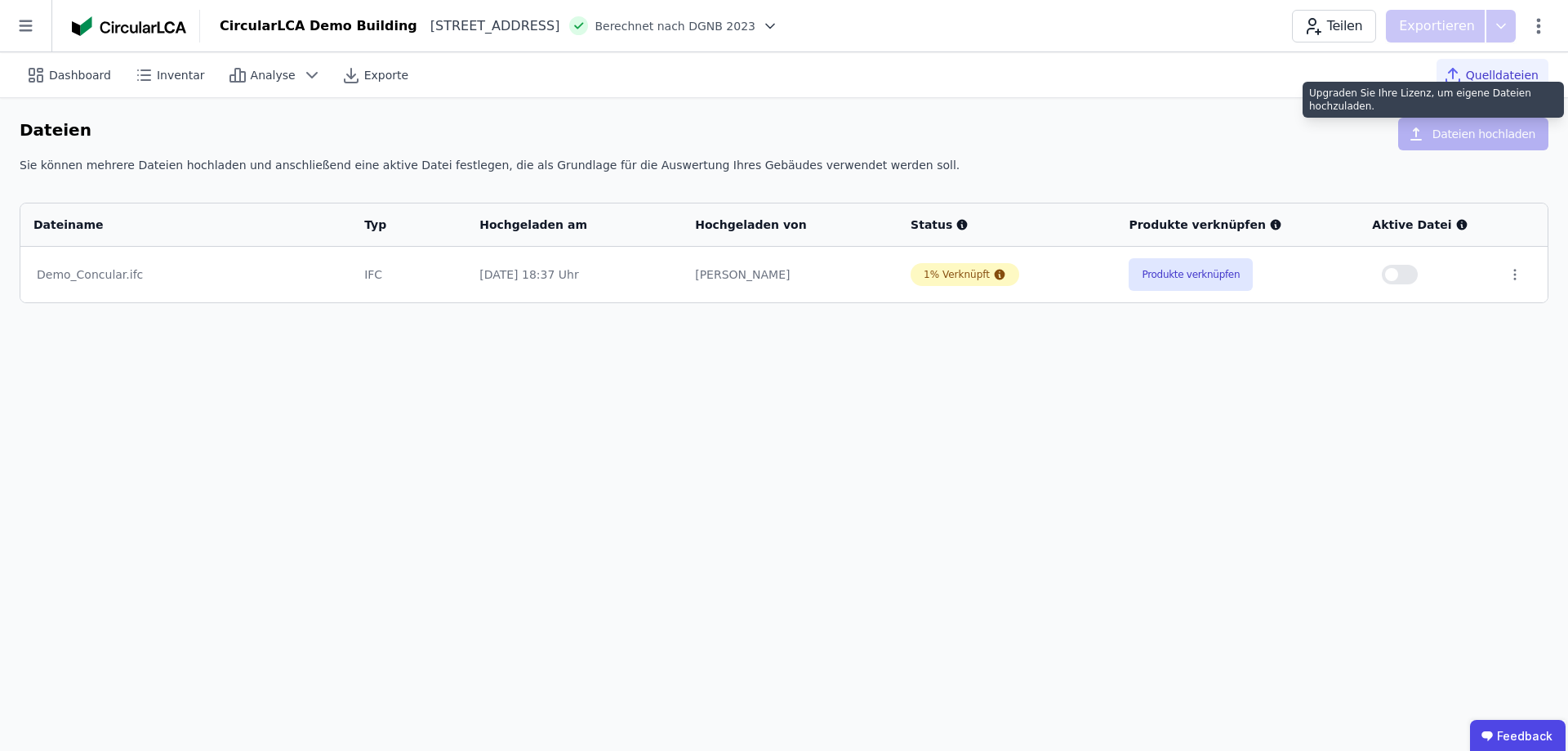
click at [1453, 107] on div "Upgraden Sie Ihre Lizenz, um eigene Dateien hochzuladen." at bounding box center [1434, 99] width 261 height 36
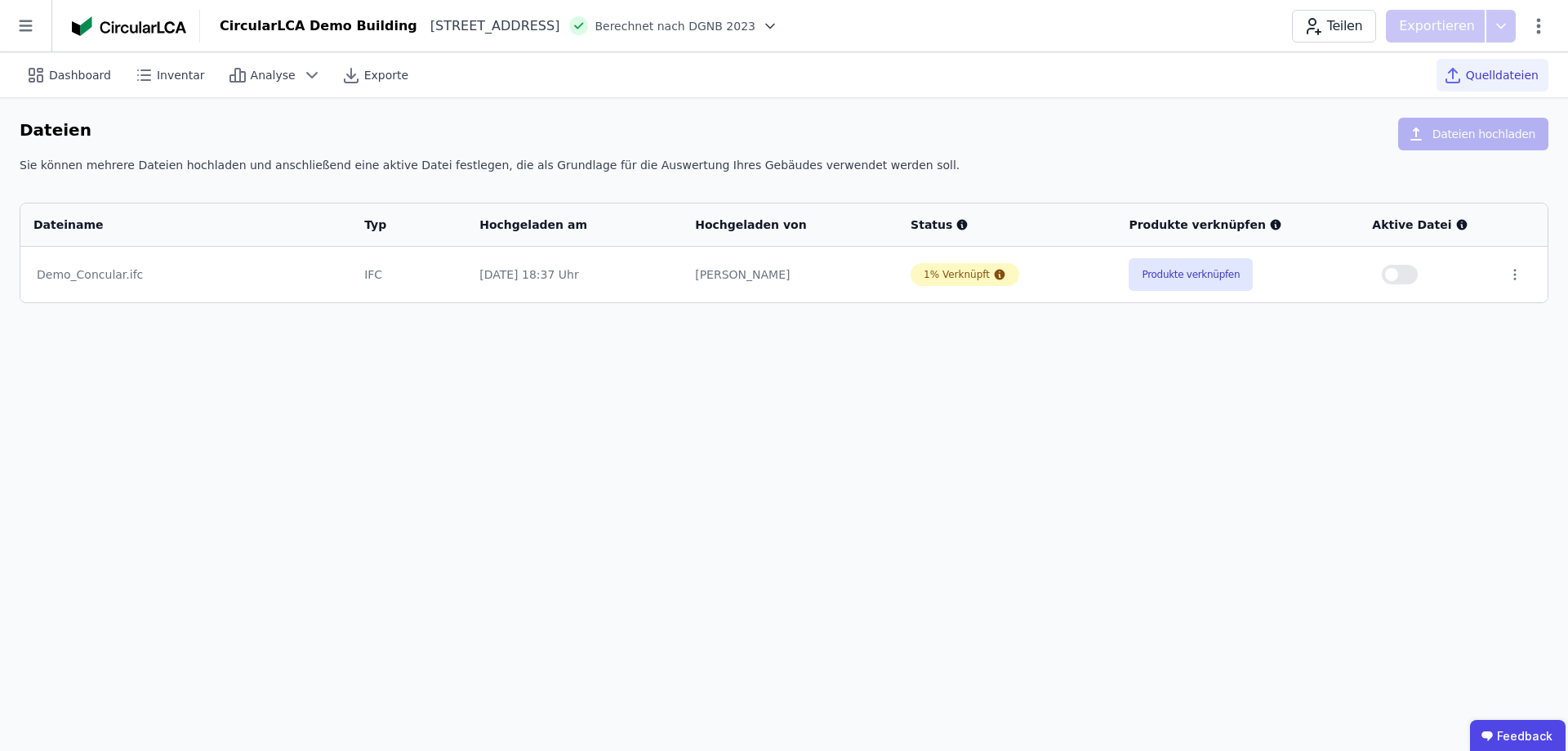
drag, startPoint x: 1252, startPoint y: 393, endPoint x: 1139, endPoint y: 385, distance: 113.3
click at [1251, 393] on div "Dashboard Inventar Analyse Exporte Quelldateien Dateien Dateien hochladen Sie k…" at bounding box center [784, 401] width 1568 height 698
click at [28, 23] on icon at bounding box center [25, 25] width 51 height 51
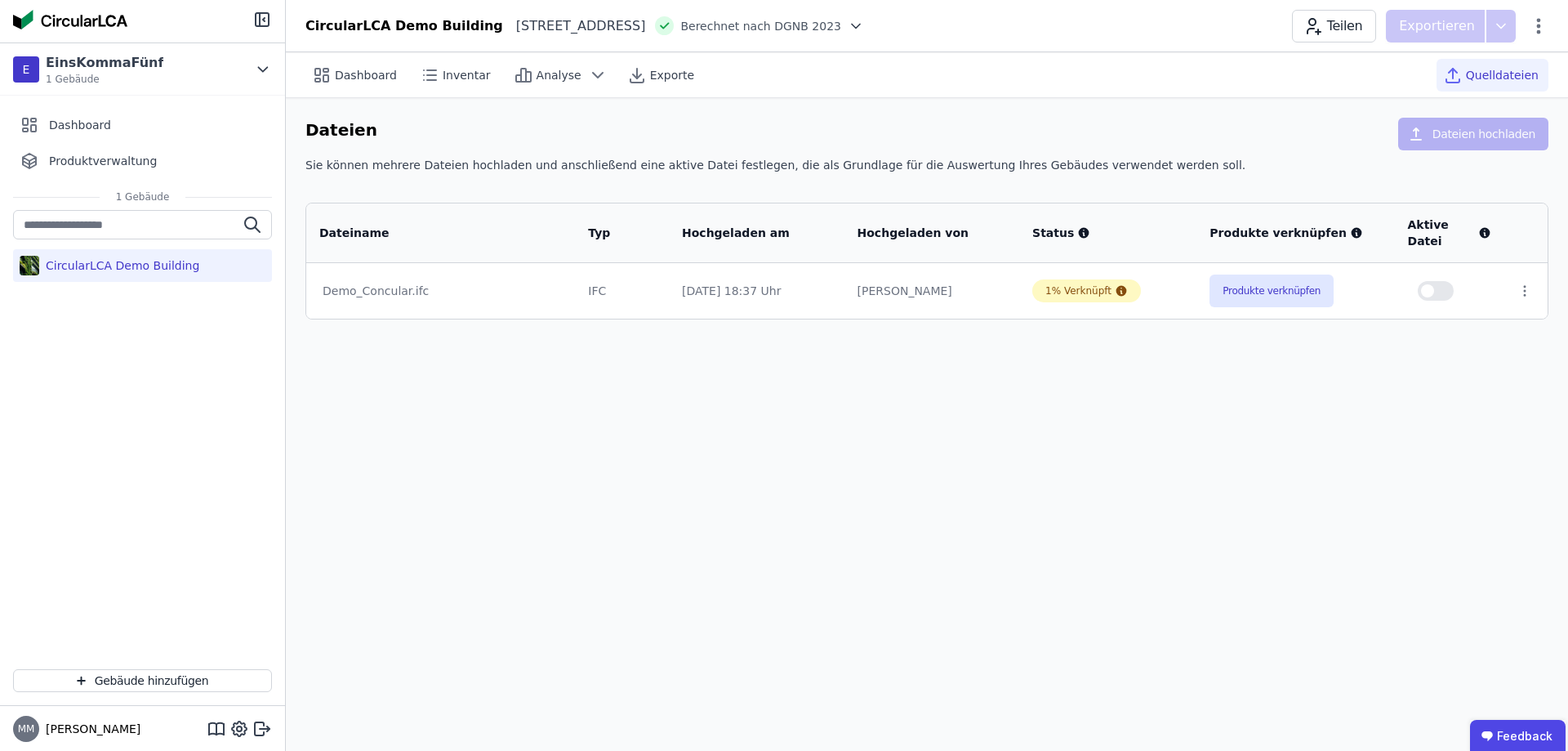
click at [591, 485] on div "Dashboard Inventar Analyse Exporte Quelldateien Dateien Dateien hochladen Sie k…" at bounding box center [926, 401] width 1283 height 698
click at [995, 395] on div "Dashboard Inventar Analyse Exporte Quelldateien Dateien Dateien hochladen Sie k…" at bounding box center [926, 401] width 1283 height 698
click at [89, 14] on img at bounding box center [71, 20] width 115 height 20
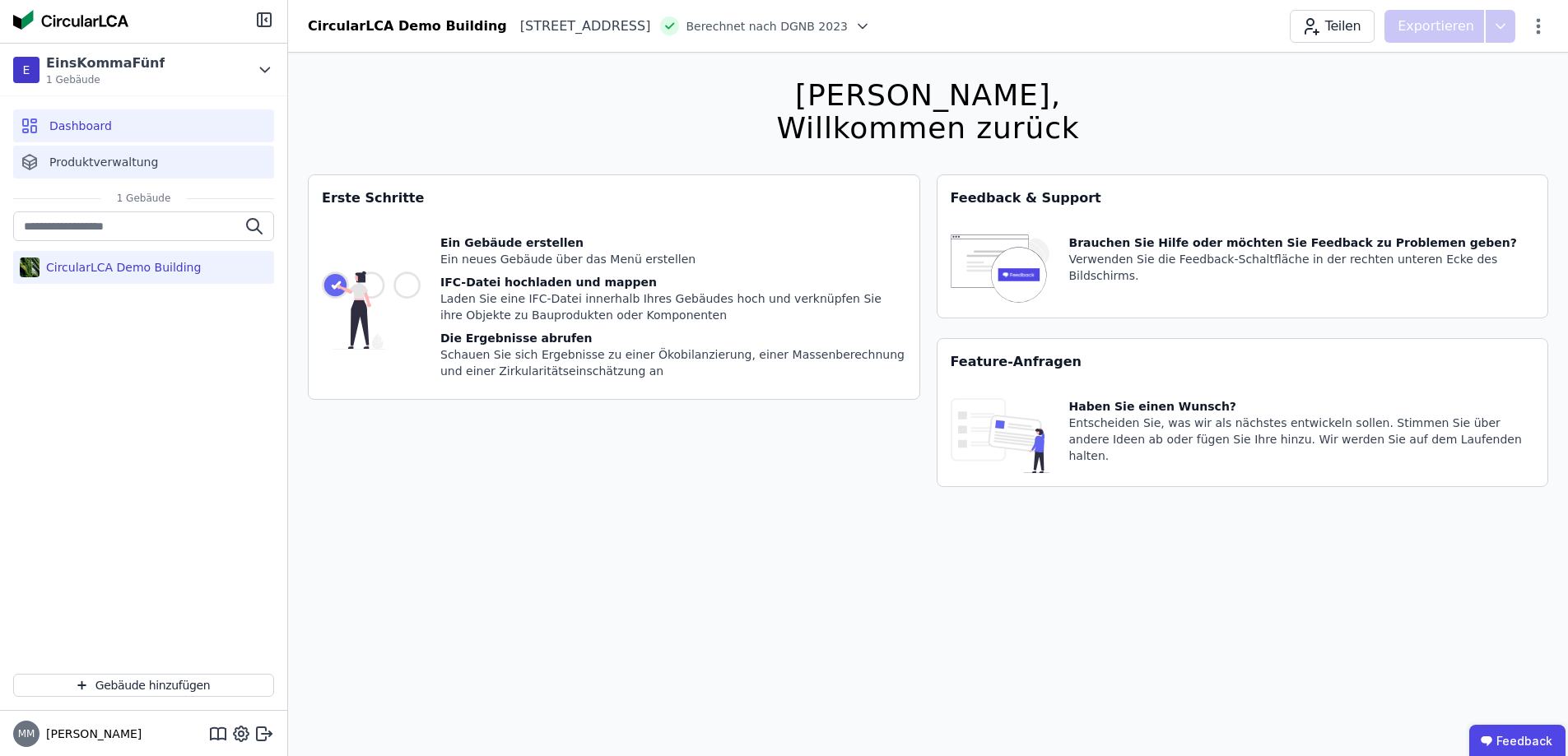
click at [96, 157] on span "Produktverwaltung" at bounding box center [104, 162] width 108 height 16
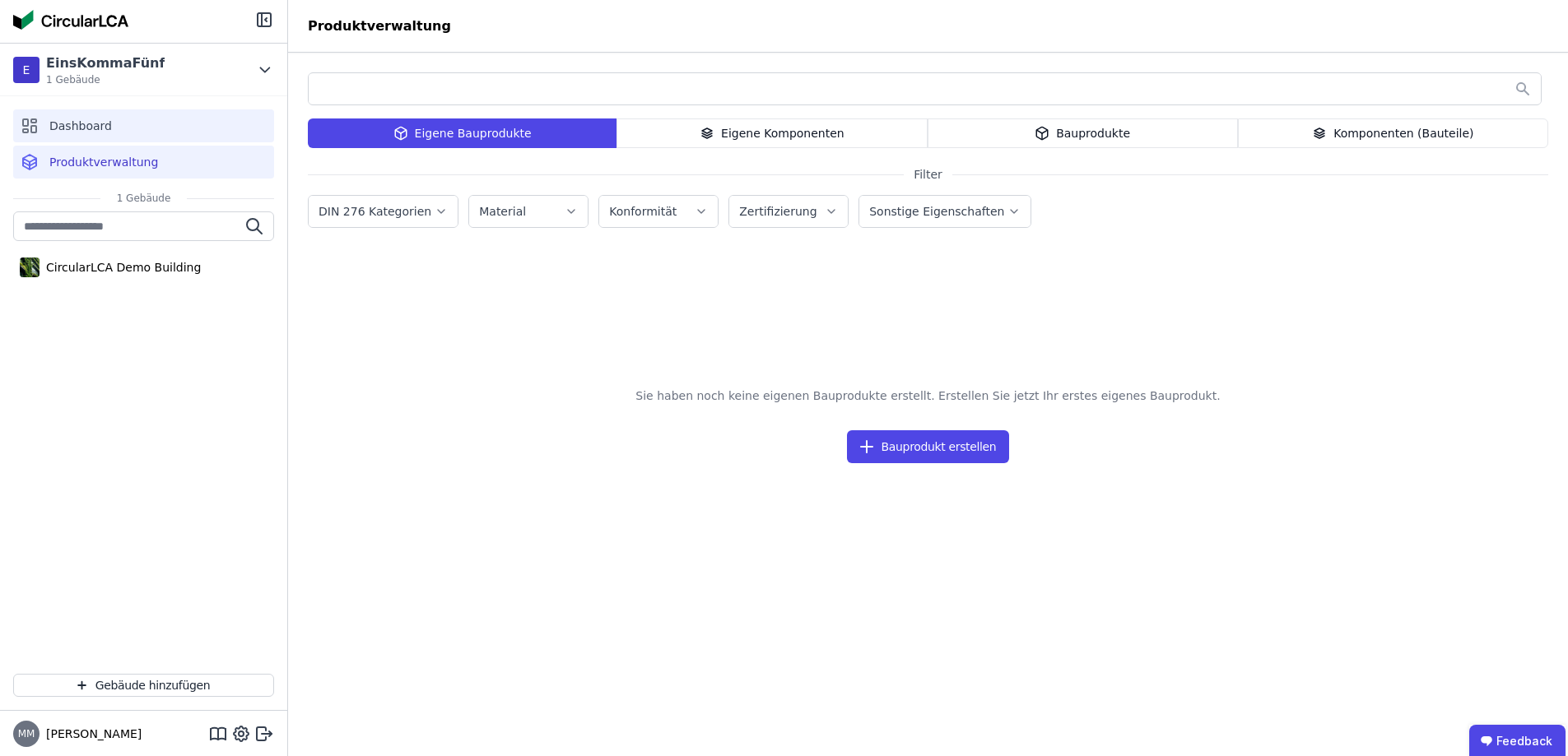
click at [139, 110] on div "Dashboard" at bounding box center [143, 125] width 261 height 33
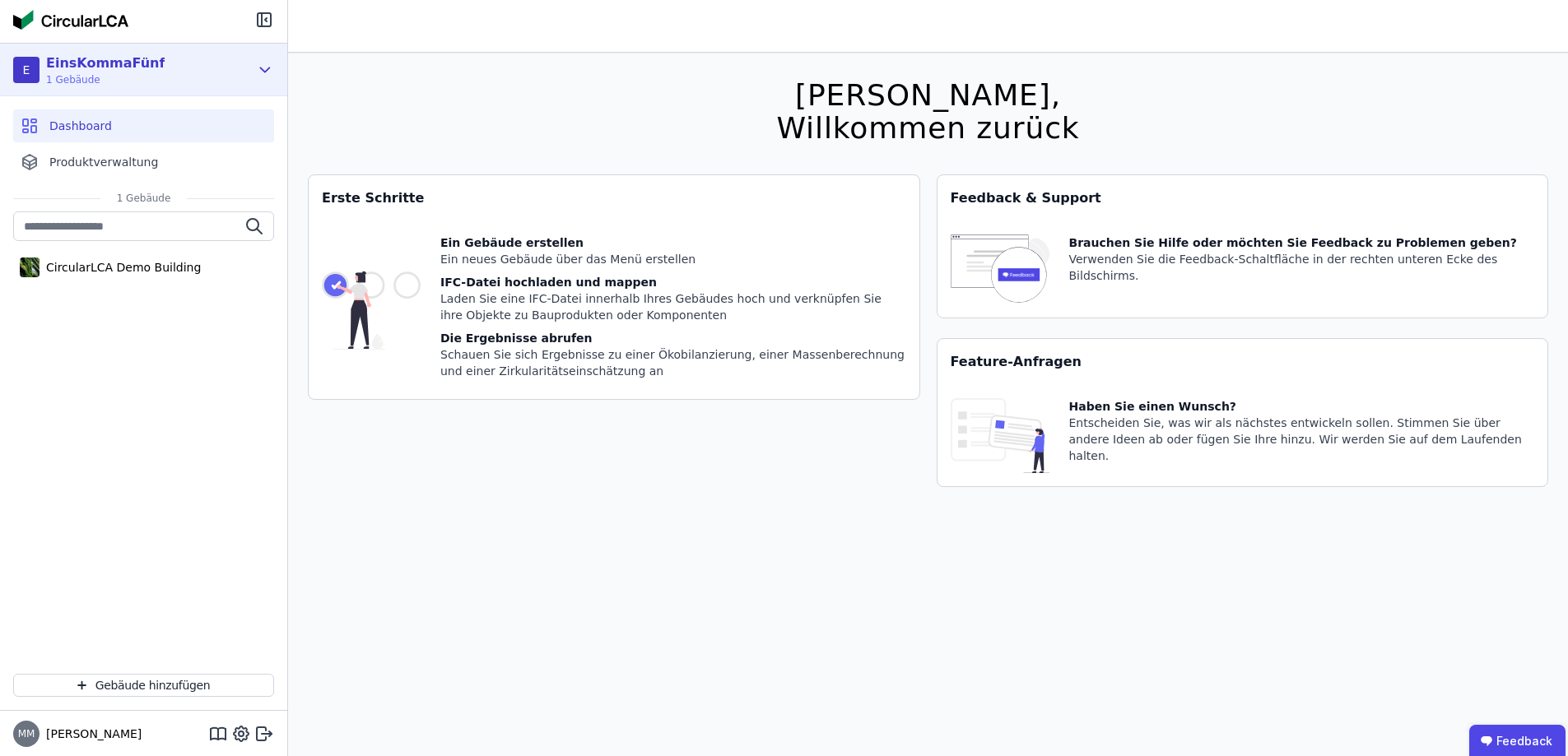
click at [260, 70] on icon at bounding box center [265, 70] width 18 height 20
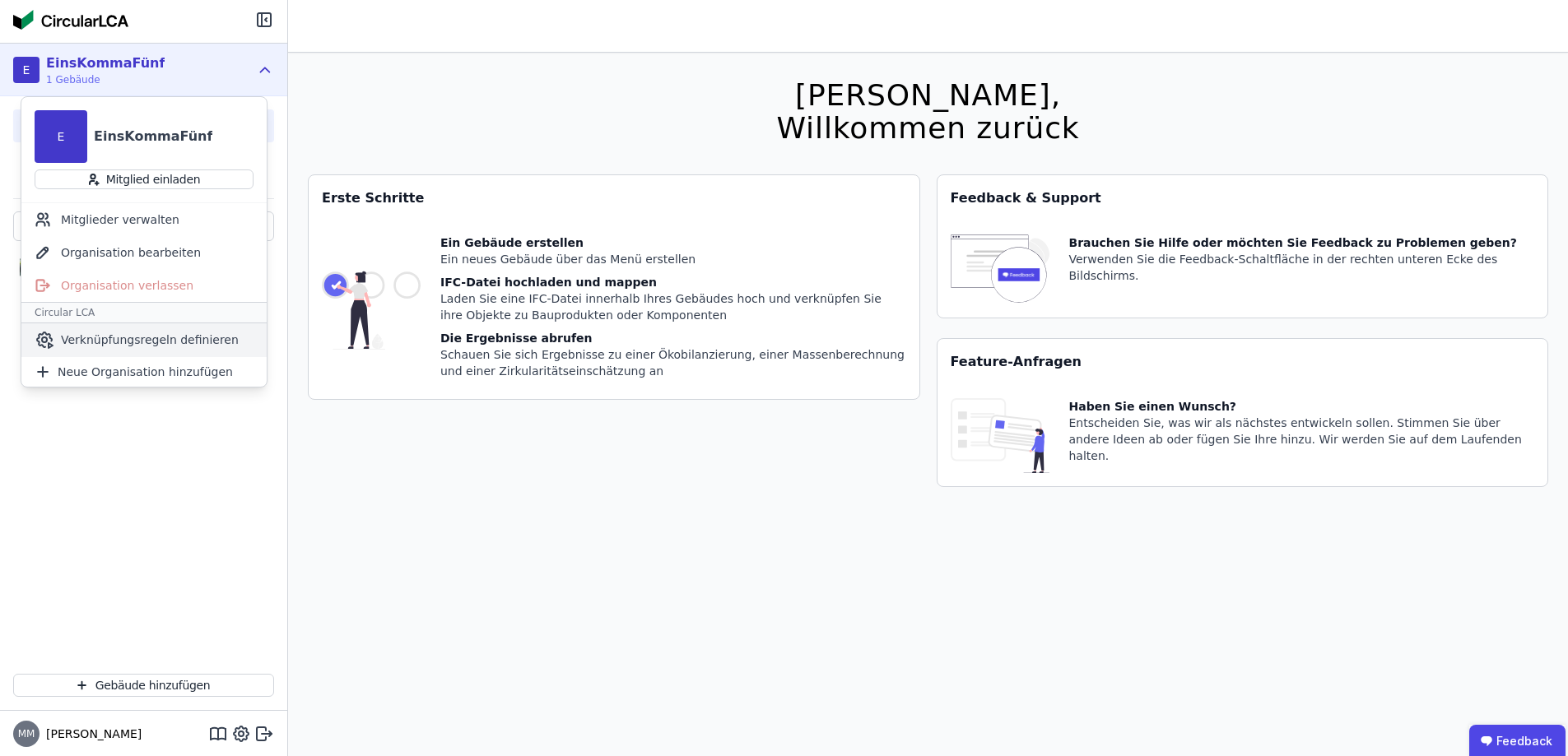
click at [174, 340] on span "Verknüpfungsregeln definieren" at bounding box center [150, 340] width 178 height 16
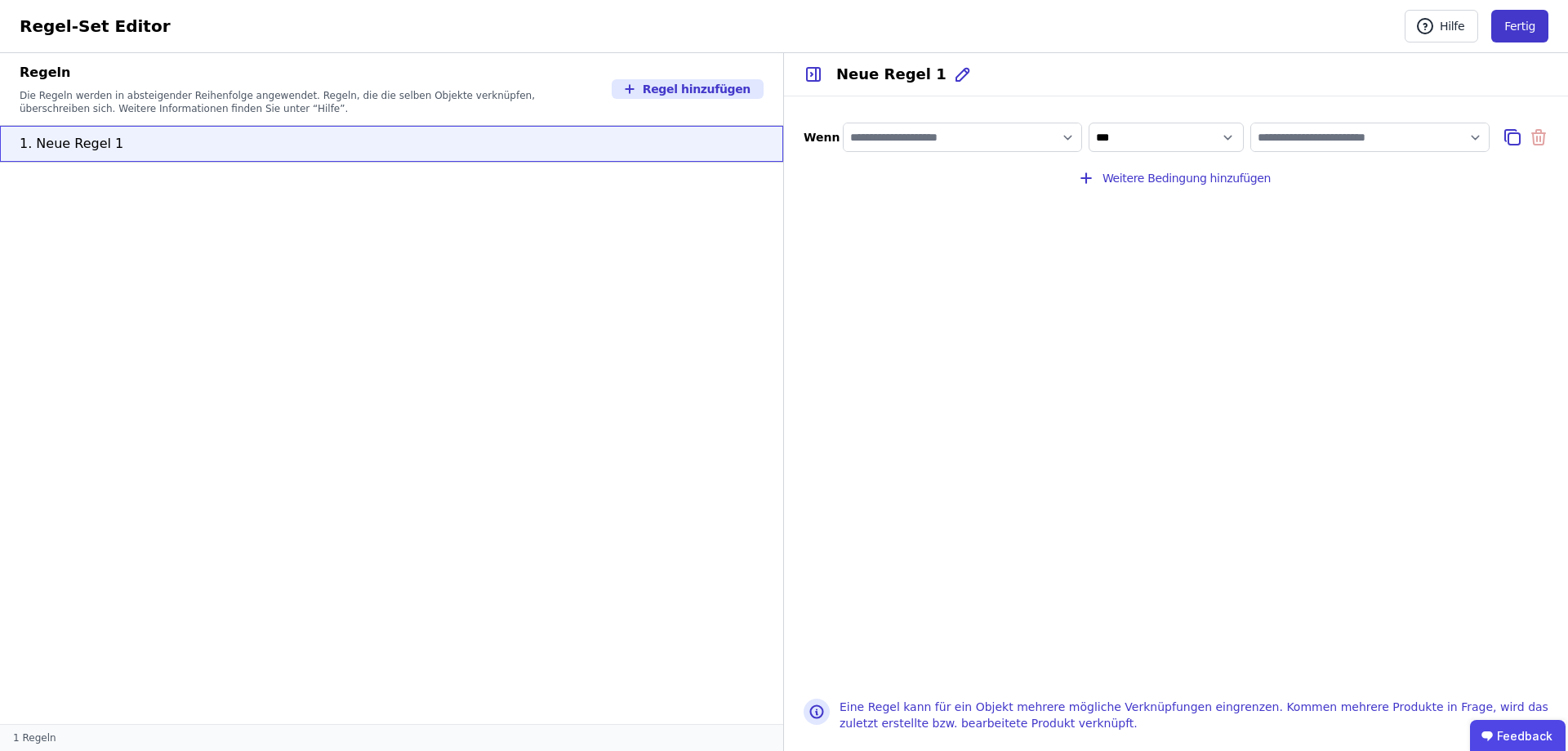
click at [1528, 33] on button "Fertig" at bounding box center [1520, 26] width 57 height 33
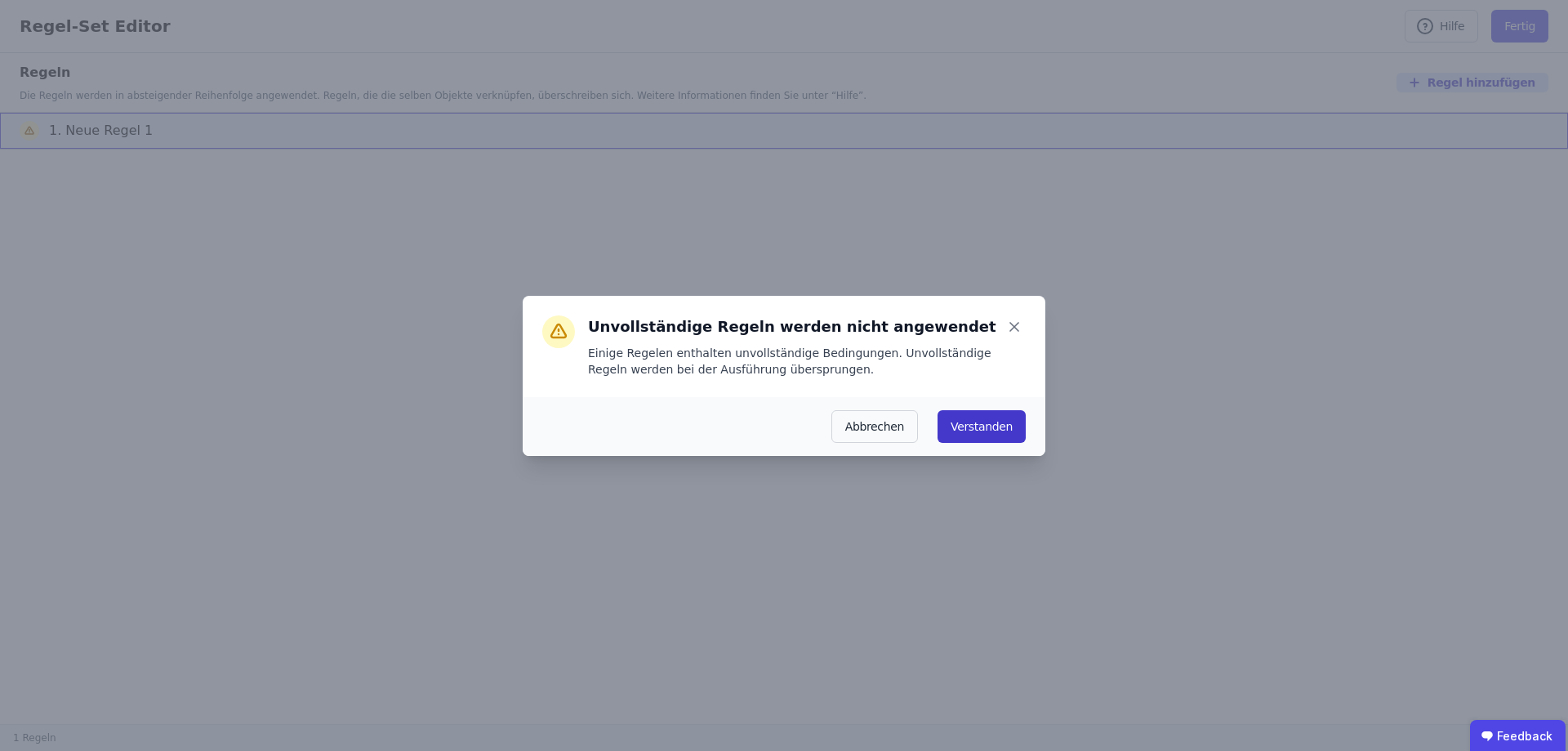
click at [982, 425] on button "Verstanden" at bounding box center [982, 426] width 89 height 33
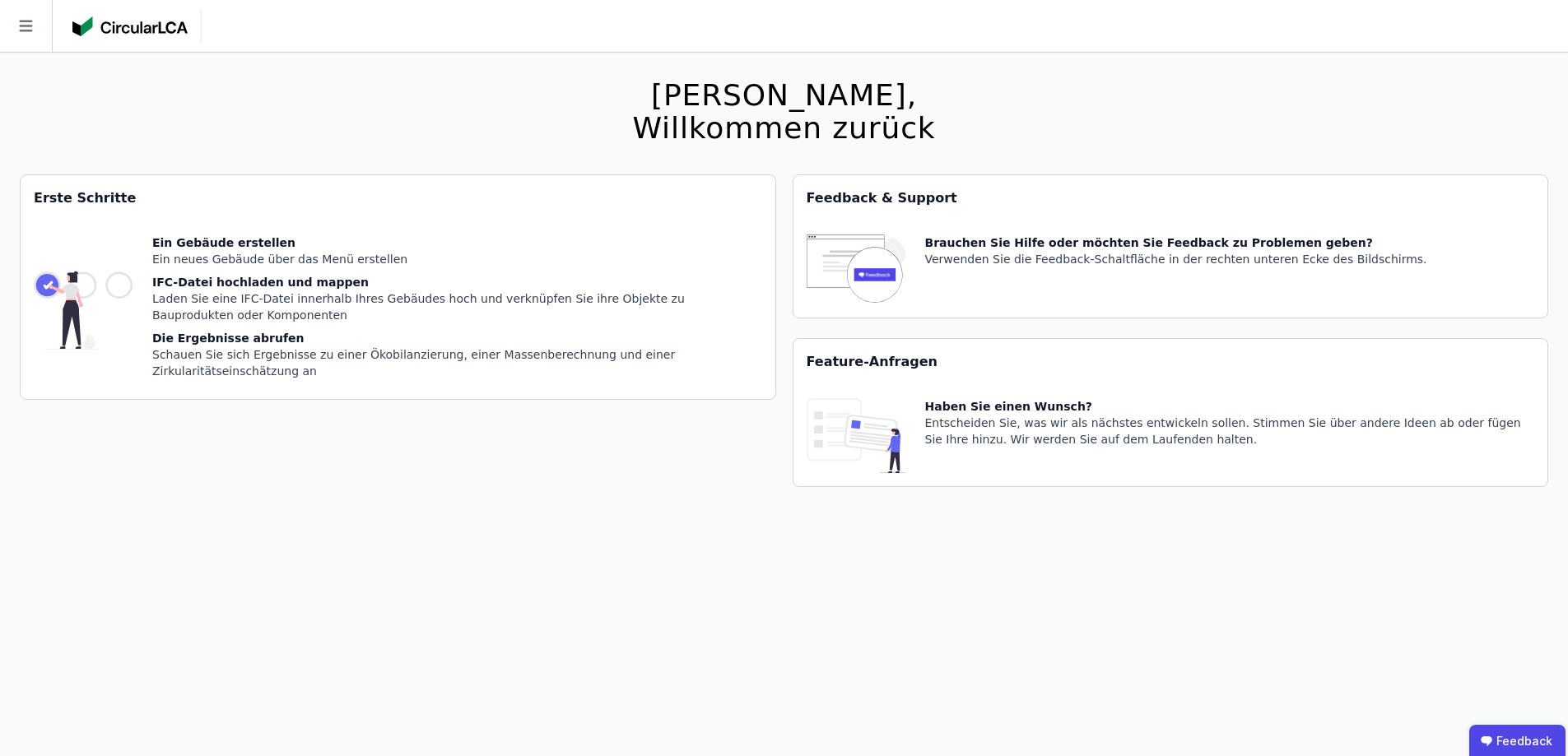
click at [89, 20] on img at bounding box center [130, 26] width 115 height 20
click at [96, 22] on img at bounding box center [130, 26] width 115 height 20
click at [378, 286] on div "IFC-Datei hochladen und mappen" at bounding box center [457, 282] width 610 height 16
click at [357, 338] on div "Die Ergebnisse abrufen" at bounding box center [457, 338] width 610 height 16
click at [1068, 403] on div "Haben Sie einen Wunsch?" at bounding box center [1230, 406] width 610 height 16
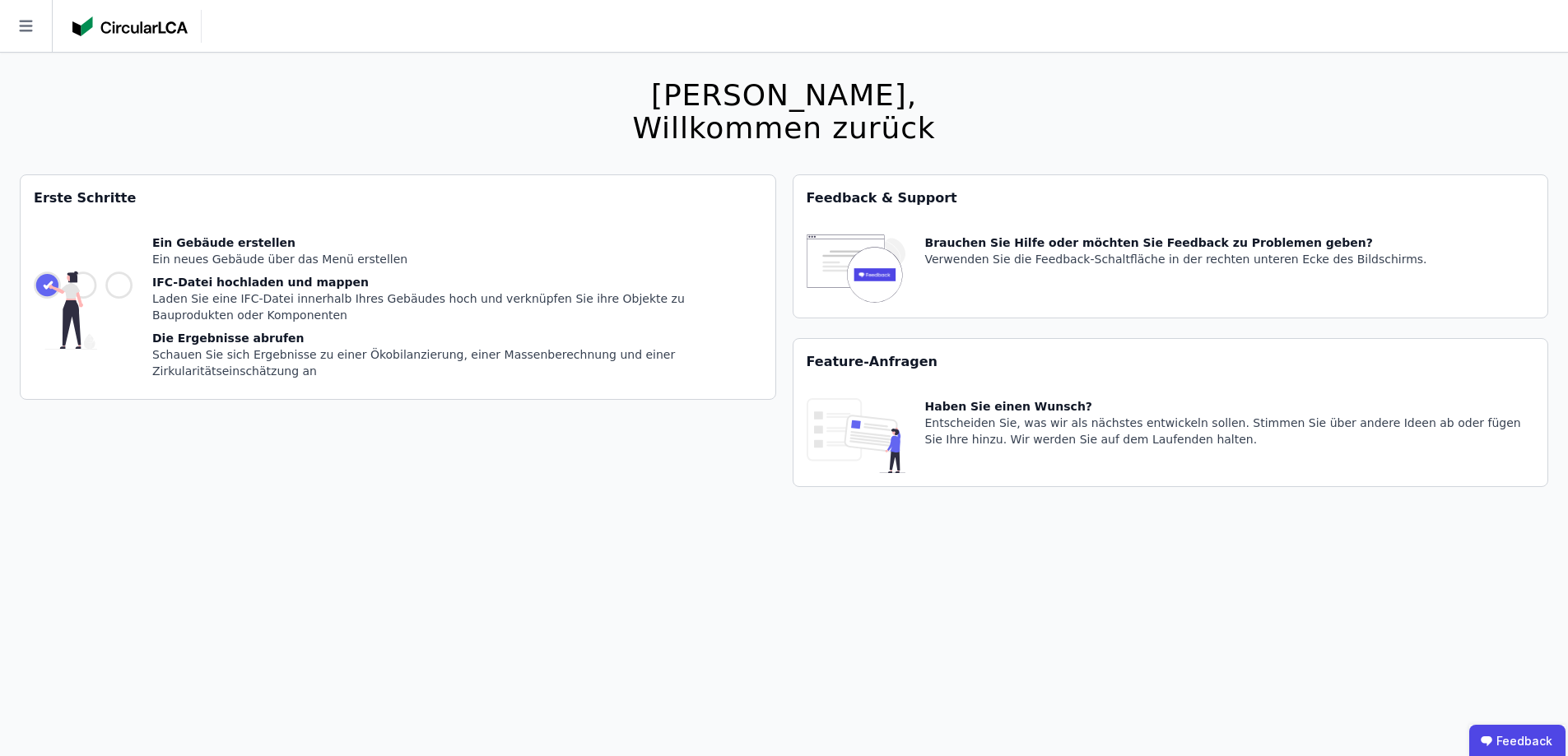
click at [1059, 423] on div "Entscheiden Sie, was wir als nächstes entwickeln sollen. Stimmen Sie über ander…" at bounding box center [1230, 431] width 610 height 33
click at [1054, 284] on div "Brauchen Sie Hilfe oder möchten Sie Feedback zu Problemen geben? Verwenden Sie …" at bounding box center [1176, 269] width 502 height 70
click at [31, 19] on icon at bounding box center [25, 25] width 51 height 51
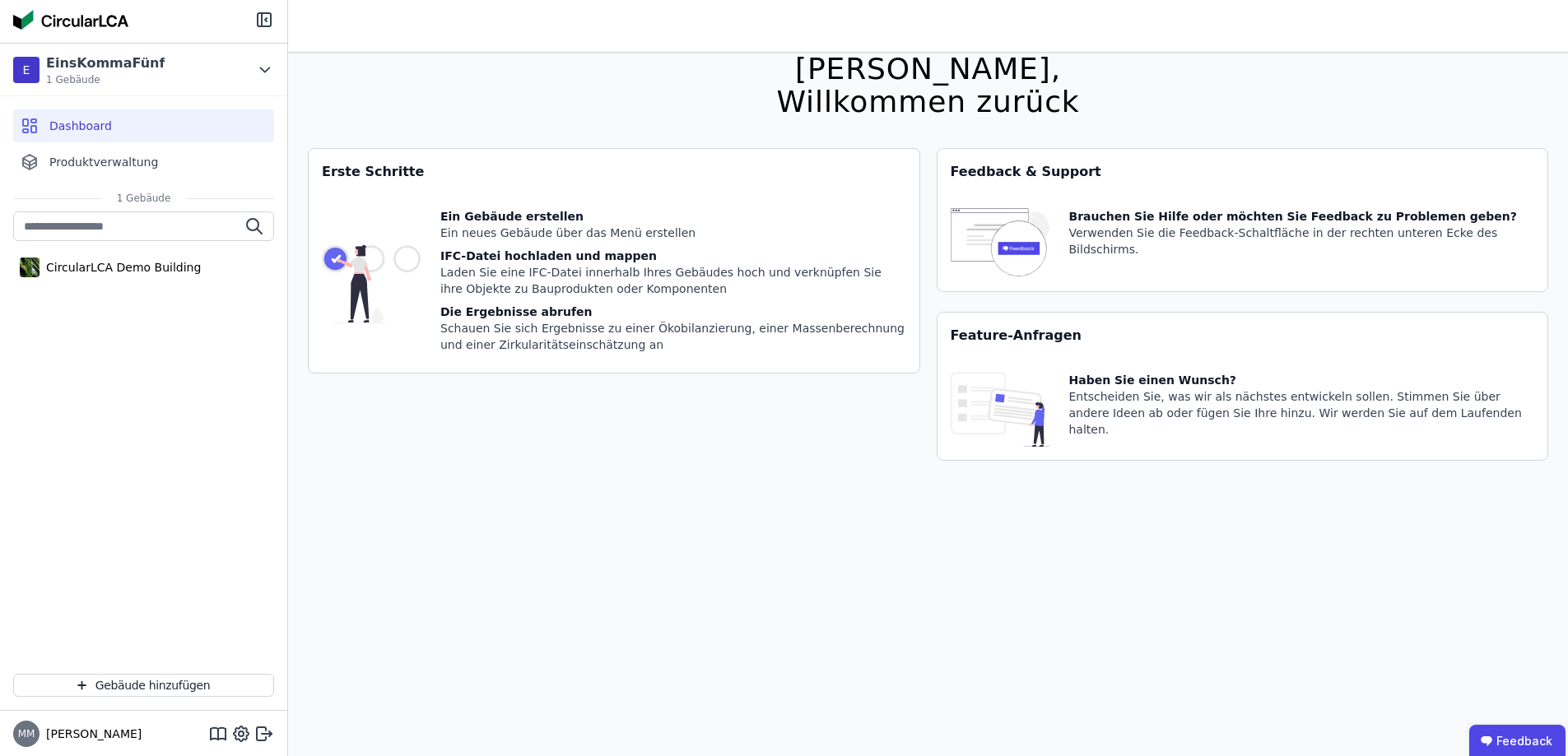
scroll to position [52, 0]
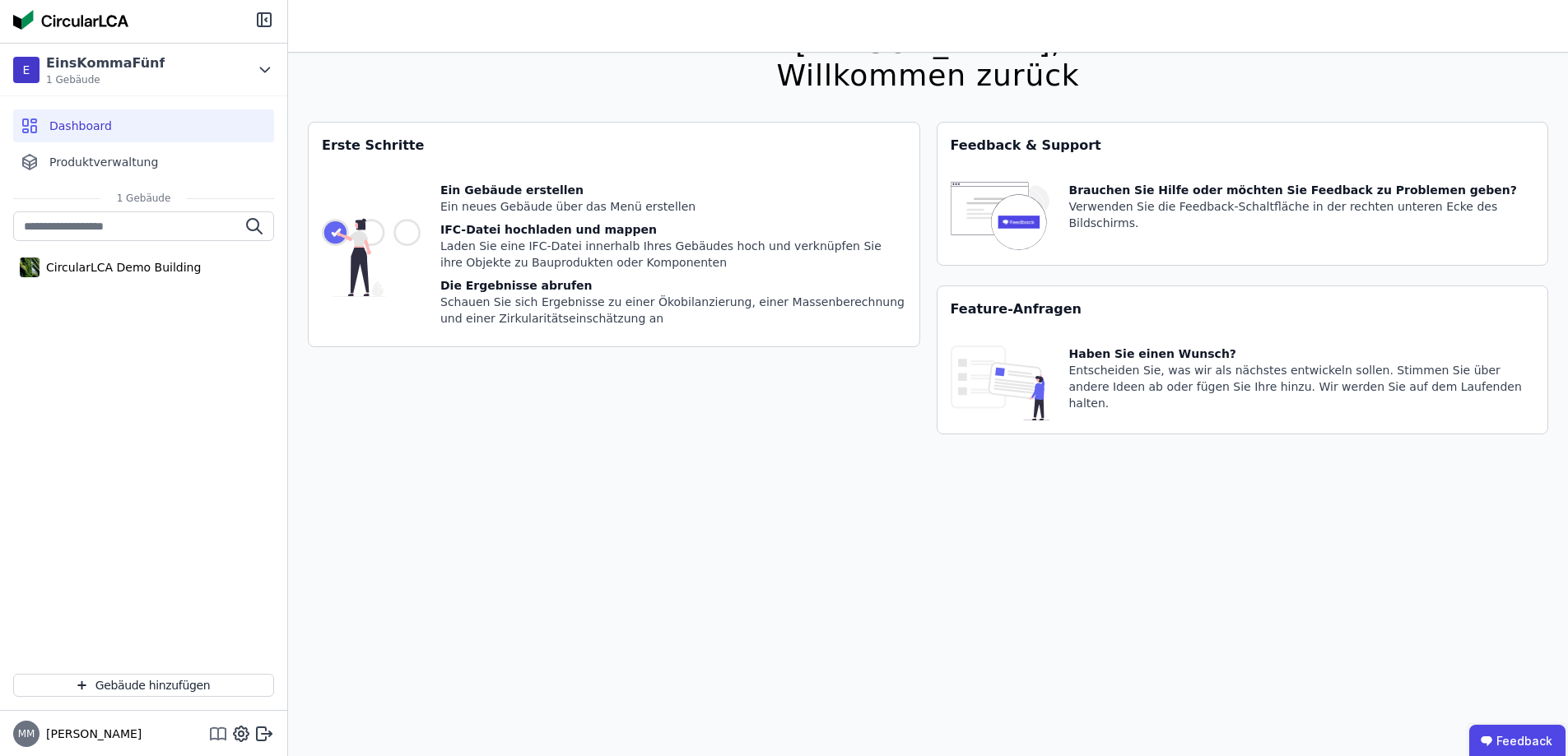
click at [225, 733] on icon at bounding box center [225, 734] width 0 height 11
click at [238, 737] on icon at bounding box center [241, 733] width 20 height 20
select select "*"
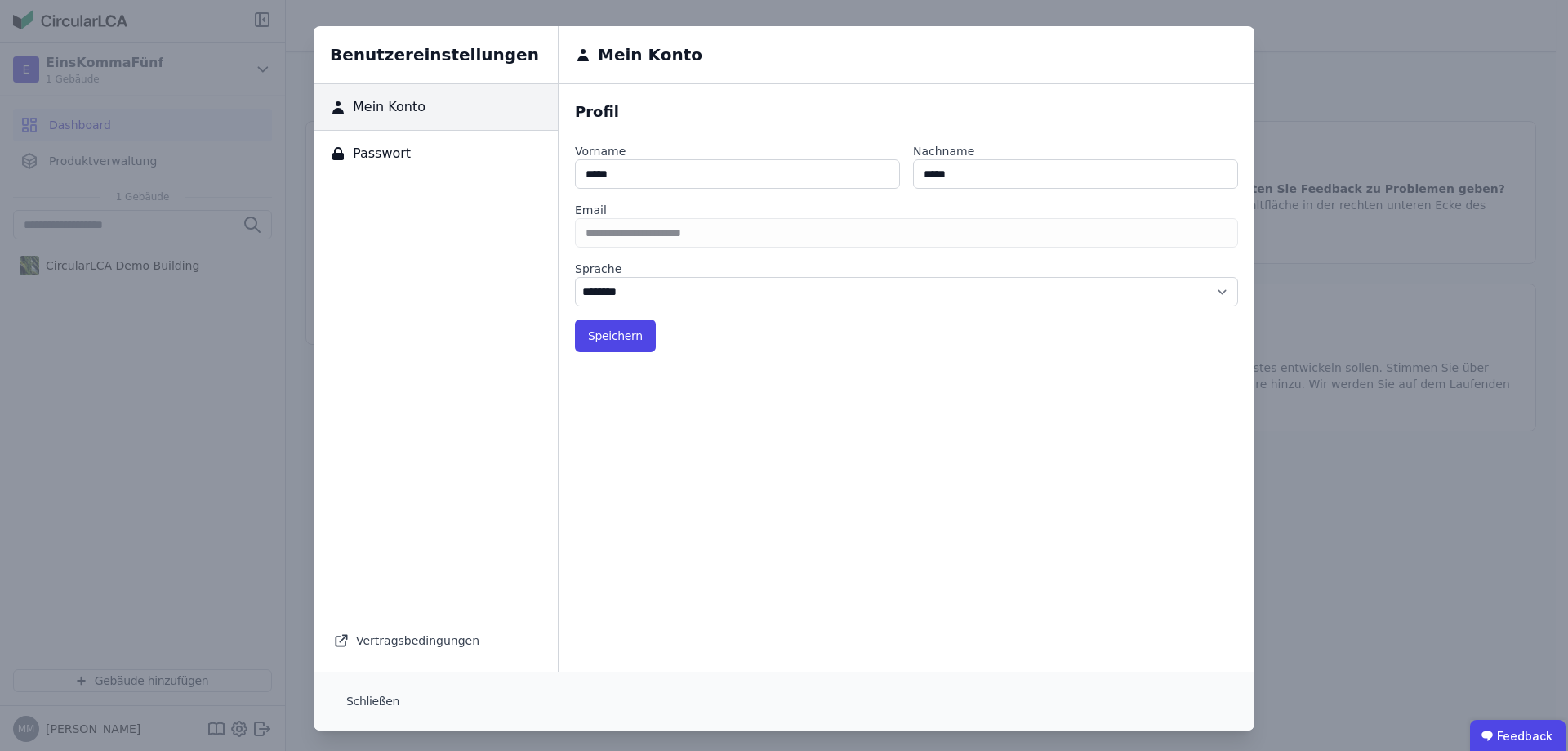
click at [413, 154] on div "Passwort" at bounding box center [435, 154] width 244 height 47
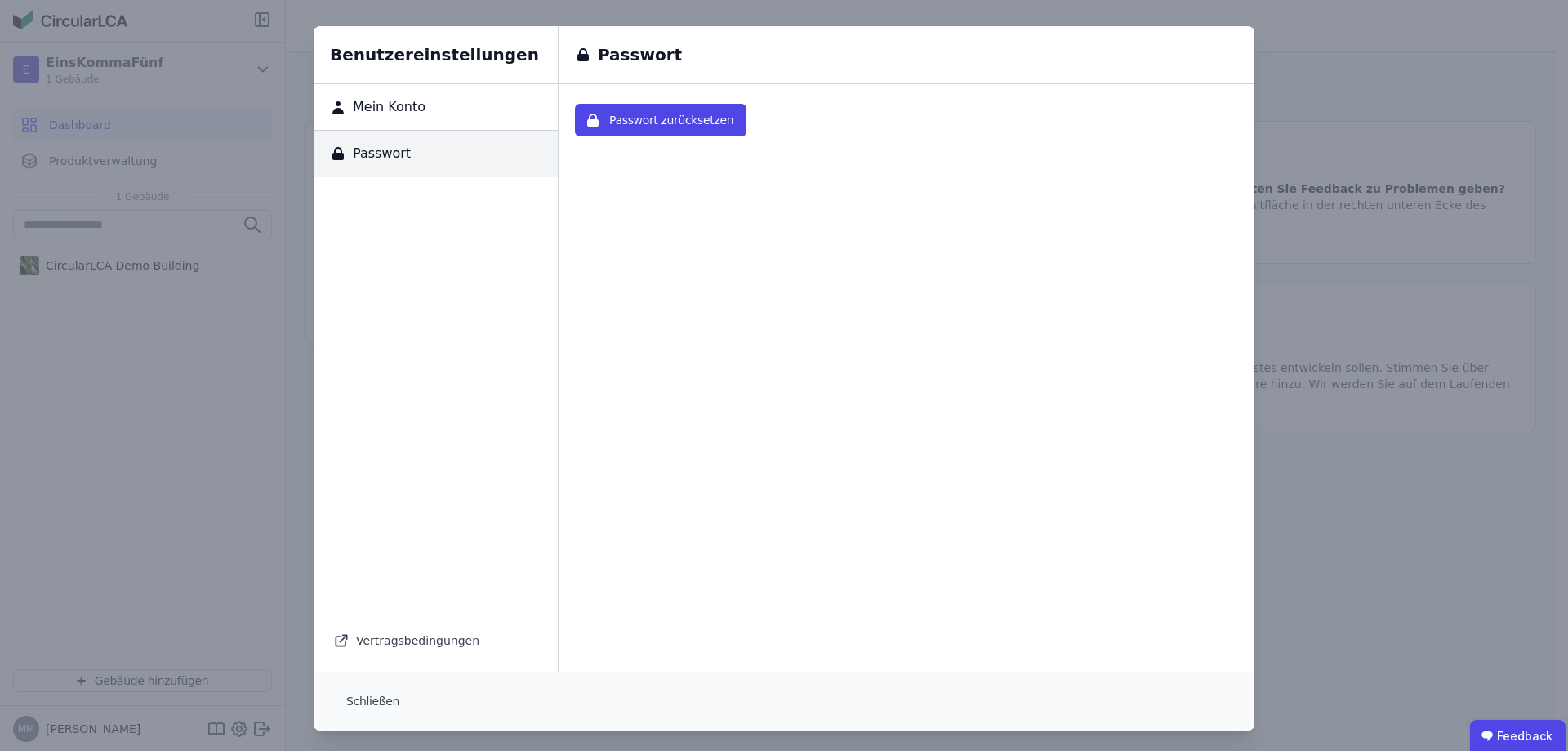
click at [416, 117] on div "Mein Konto" at bounding box center [435, 107] width 244 height 47
select select "*"
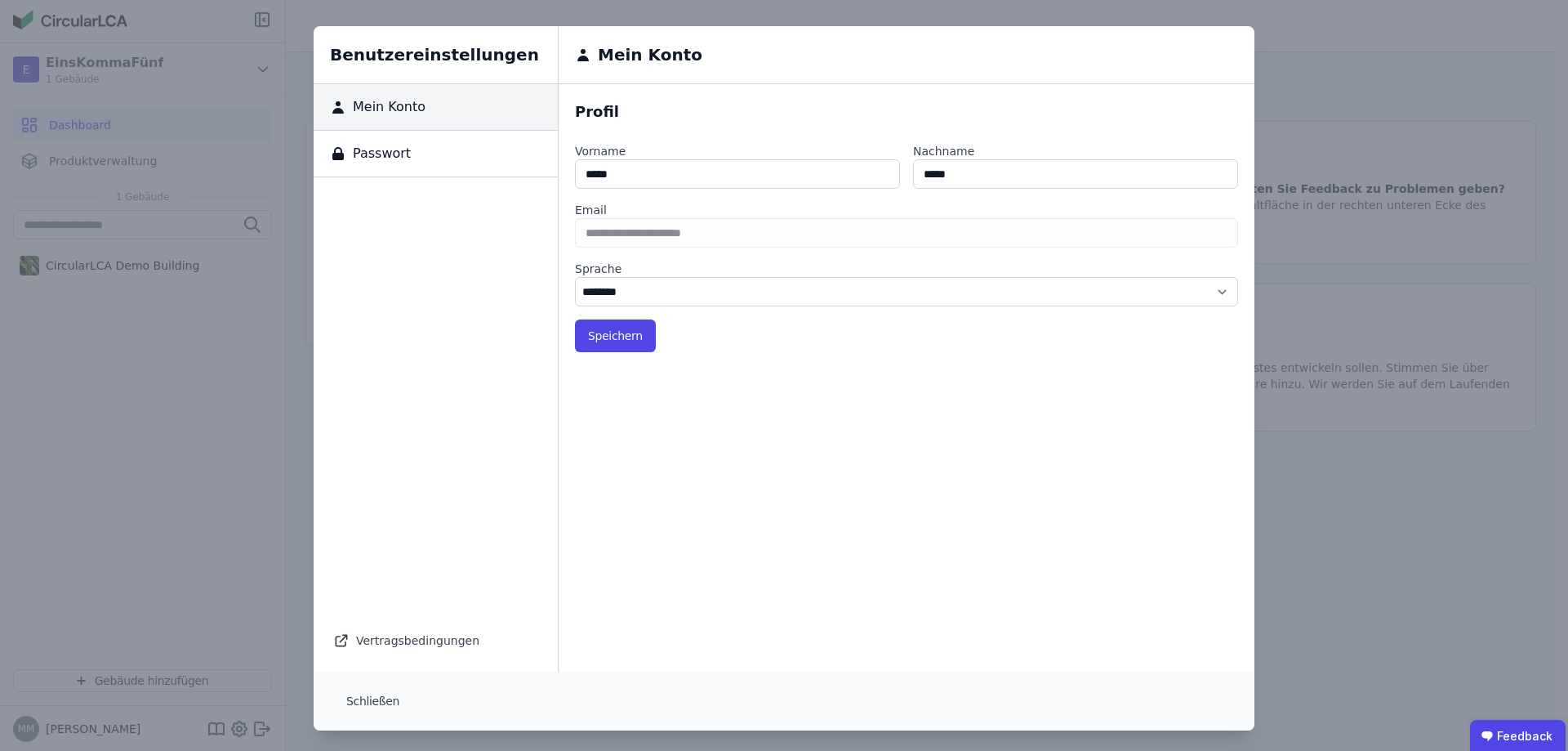
click at [379, 641] on div "Vertragsbedingungen" at bounding box center [435, 641] width 205 height 23
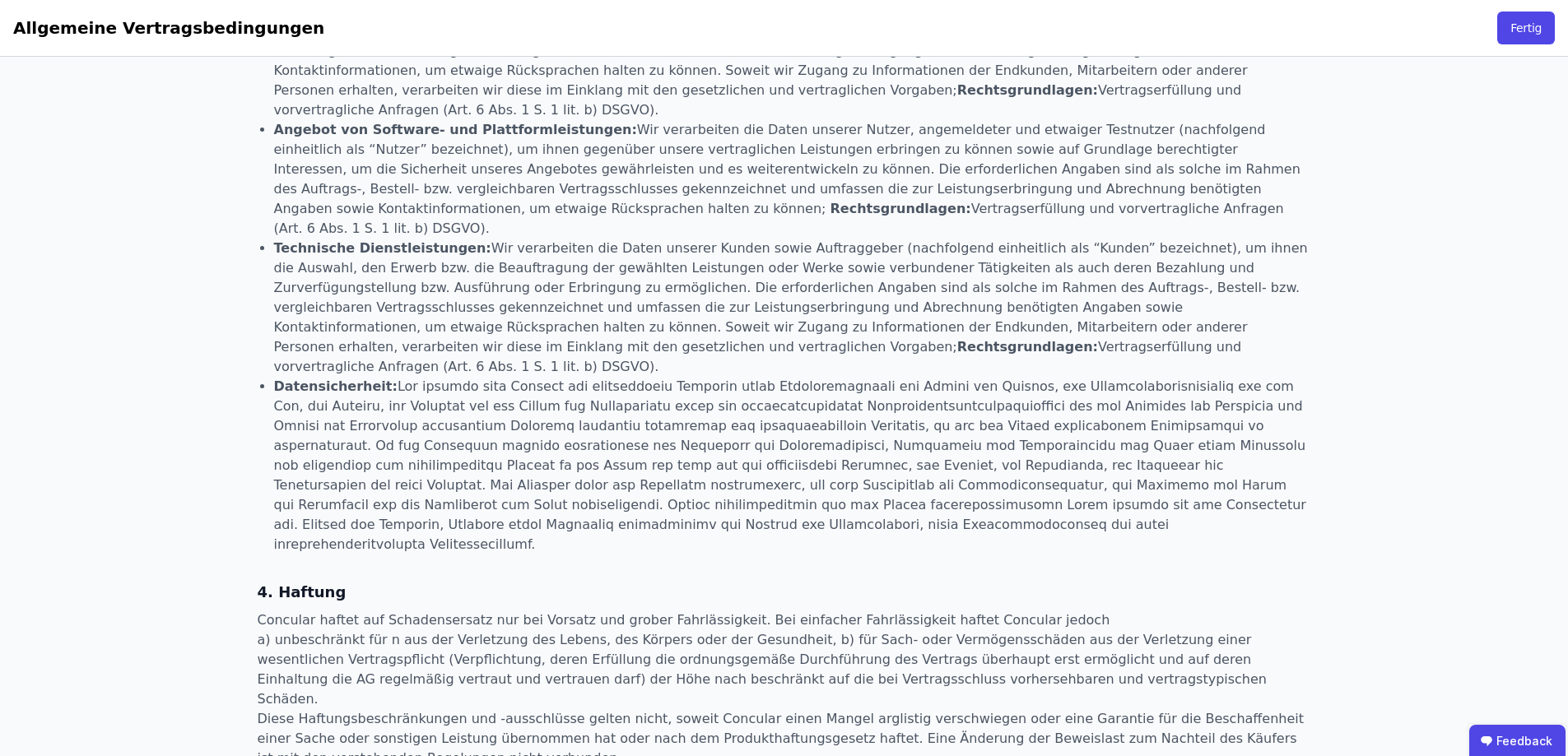
scroll to position [1480, 0]
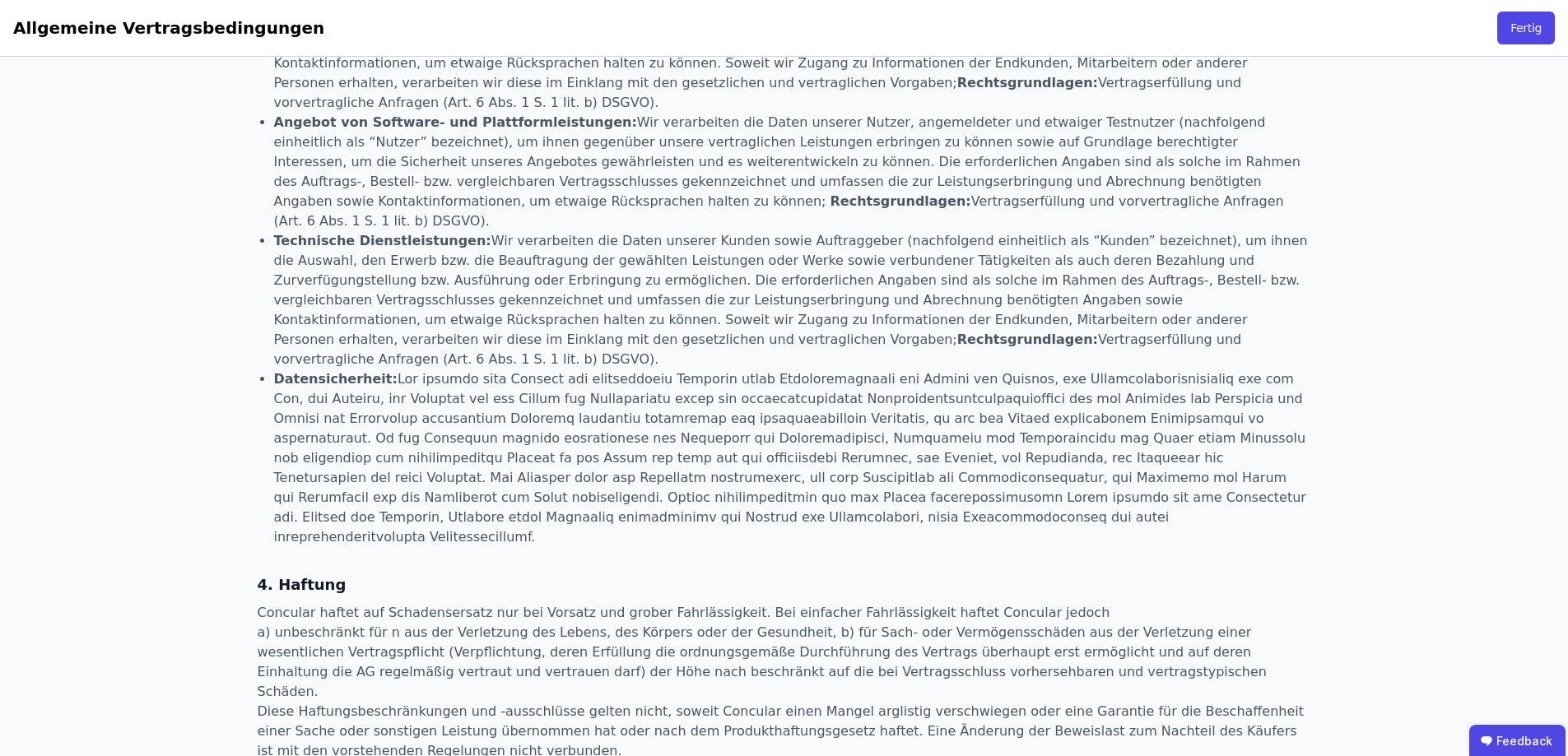
scroll to position [52, 0]
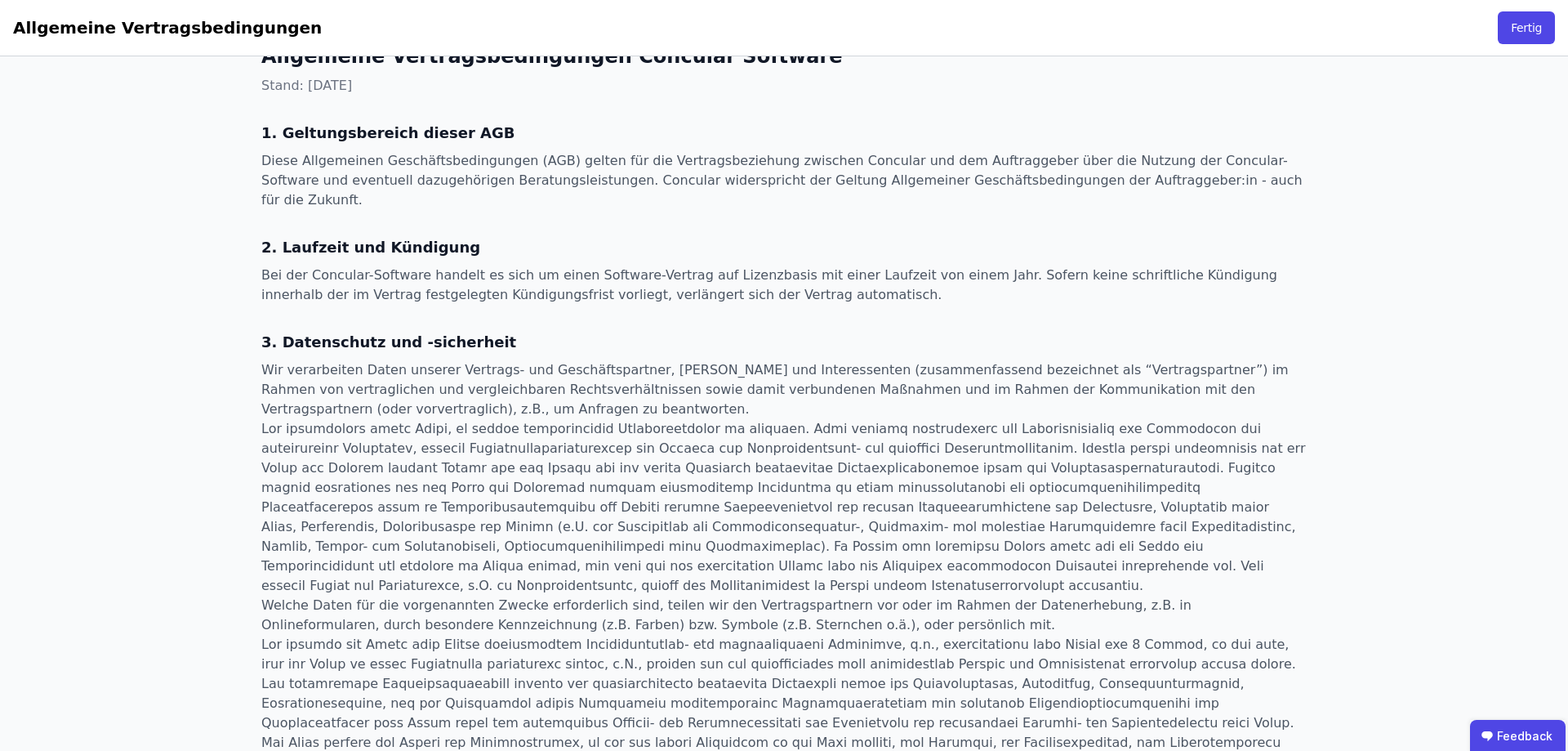
select select "*"
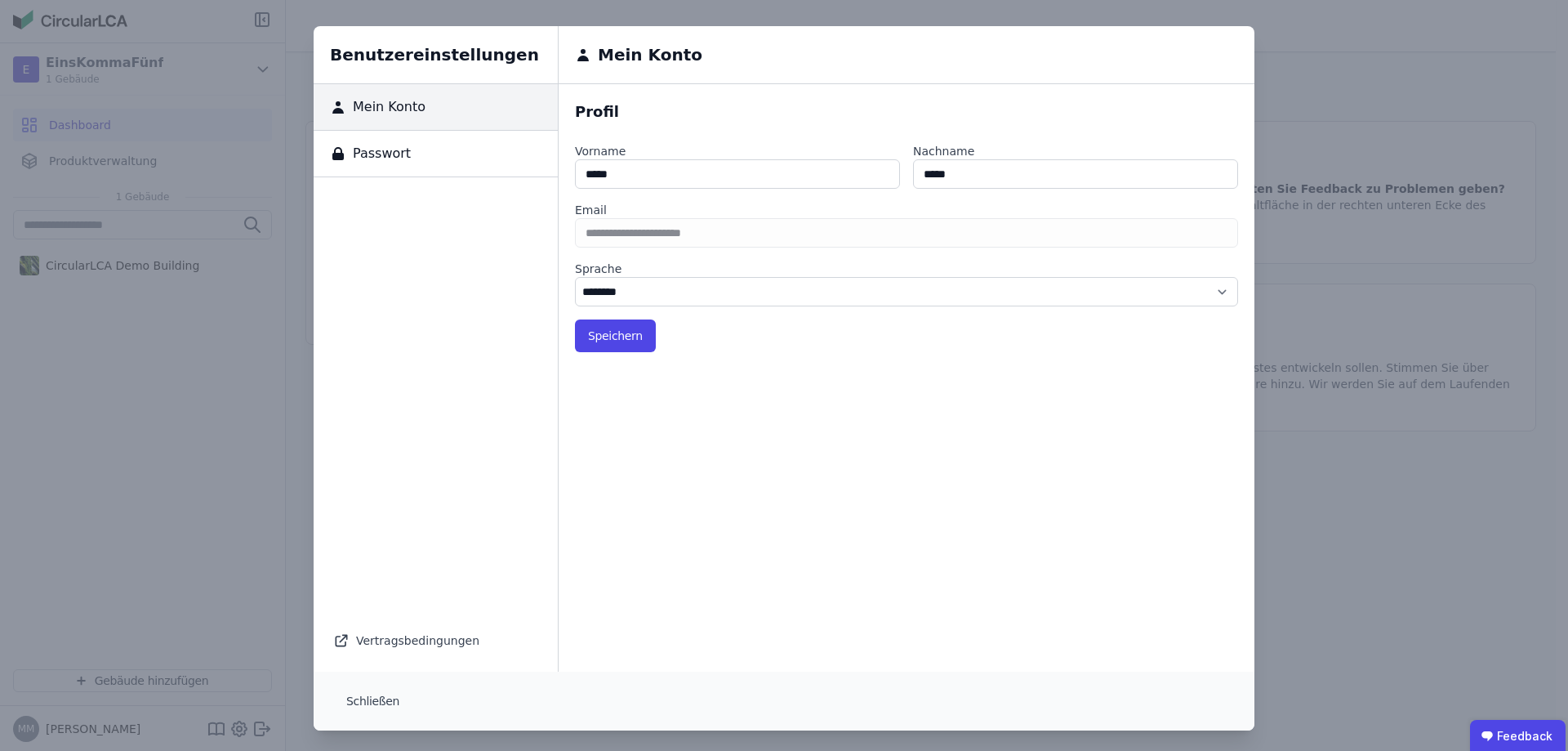
click at [132, 396] on div "Benutzereinstellungen Mein Konto Passwort Vertragsbedingungen Mein Konto Profil…" at bounding box center [784, 378] width 1568 height 756
click at [361, 700] on button "Schließen" at bounding box center [372, 701] width 80 height 33
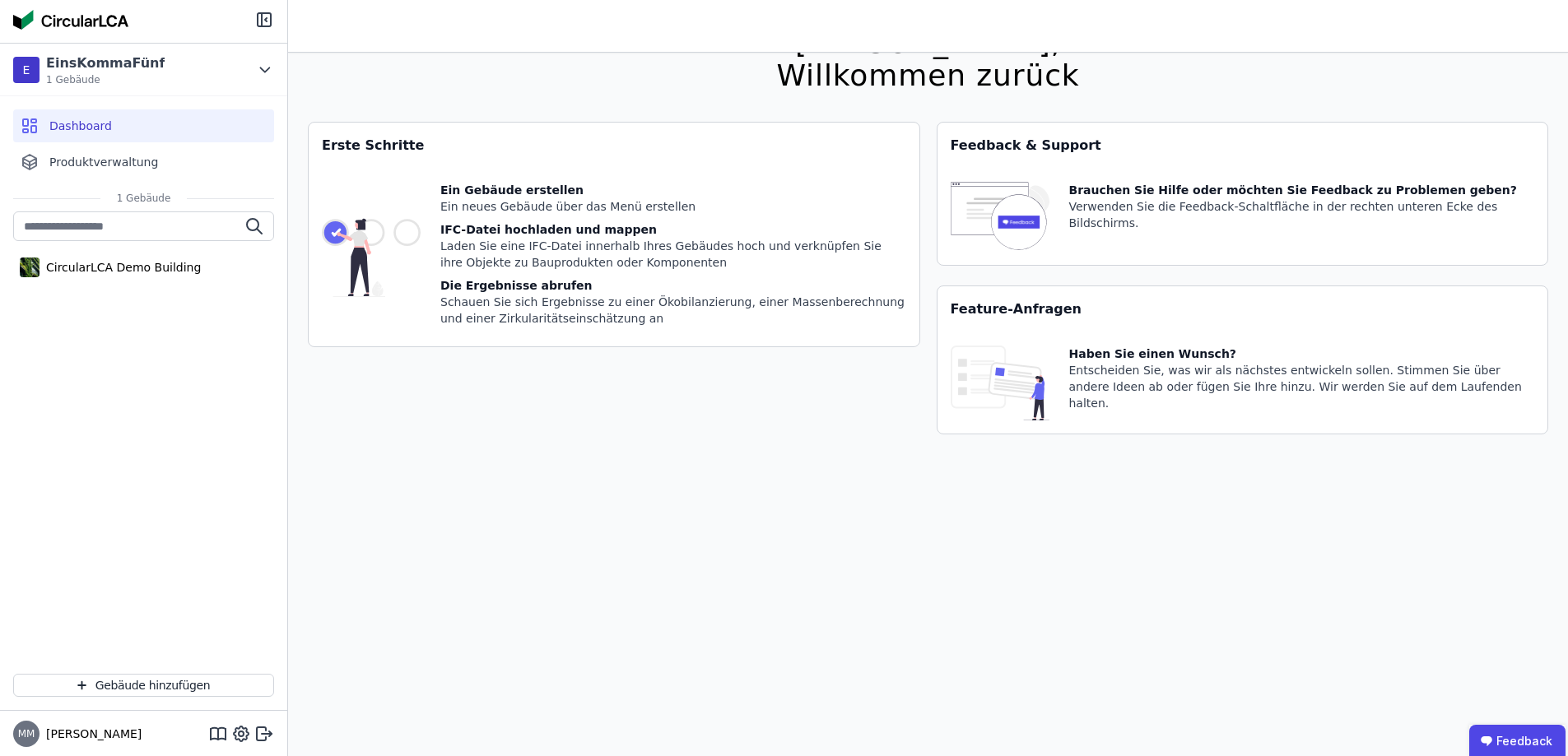
click at [18, 733] on span "MM" at bounding box center [26, 733] width 17 height 10
click at [25, 733] on span "MM" at bounding box center [26, 733] width 17 height 10
click at [89, 461] on div "CircularLCA Demo Building" at bounding box center [143, 436] width 288 height 449
click at [163, 273] on div "CircularLCA Demo Building" at bounding box center [120, 267] width 161 height 16
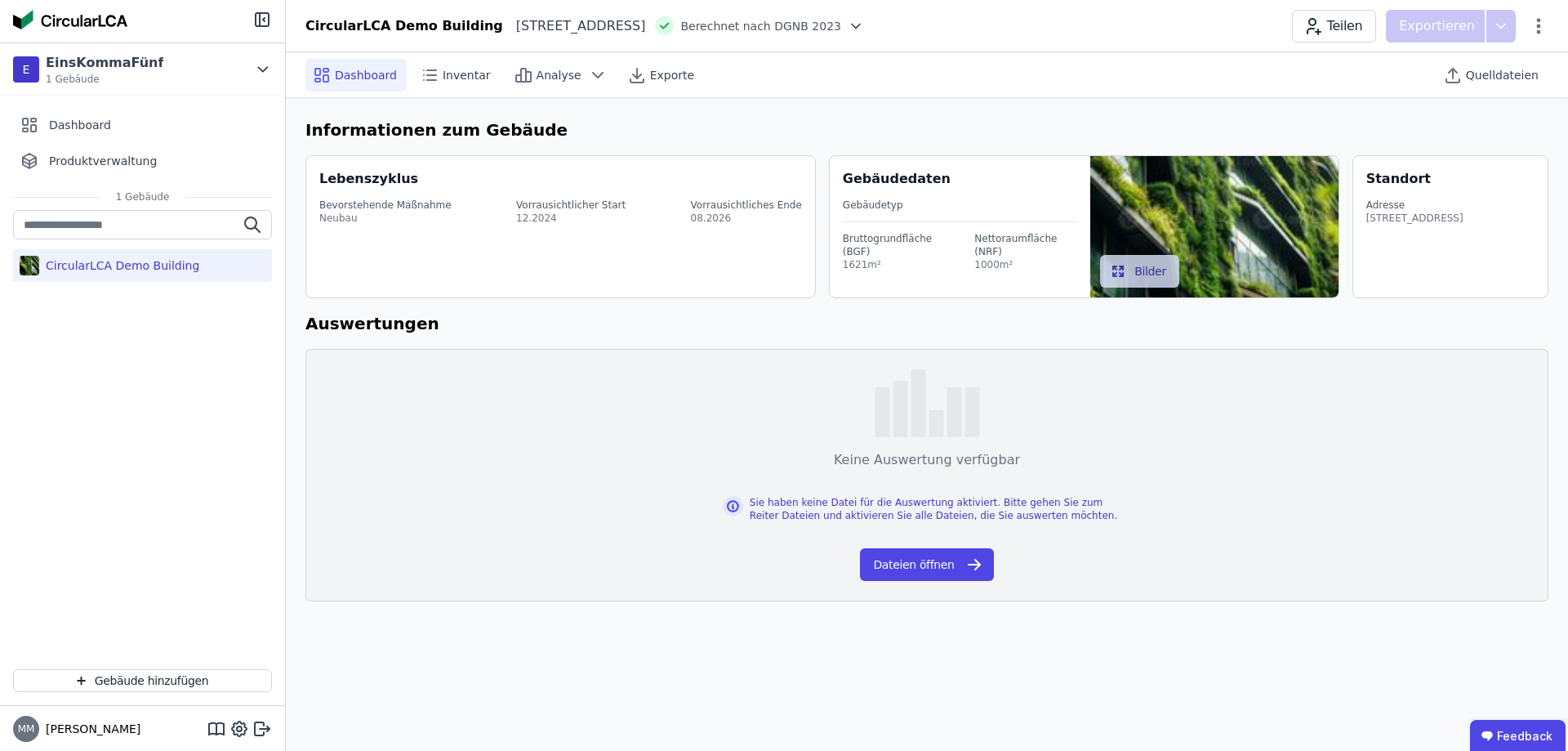
click at [1140, 29] on div "CircularLCA Demo Building Heimeranplatz 2 80339 München DE Berechnet nach DGNB …" at bounding box center [926, 26] width 1283 height 33
click at [1536, 27] on icon at bounding box center [1538, 26] width 20 height 20
click at [1539, 22] on icon at bounding box center [1538, 26] width 20 height 20
click at [1447, 125] on span "Energie im Betrieb (B6)" at bounding box center [1469, 132] width 132 height 33
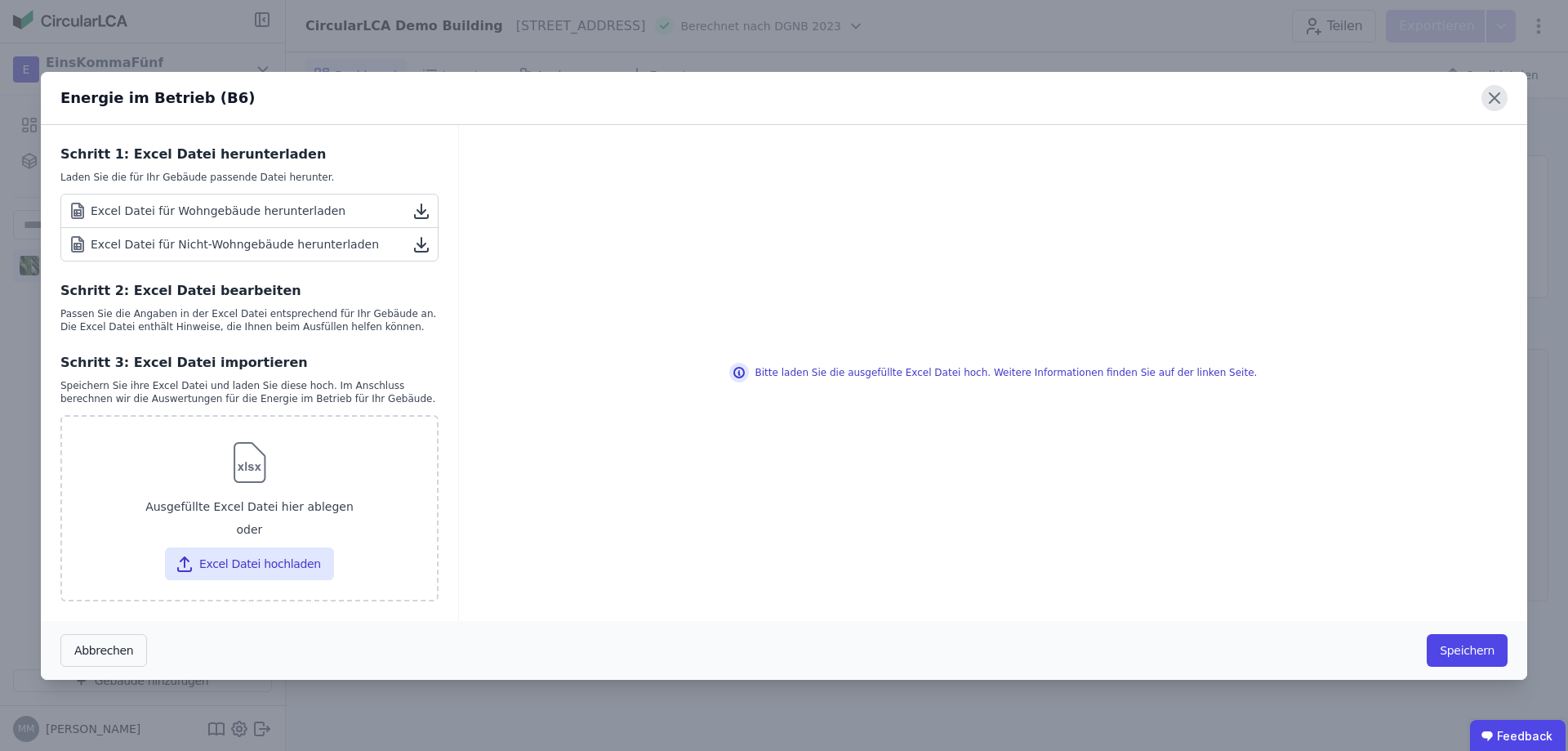
click at [1488, 98] on icon at bounding box center [1495, 98] width 26 height 26
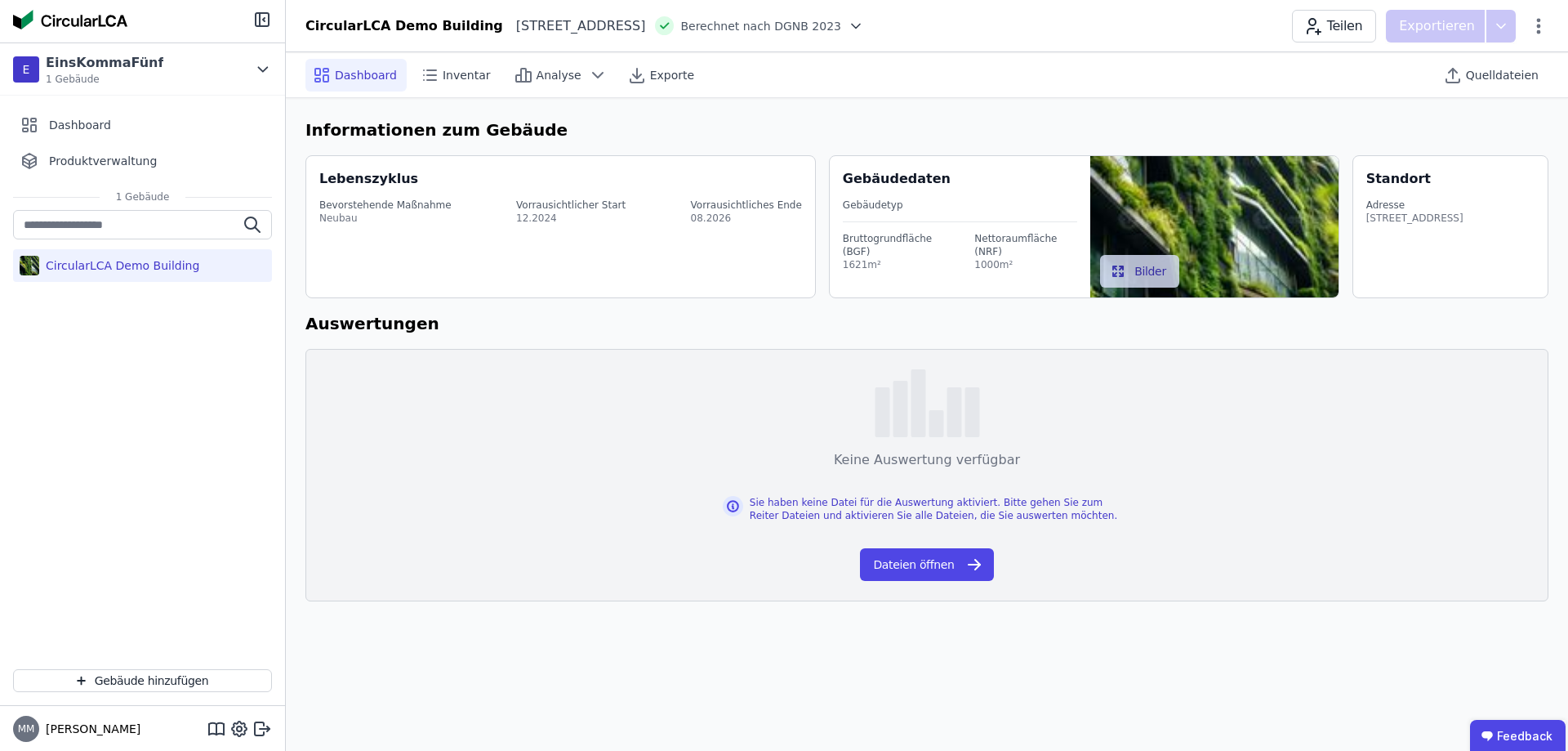
click at [646, 30] on div "Heimeranplatz 2 80339 München DE" at bounding box center [575, 26] width 143 height 20
click at [865, 28] on icon at bounding box center [856, 26] width 16 height 16
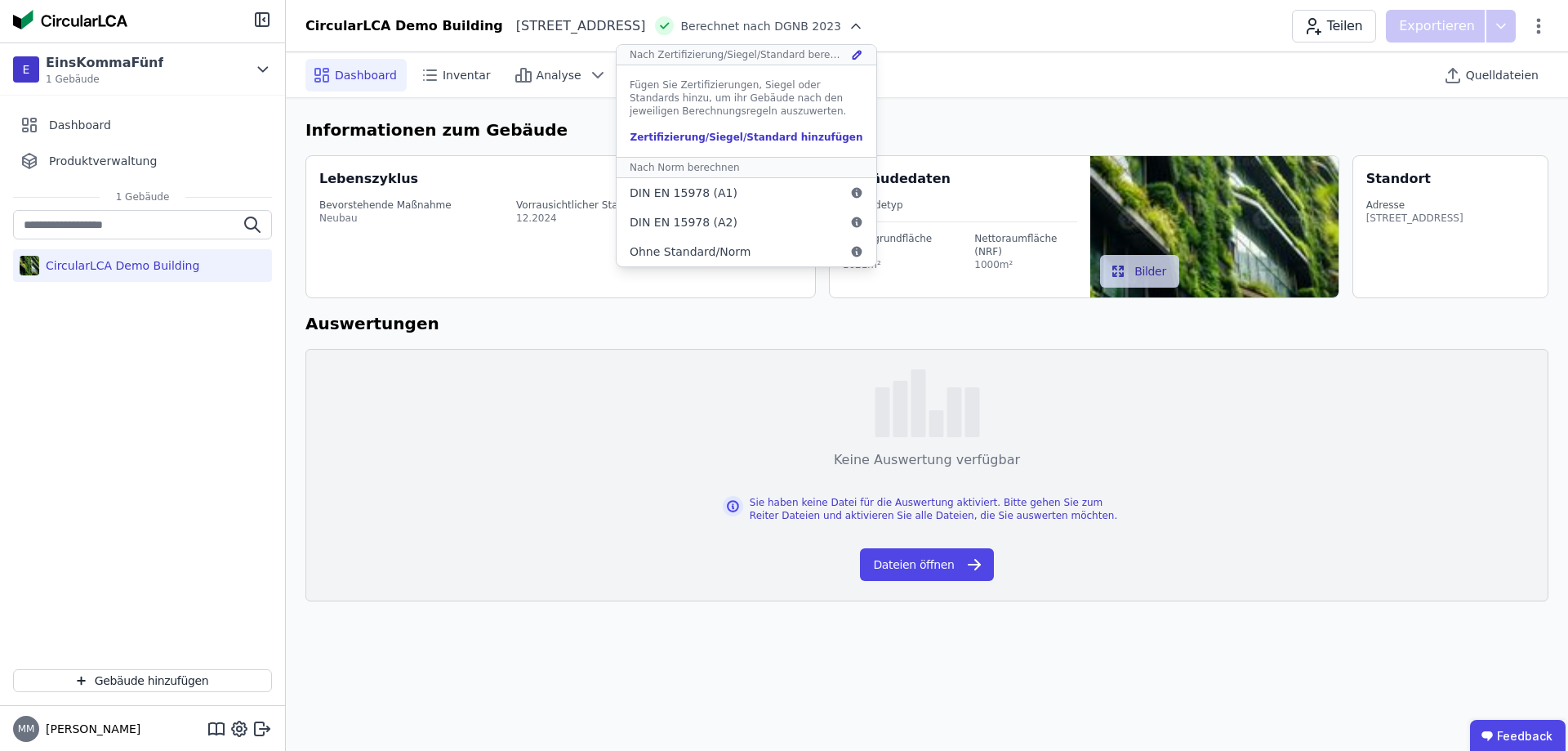
click at [953, 72] on div "Dashboard Inventar Analyse Exporte Quelldateien" at bounding box center [926, 74] width 1243 height 45
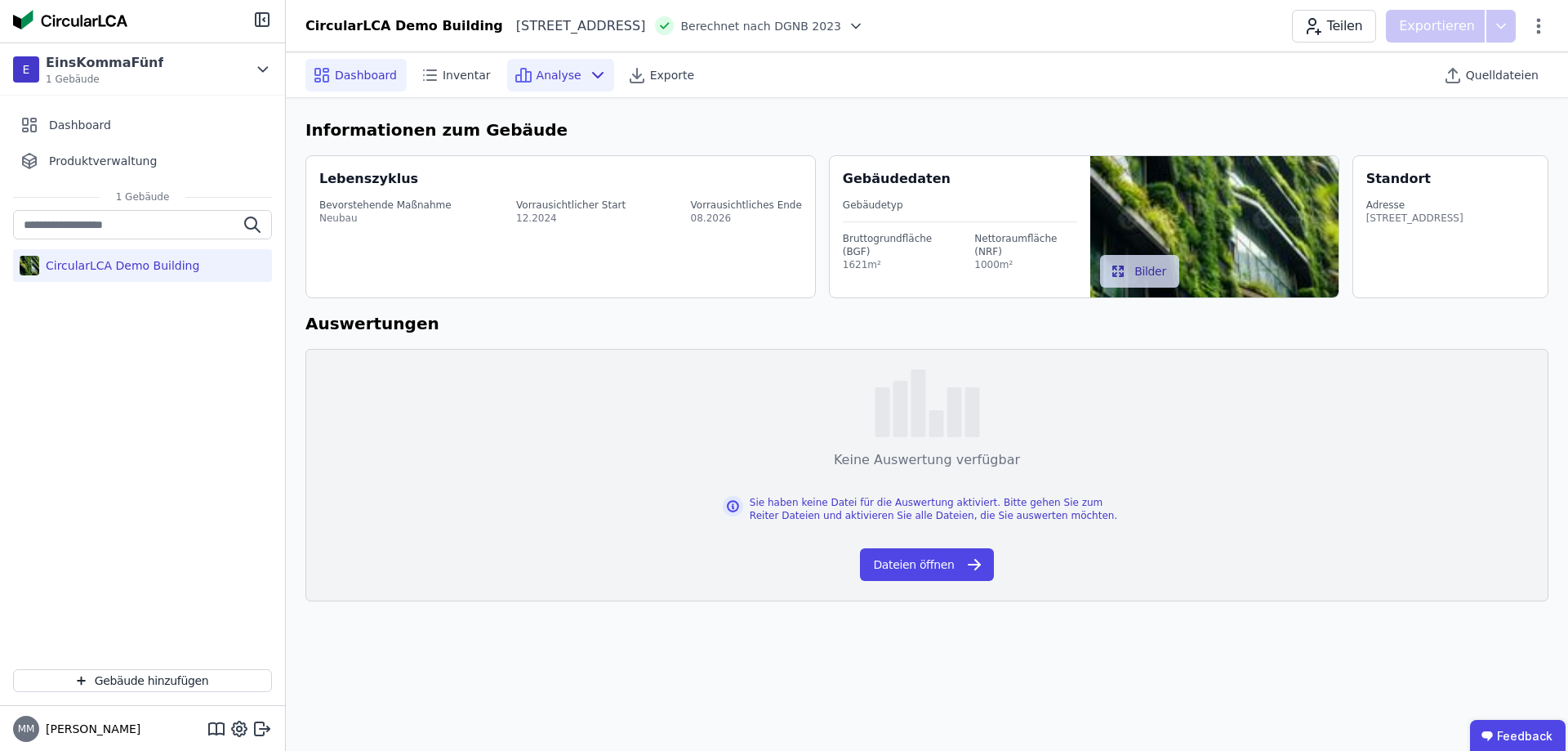
click at [588, 71] on icon at bounding box center [598, 75] width 20 height 20
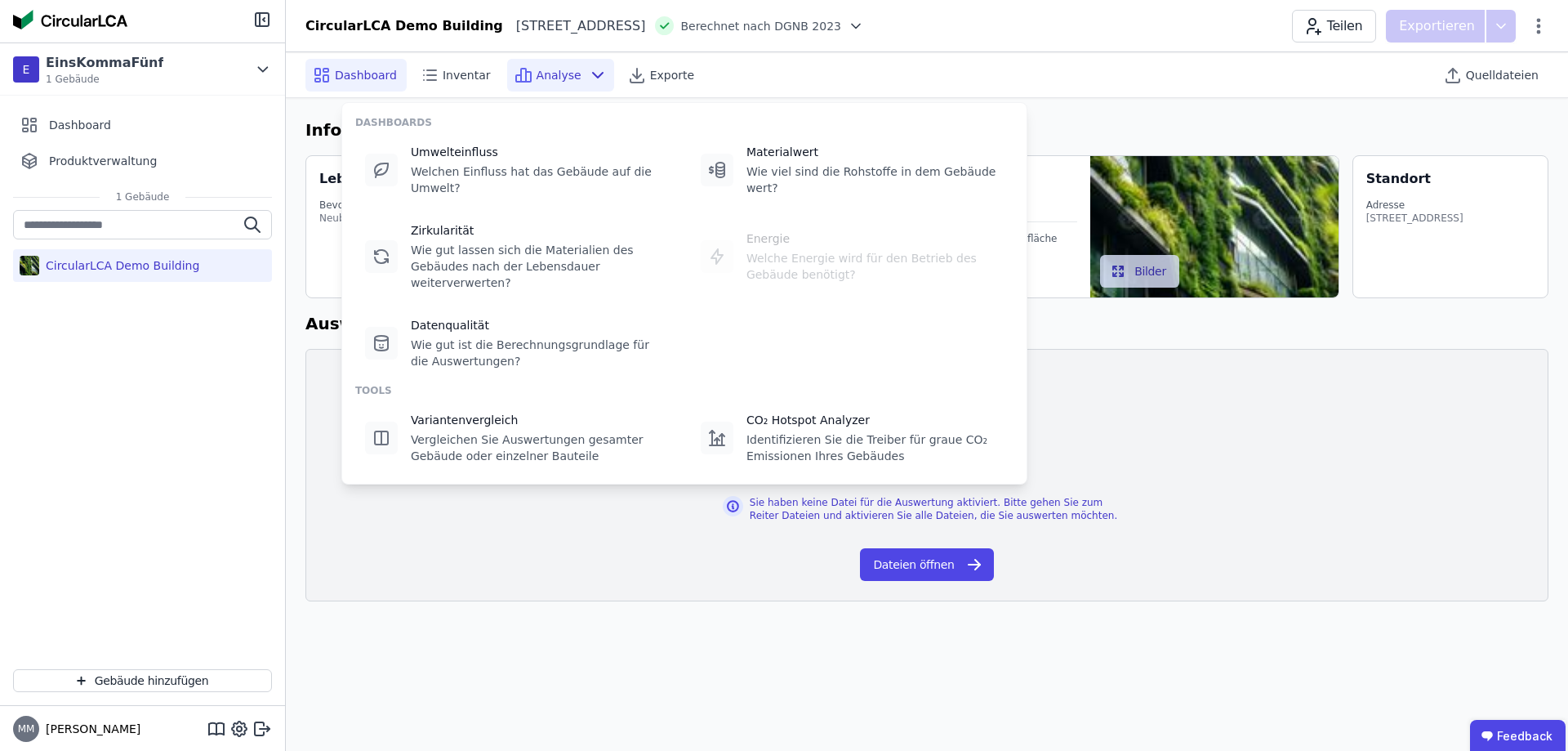
click at [765, 66] on div "Dashboard Inventar Analyse Exporte" at bounding box center [569, 75] width 529 height 33
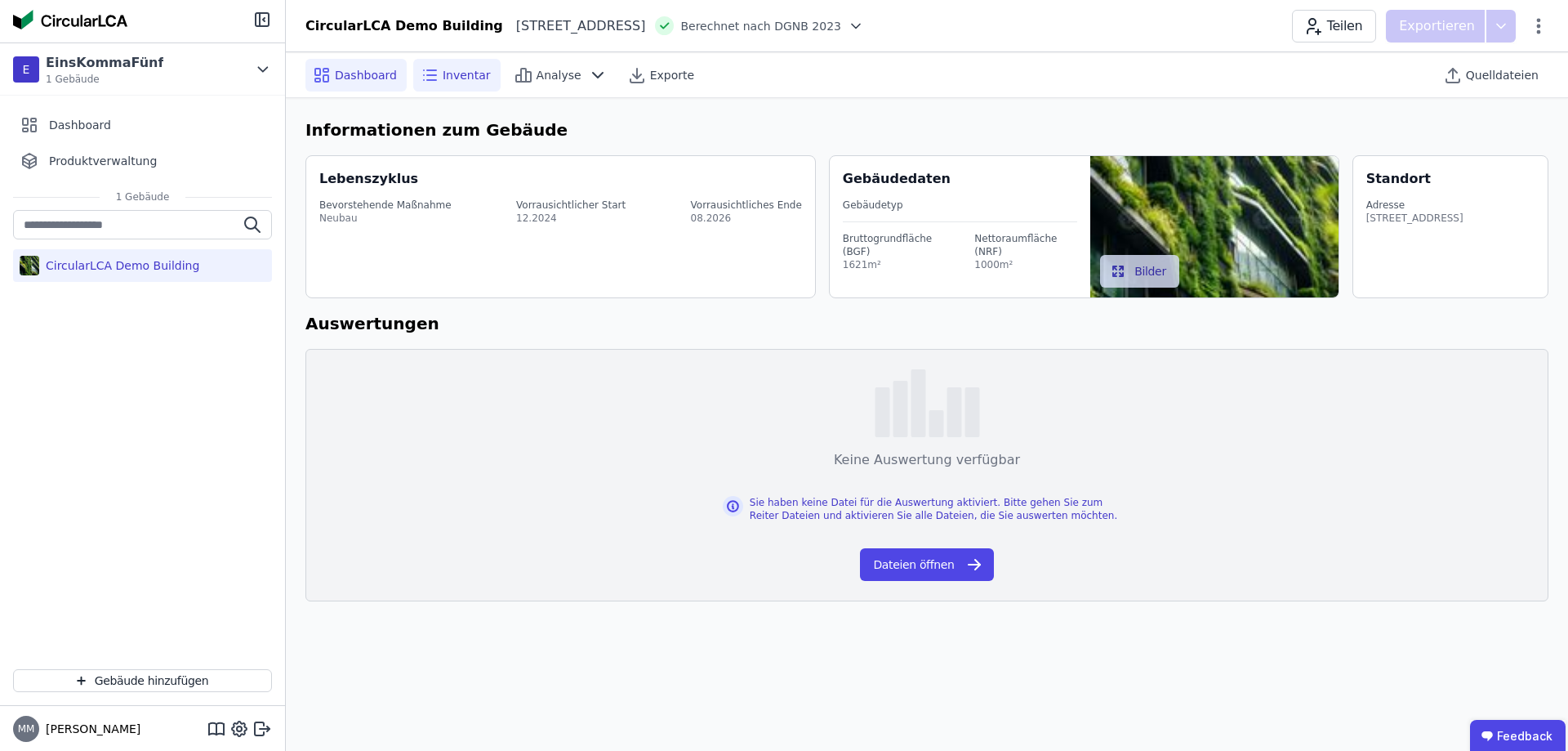
click at [478, 77] on span "Inventar" at bounding box center [467, 75] width 48 height 16
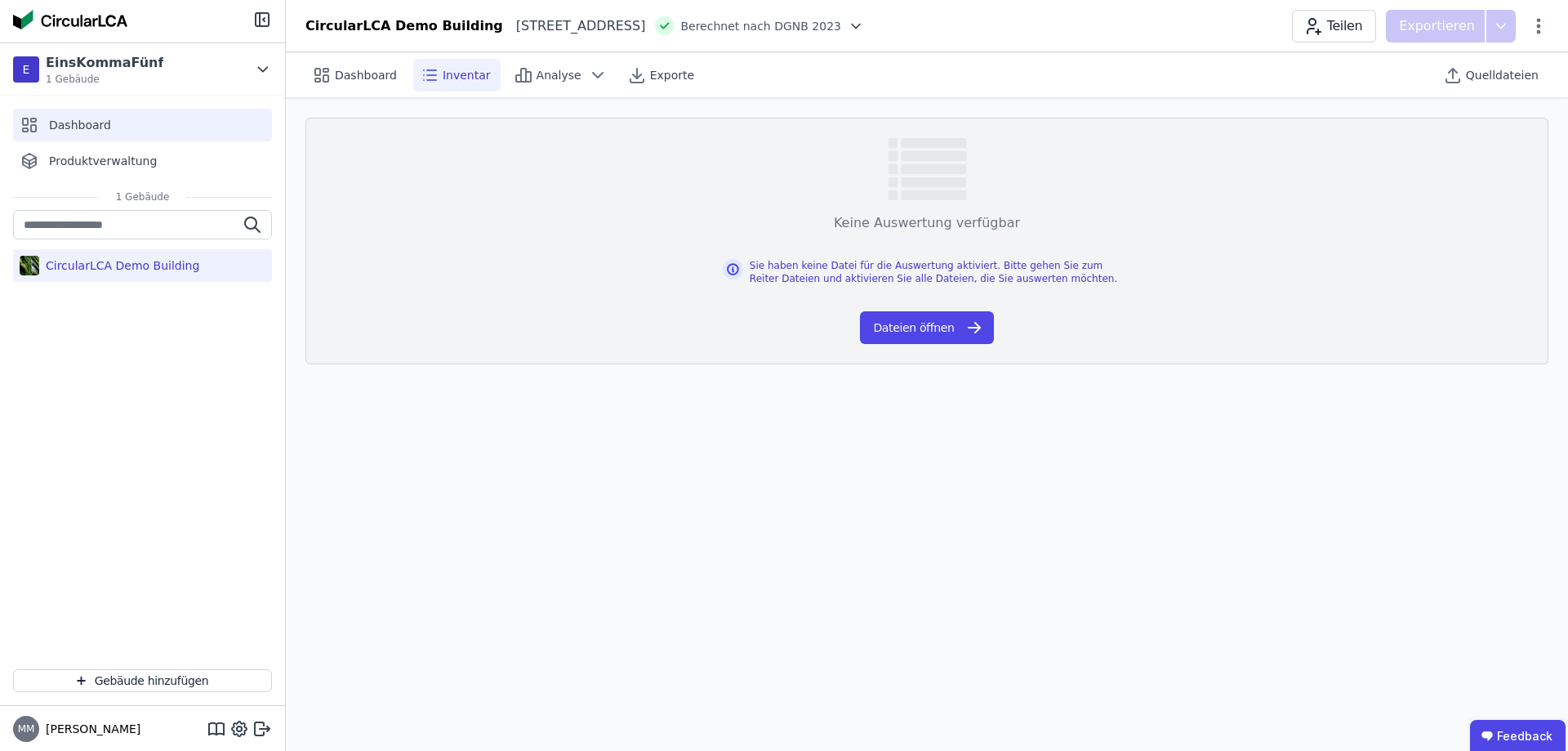
click at [127, 133] on div "Dashboard" at bounding box center [142, 124] width 259 height 33
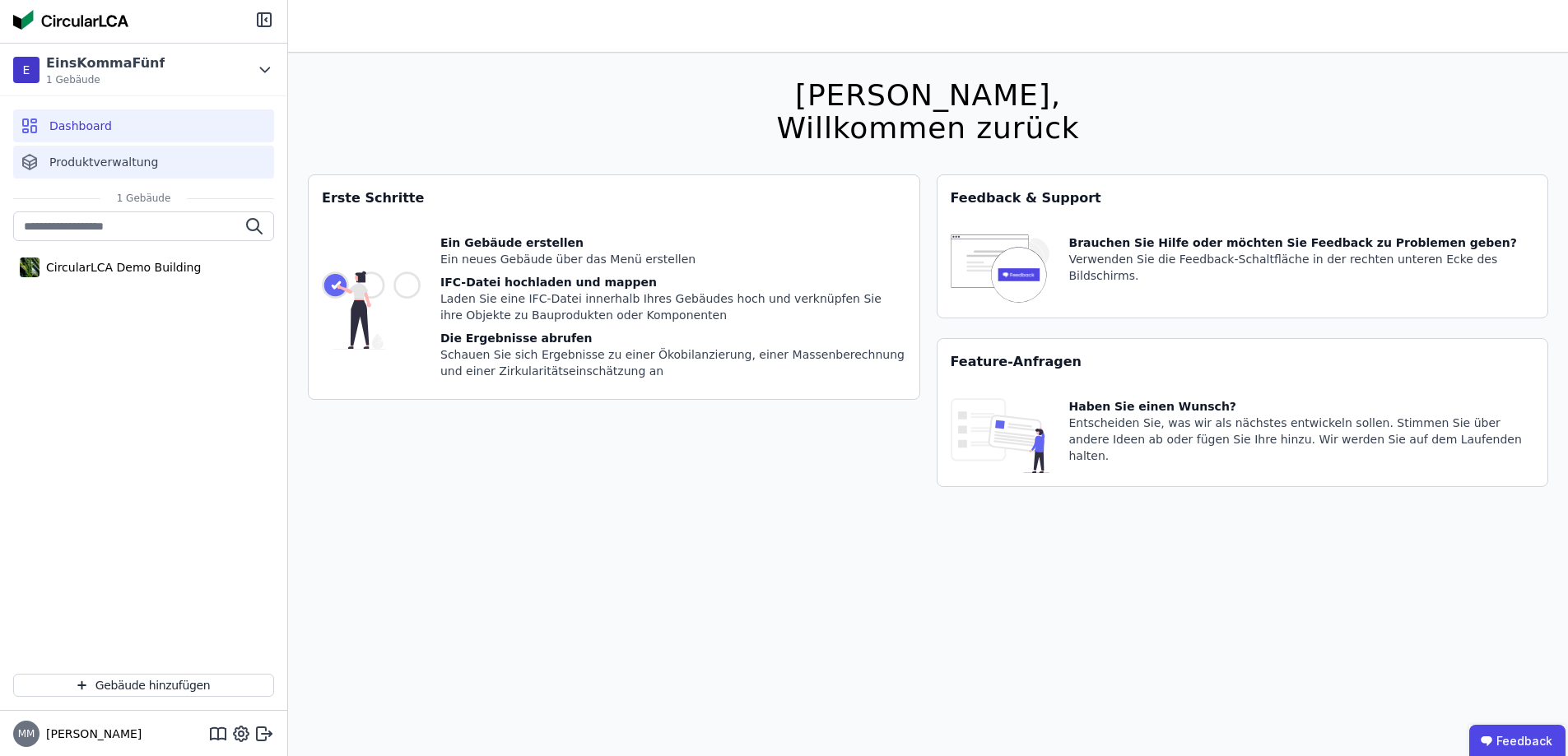
click at [123, 152] on div "Produktverwaltung" at bounding box center [143, 162] width 261 height 33
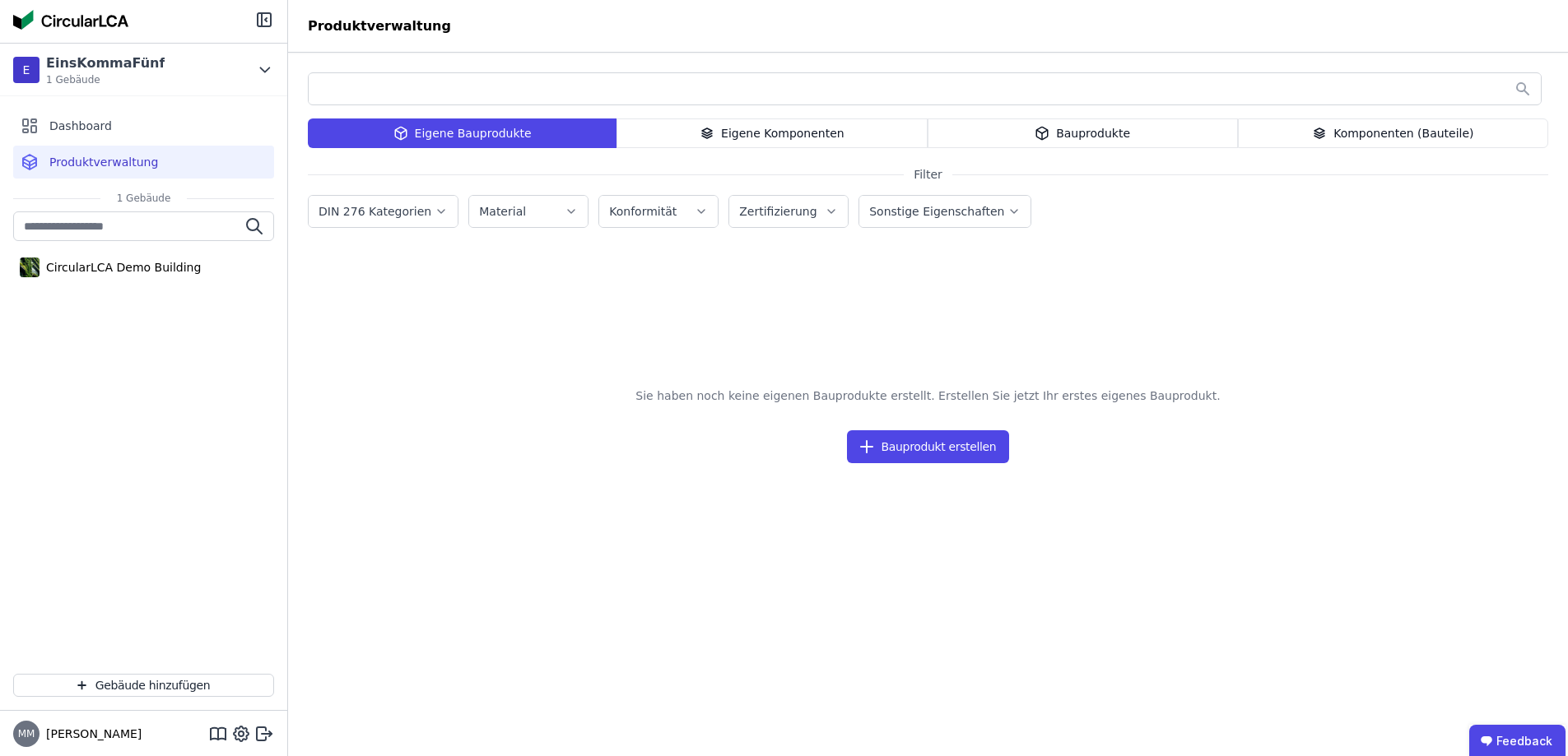
click at [79, 22] on img at bounding box center [71, 20] width 115 height 20
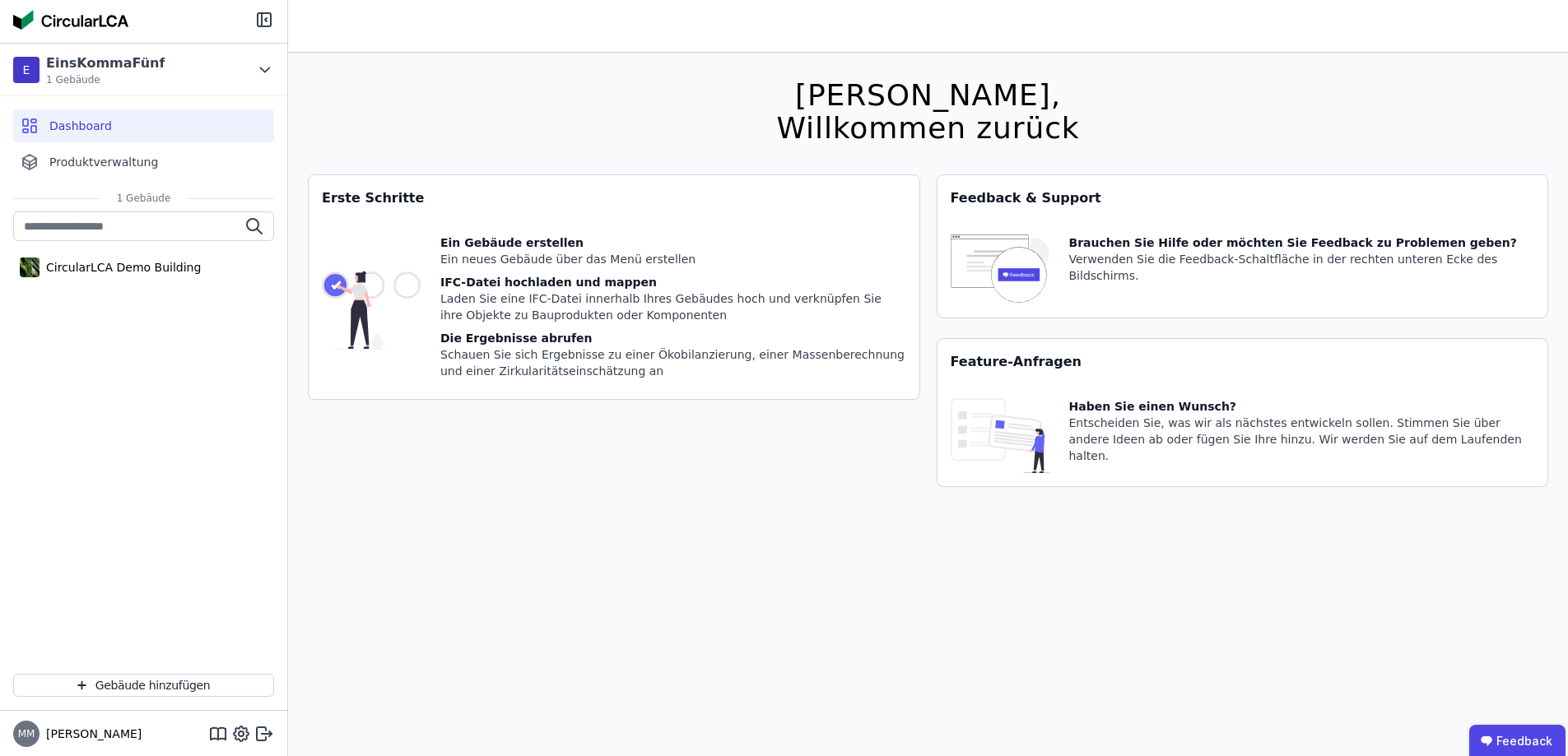
click at [79, 22] on img at bounding box center [71, 20] width 115 height 20
click at [263, 727] on icon at bounding box center [261, 733] width 9 height 14
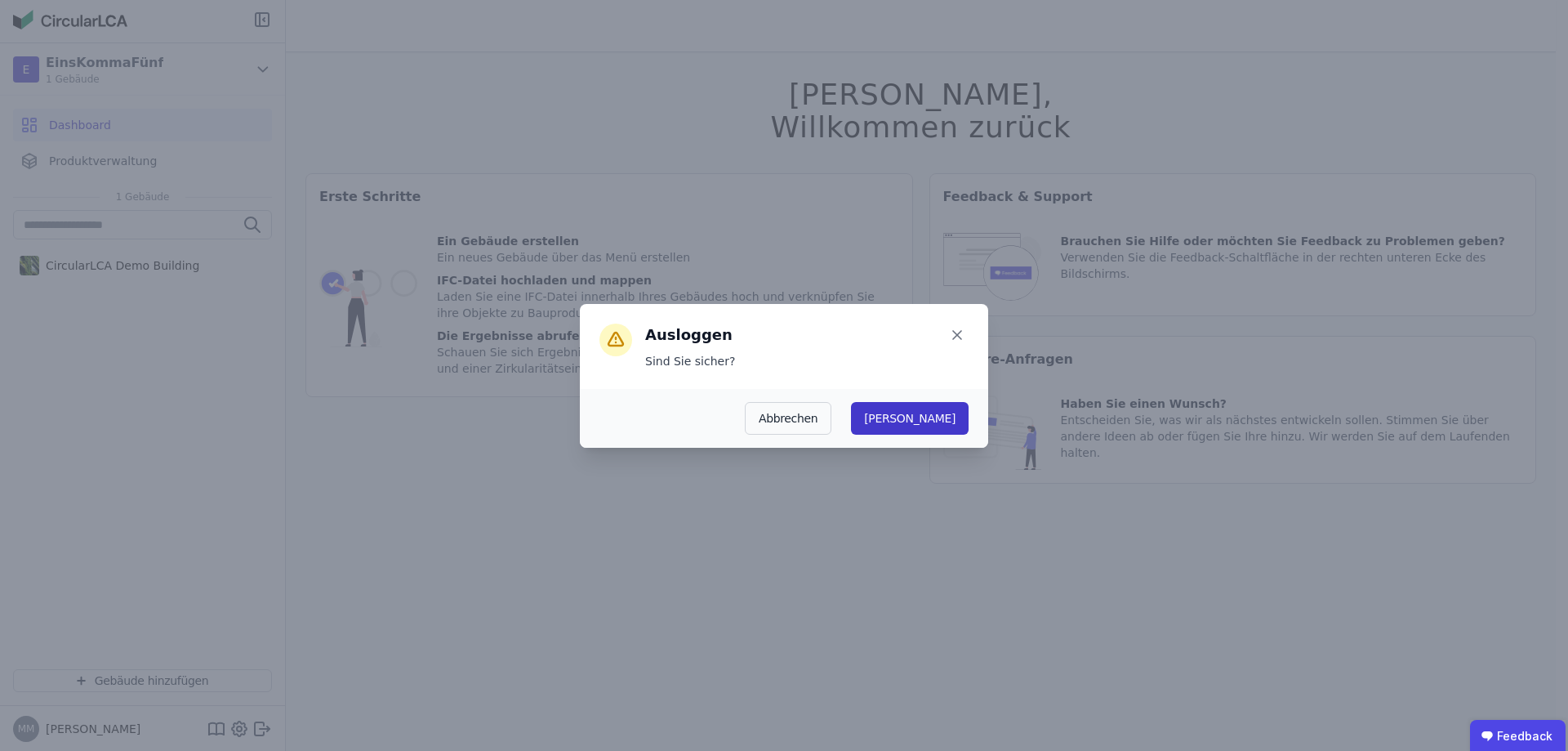
click at [942, 416] on button "Ja" at bounding box center [909, 418] width 117 height 33
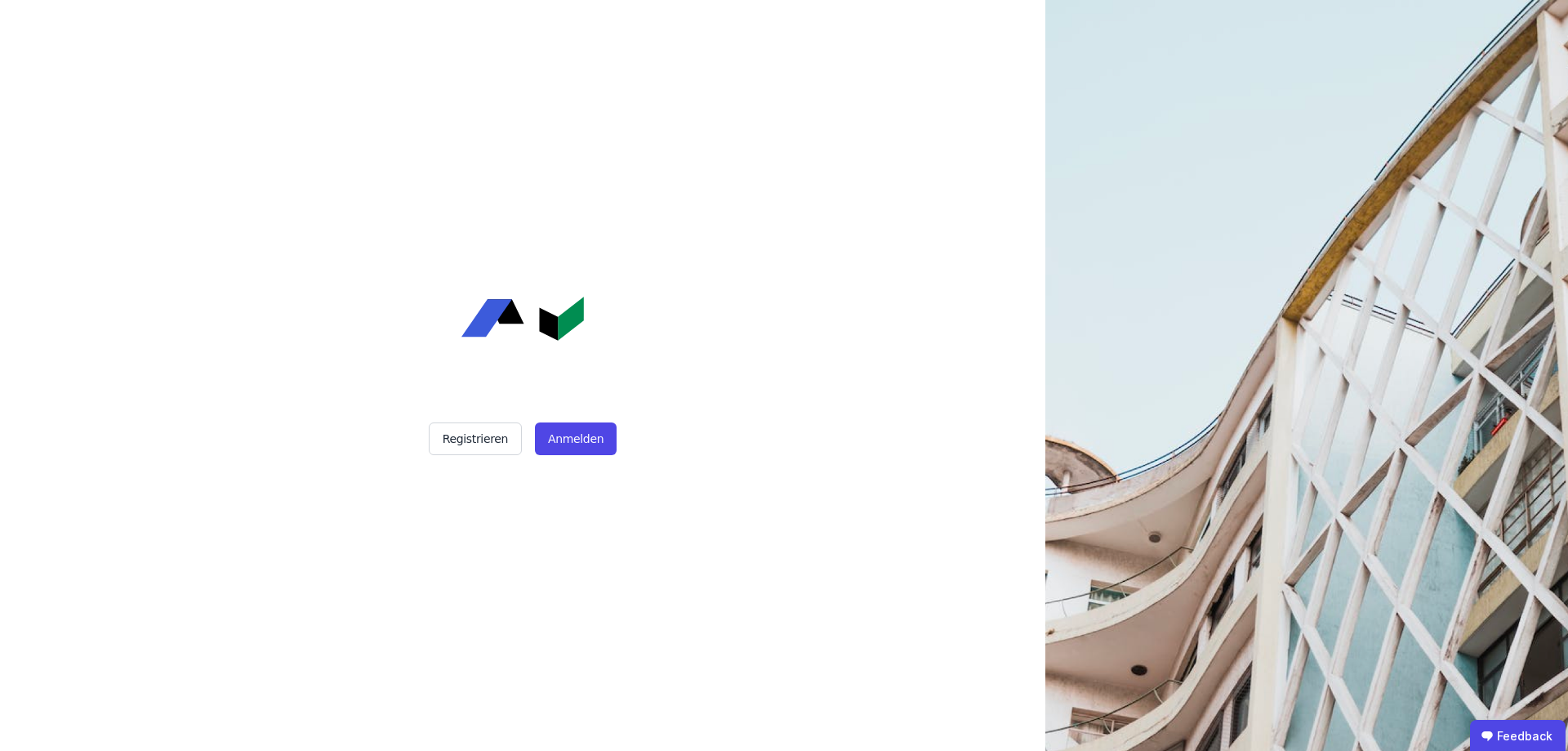
click at [531, 325] on img at bounding box center [523, 318] width 123 height 44
click at [555, 322] on img at bounding box center [523, 318] width 123 height 44
